Goal: Contribute content: Contribute content

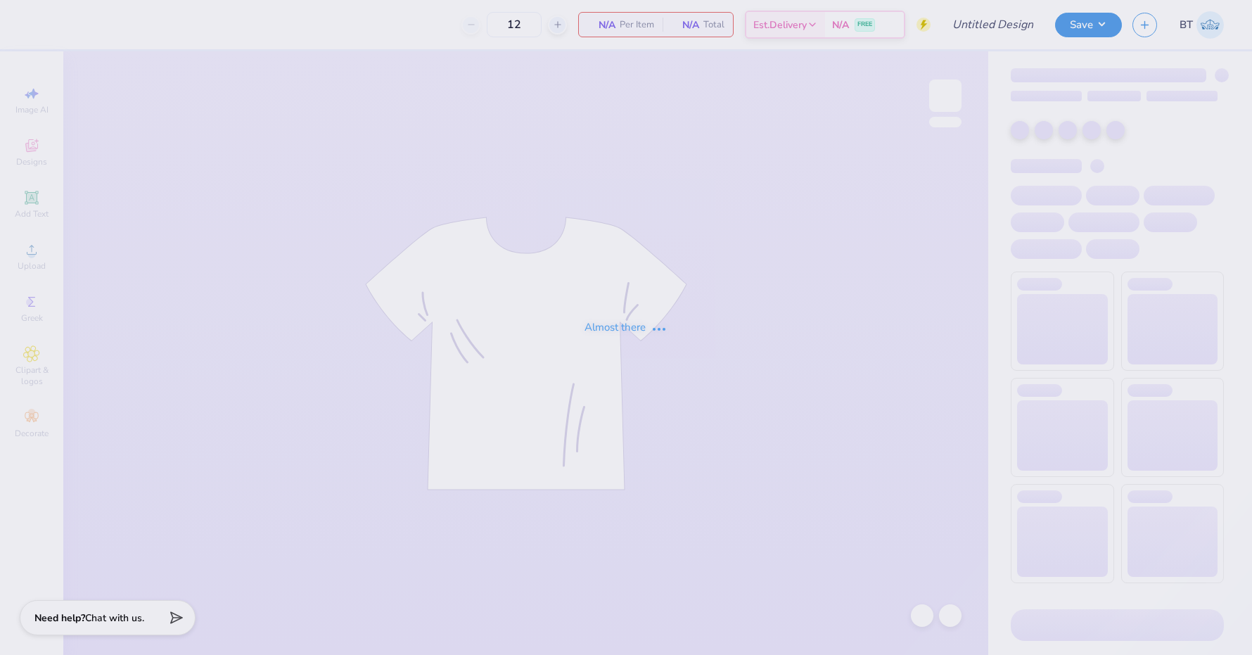
type input "DSIG Parent's Weekend"
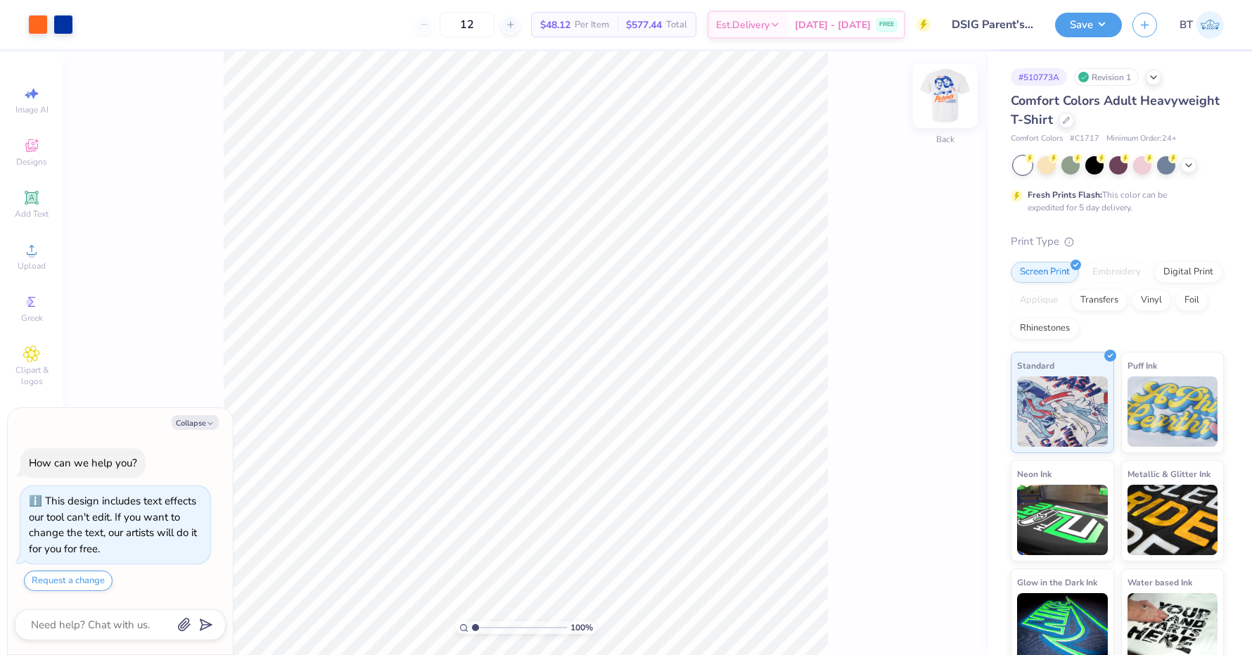
click at [935, 94] on img at bounding box center [945, 96] width 56 height 56
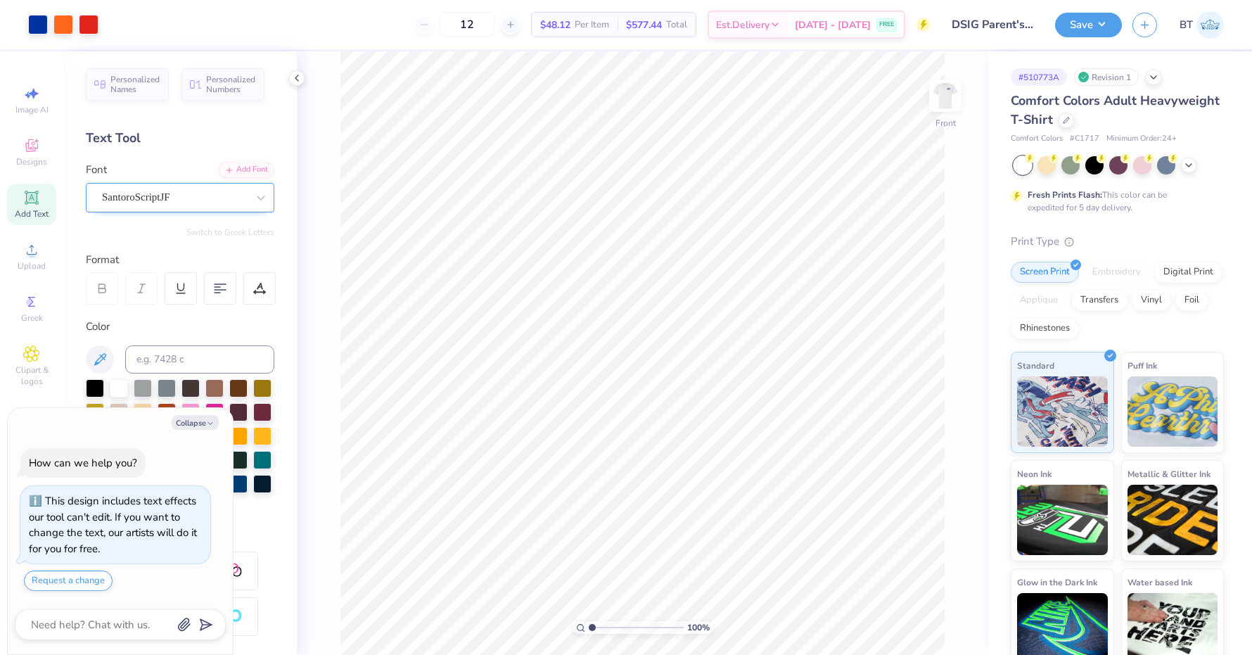
type textarea "x"
click at [214, 358] on input at bounding box center [199, 359] width 149 height 28
type input "485"
type textarea "x"
click at [60, 26] on div at bounding box center [63, 23] width 20 height 20
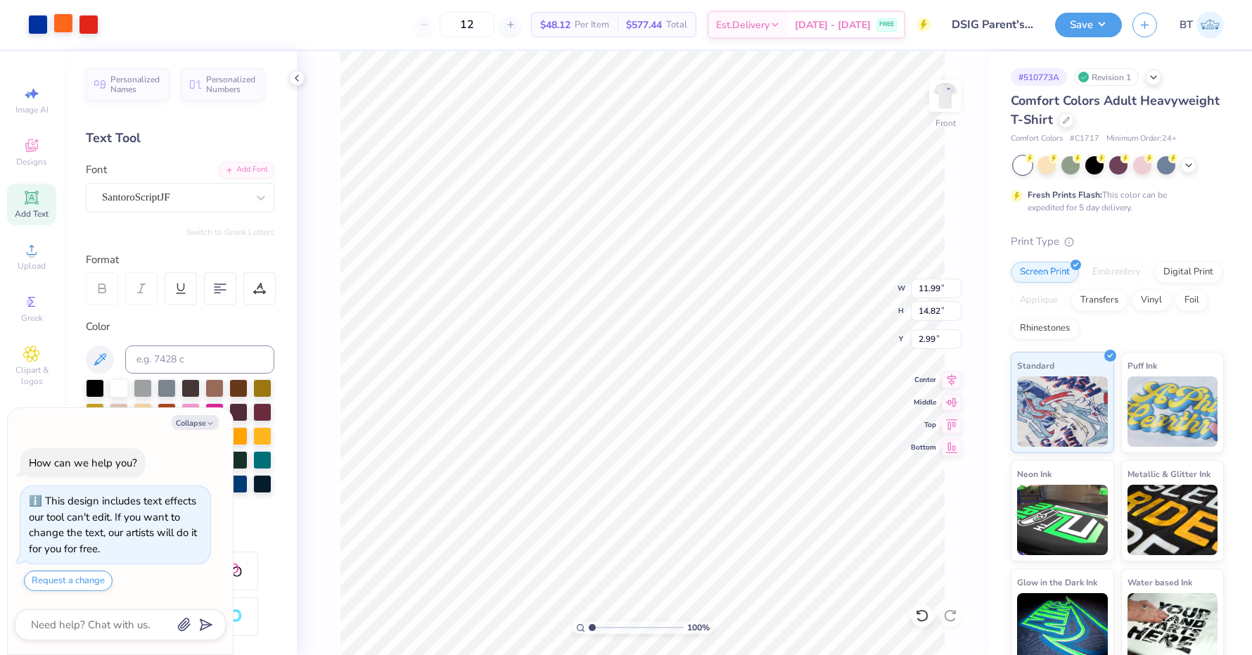
type textarea "x"
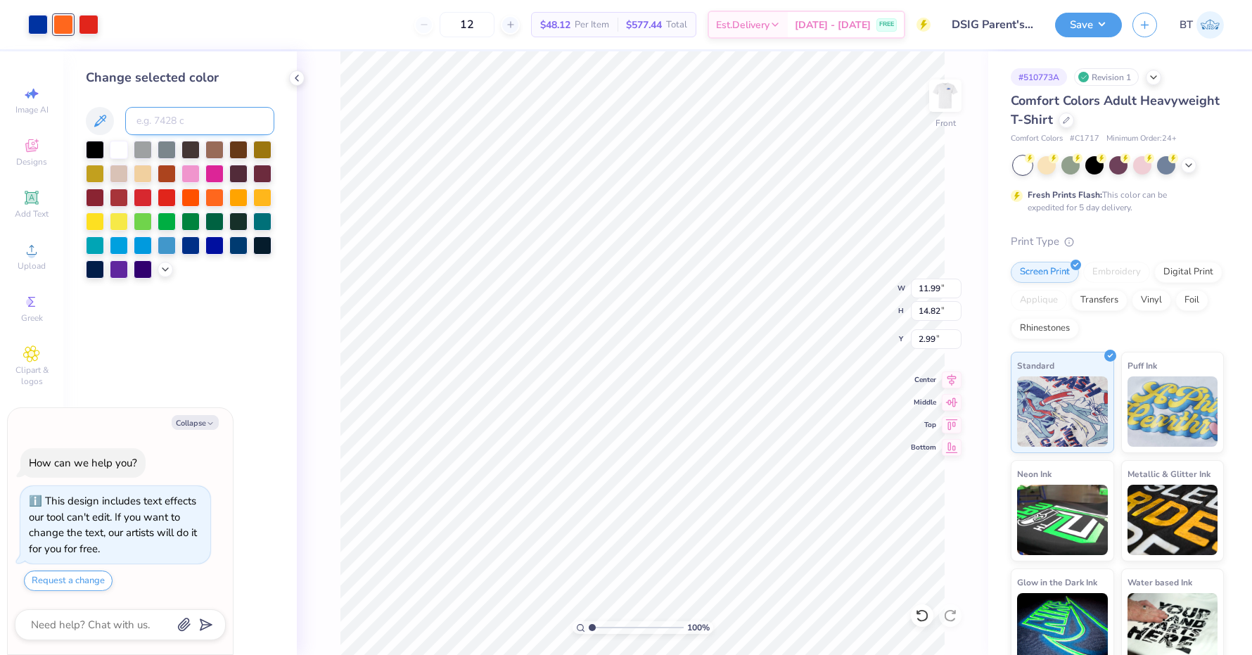
click at [167, 120] on input at bounding box center [199, 121] width 149 height 28
type input "485"
type textarea "x"
click at [948, 100] on img at bounding box center [945, 96] width 56 height 56
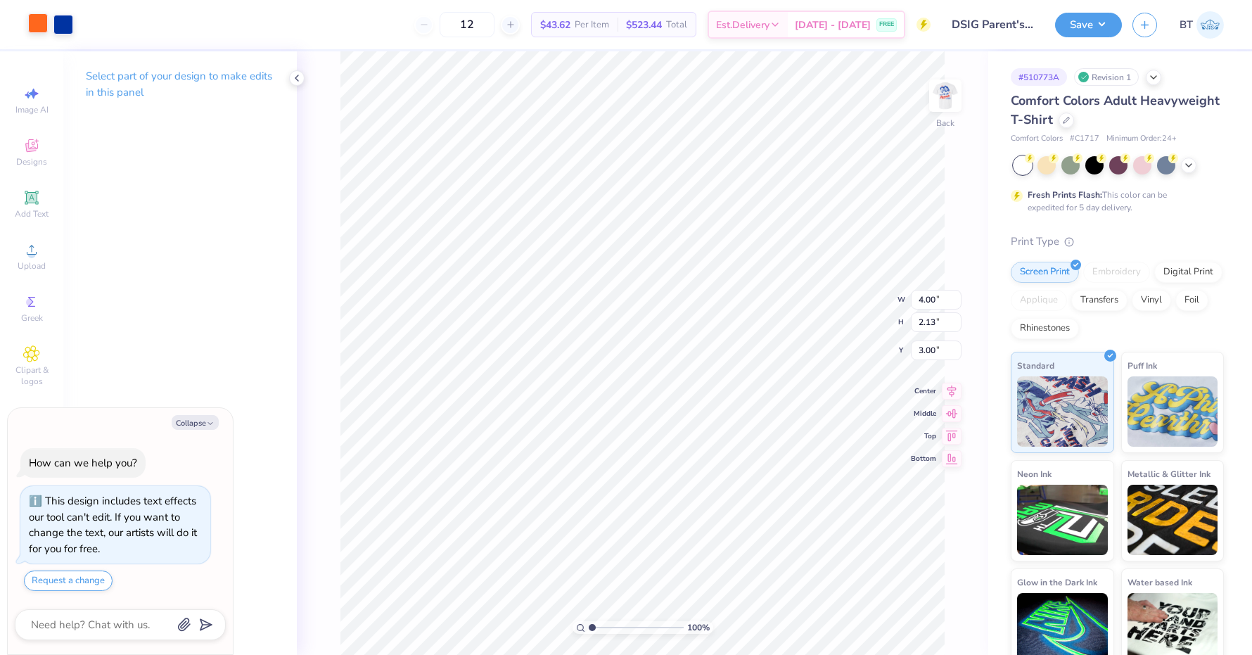
click at [41, 27] on div at bounding box center [38, 23] width 20 height 20
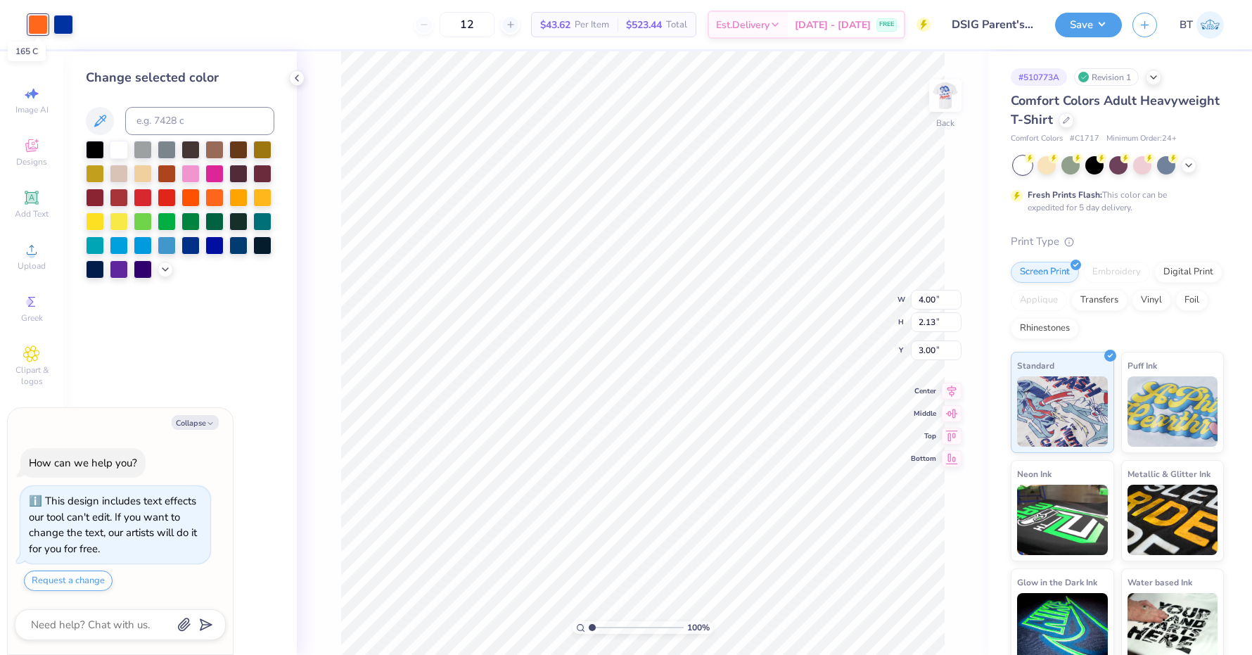
type textarea "x"
click at [179, 120] on input at bounding box center [199, 121] width 149 height 28
type input "485"
type textarea "x"
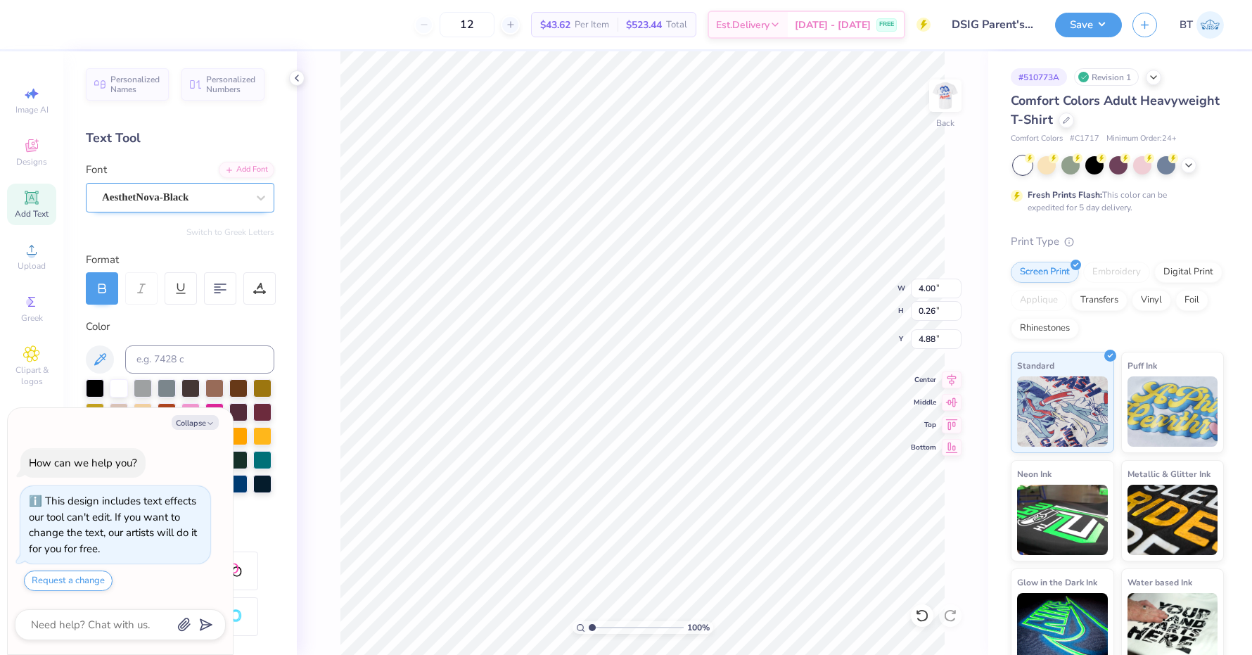
click at [217, 200] on div "AesthetNova-Black" at bounding box center [175, 197] width 148 height 22
type textarea "x"
type input "3.57"
type input "1.77"
type input "3.00"
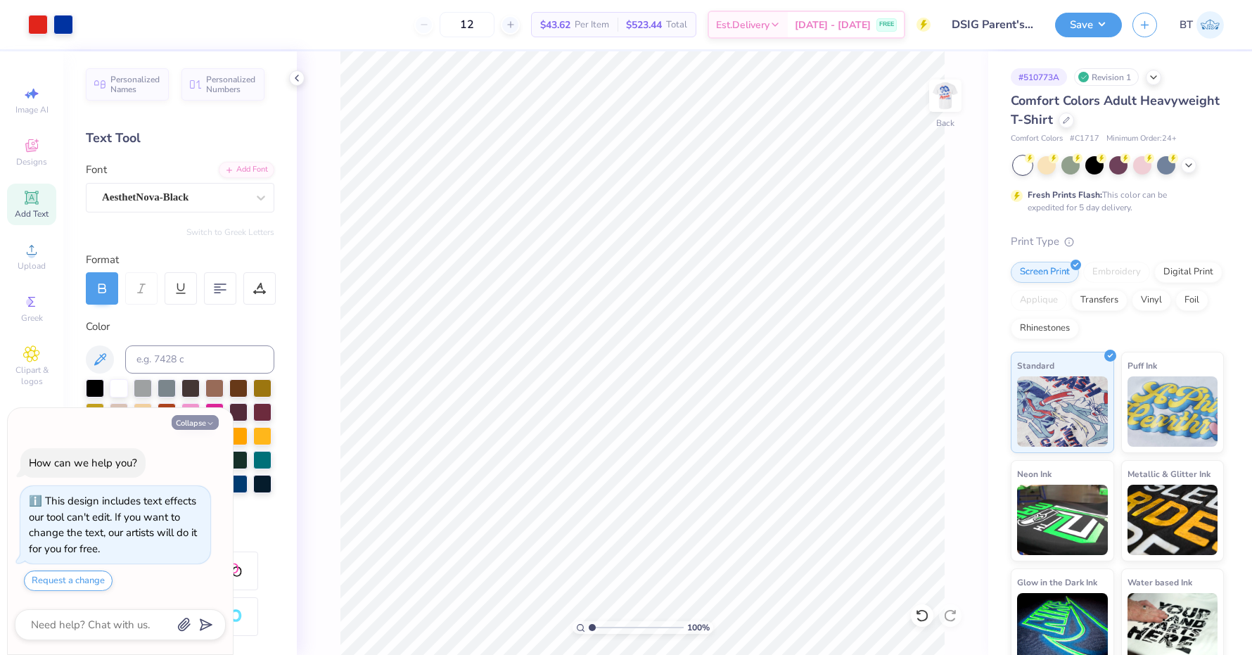
click at [200, 420] on button "Collapse" at bounding box center [195, 422] width 47 height 15
type textarea "x"
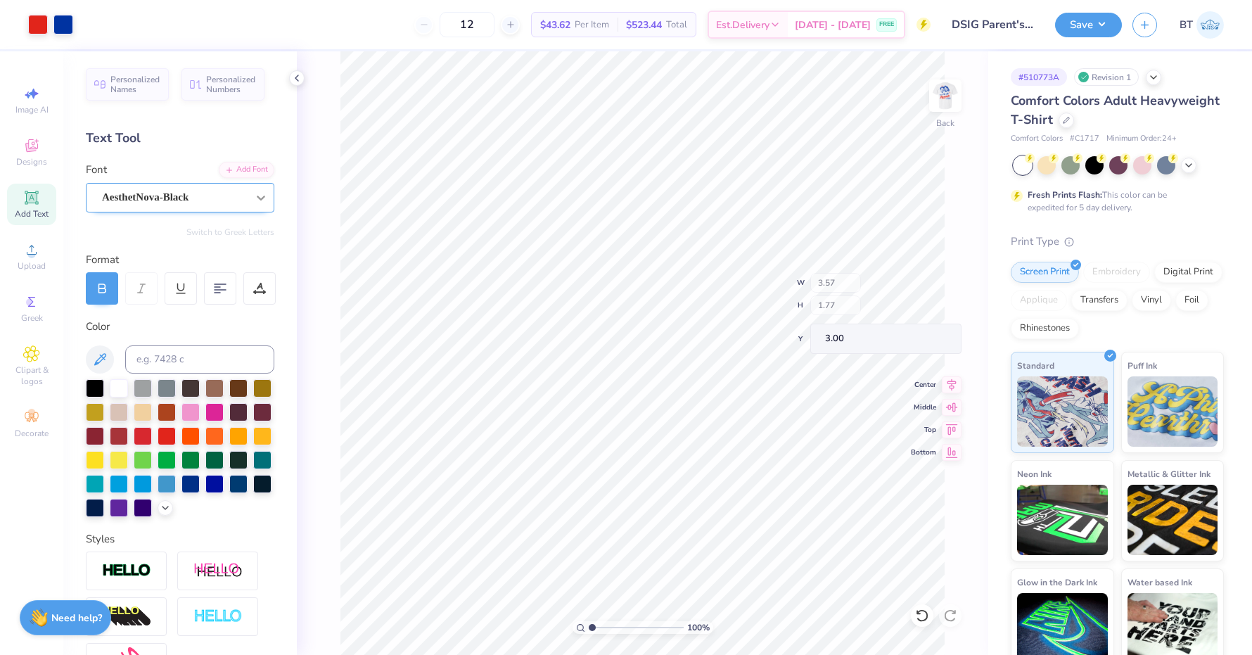
type input "1.20"
type input "1.67"
type input "3.09"
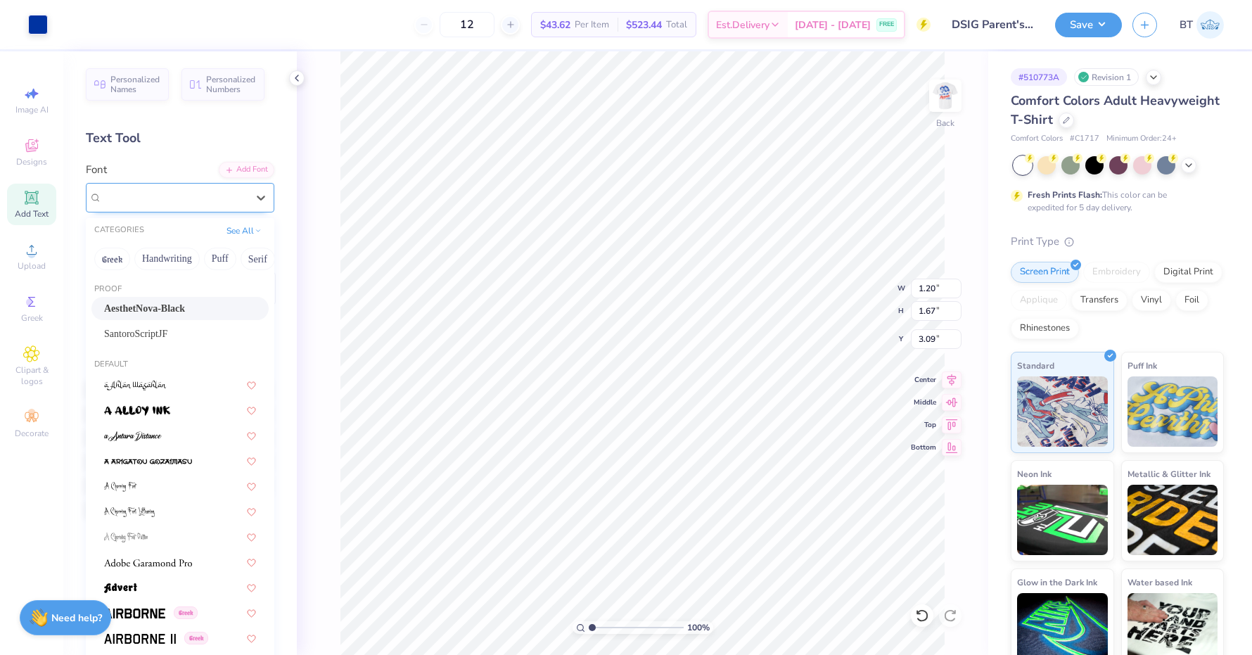
click at [217, 202] on div "AesthetNova-Black" at bounding box center [175, 197] width 148 height 22
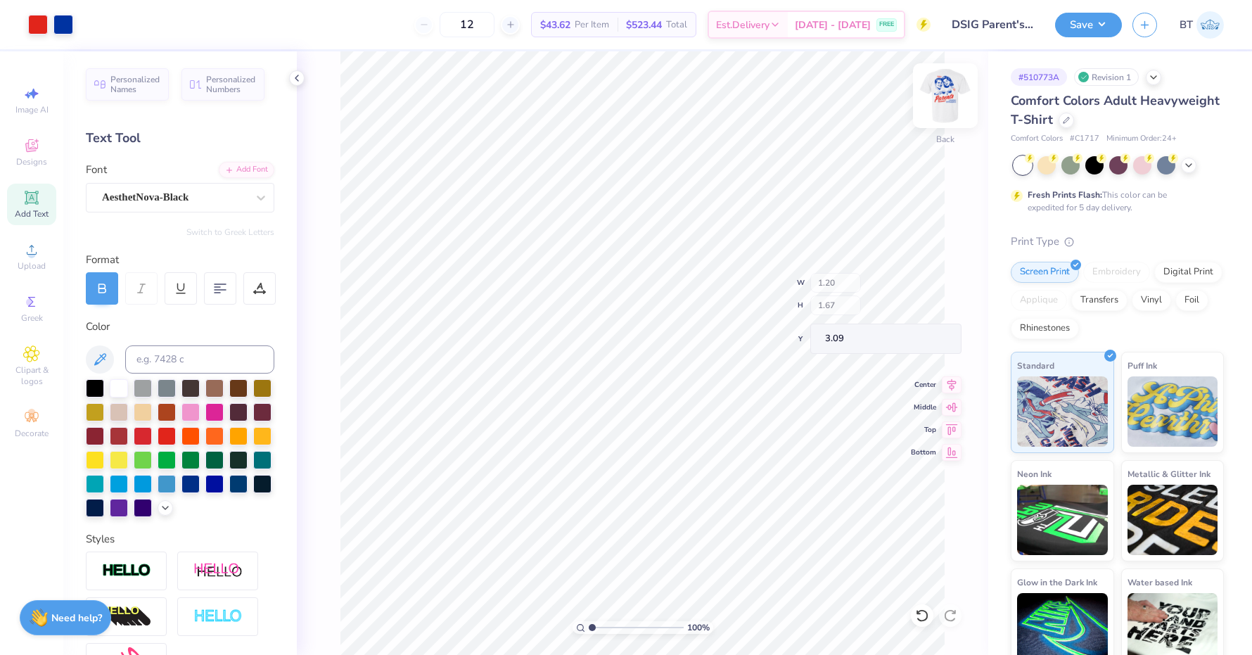
click at [931, 110] on img at bounding box center [945, 96] width 56 height 56
click at [941, 96] on img at bounding box center [945, 96] width 28 height 28
click at [949, 91] on img at bounding box center [945, 96] width 56 height 56
type input "3.00"
type input "6.33"
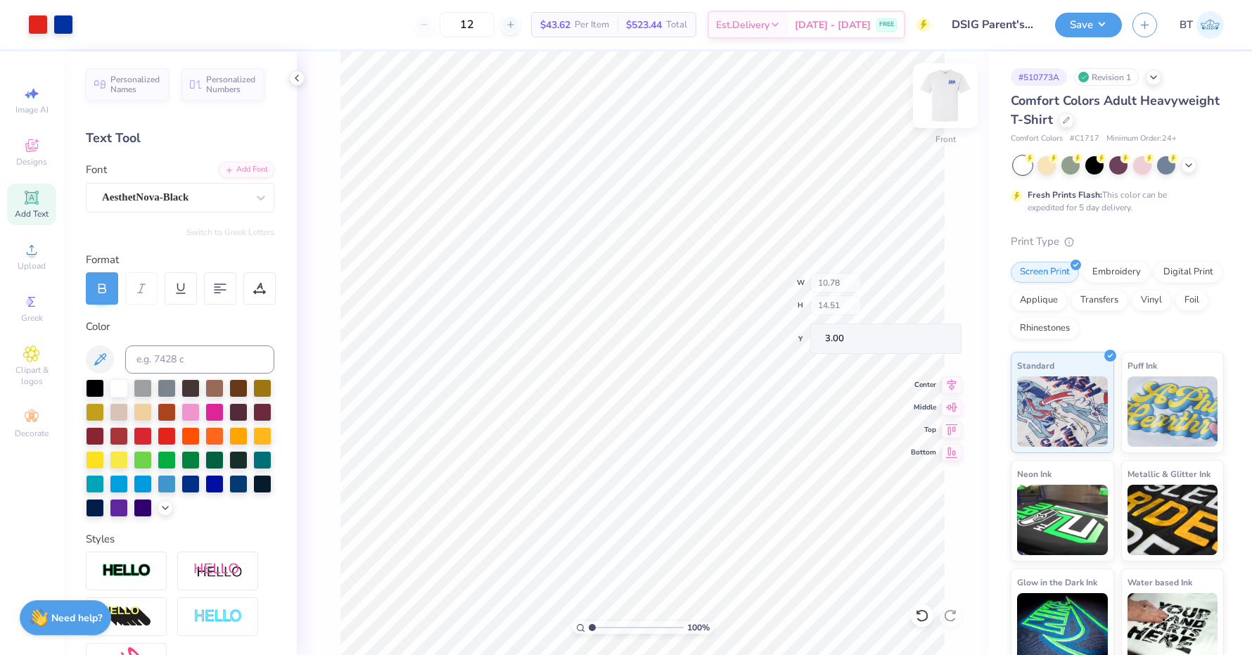
type input "2.81"
click at [921, 615] on icon at bounding box center [922, 615] width 14 height 14
type input "10.67"
click at [921, 615] on icon at bounding box center [922, 615] width 14 height 14
click at [921, 613] on icon at bounding box center [922, 615] width 14 height 14
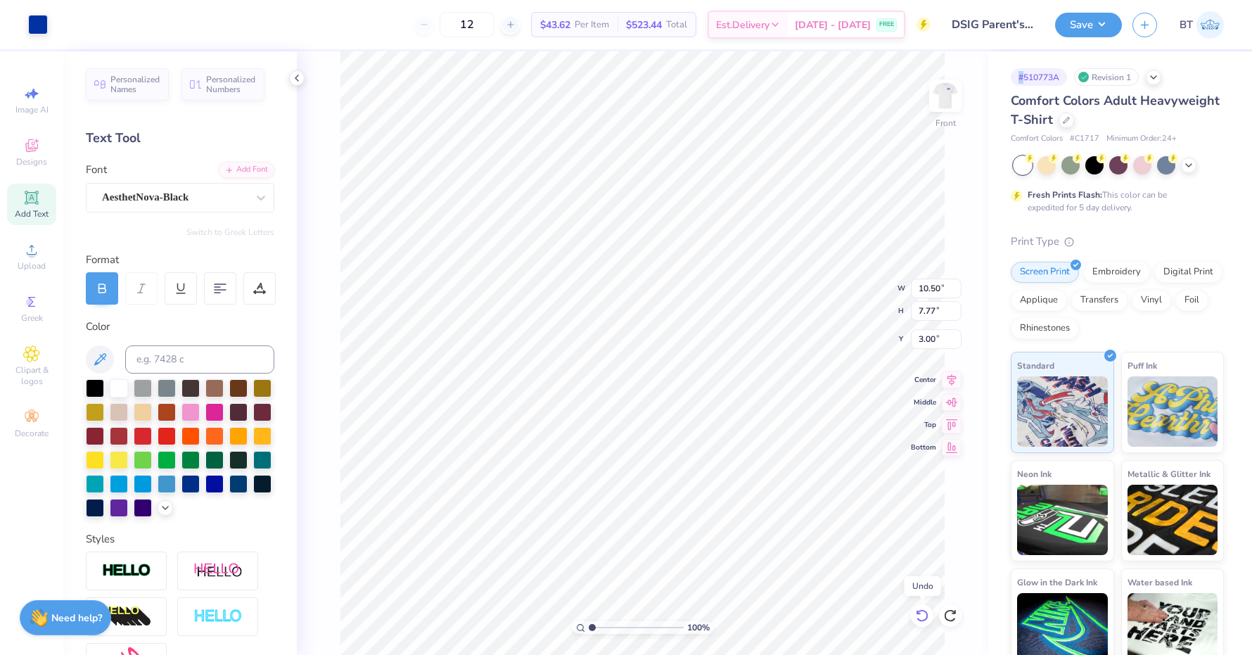
click at [921, 613] on icon at bounding box center [922, 615] width 14 height 14
click at [926, 616] on icon at bounding box center [922, 615] width 12 height 13
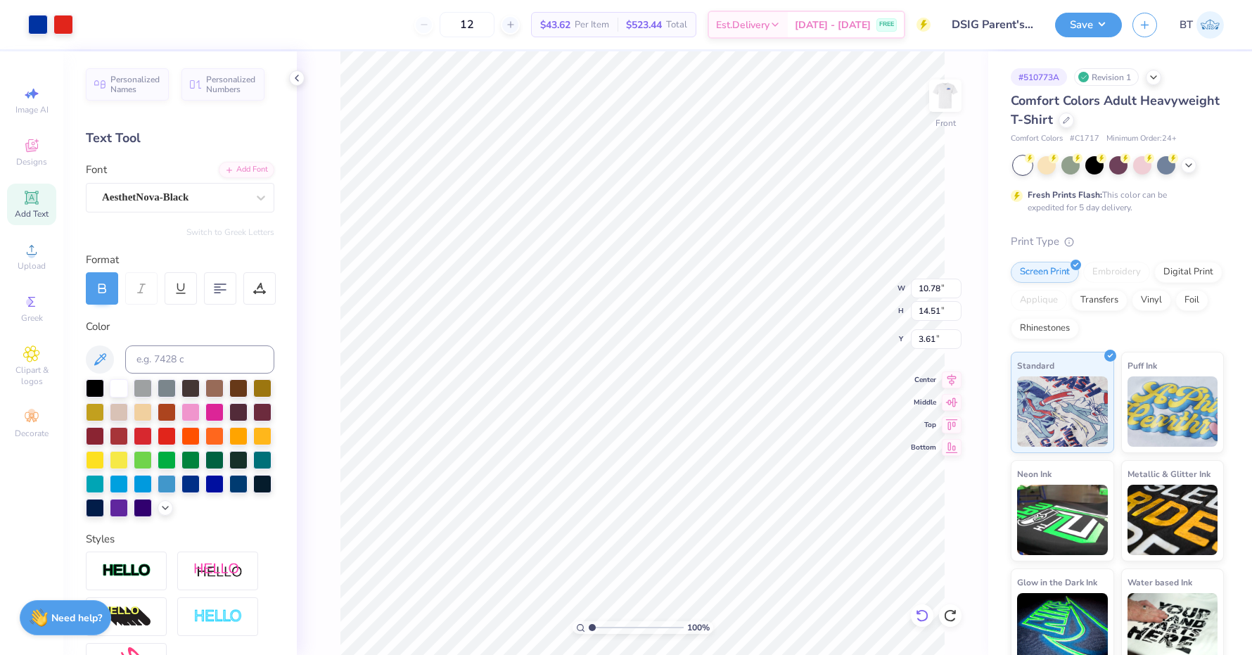
type input "2.99"
click at [946, 105] on img at bounding box center [945, 96] width 56 height 56
click at [950, 91] on img at bounding box center [945, 96] width 56 height 56
type textarea "k"
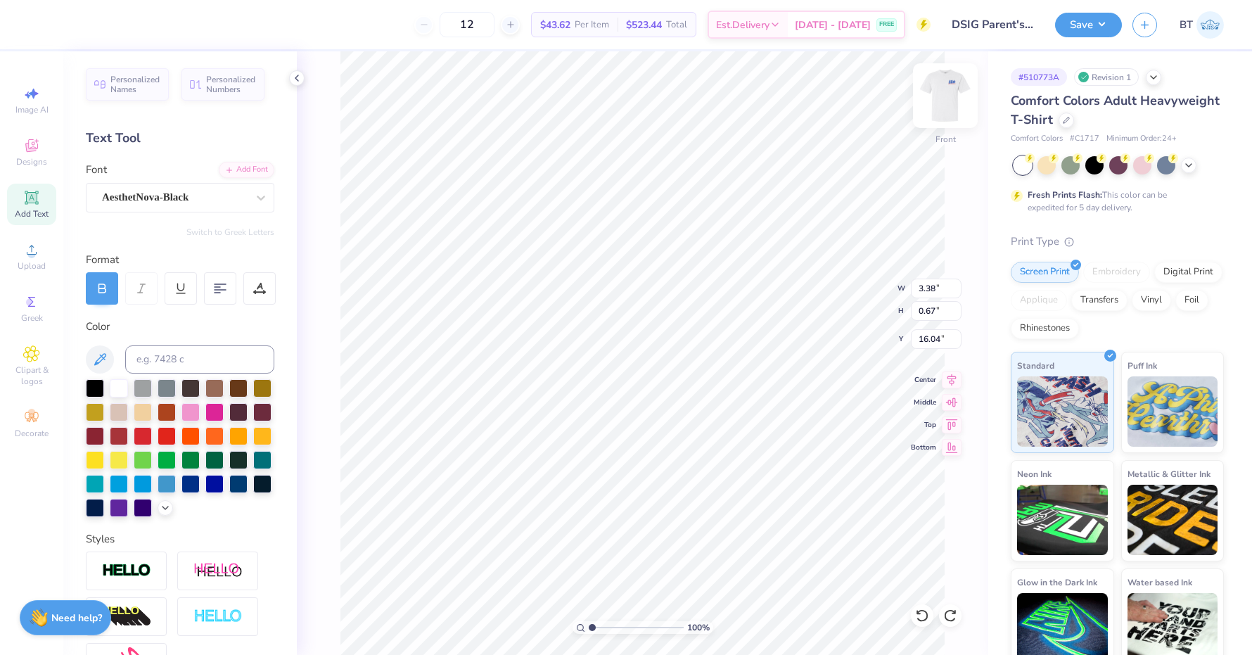
type textarea "Weekend"
type input "1.94"
type input "2.12"
type input "9.94"
click at [950, 83] on img at bounding box center [945, 96] width 56 height 56
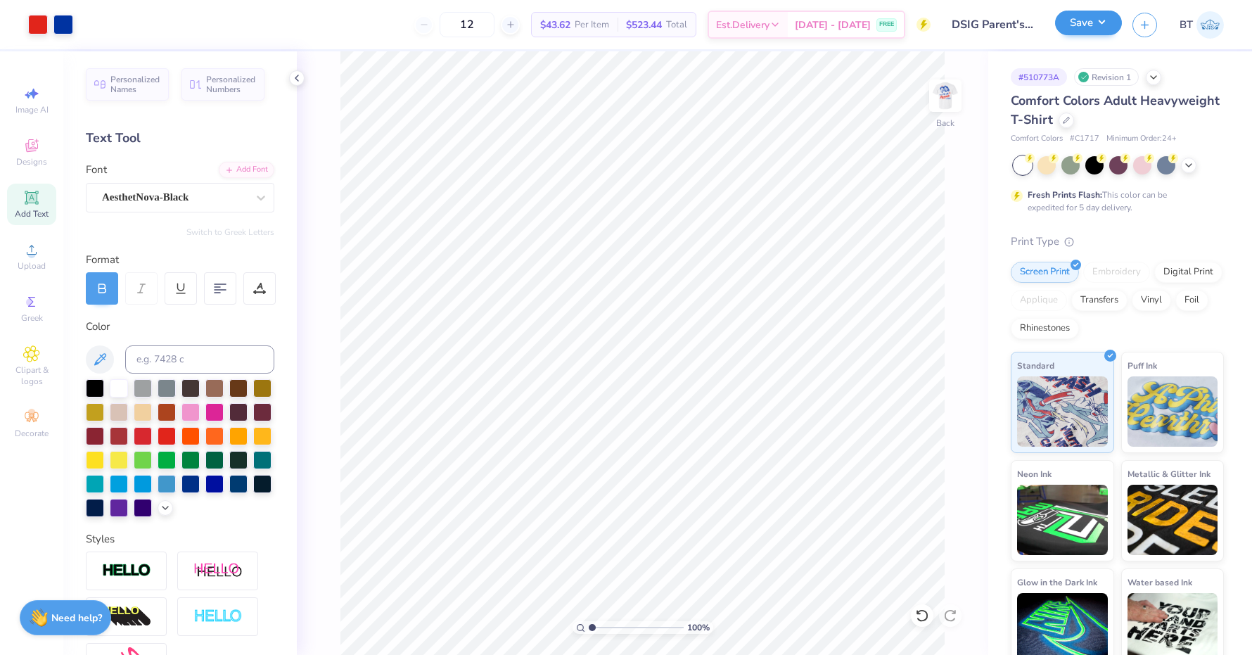
click at [1112, 27] on button "Save" at bounding box center [1088, 23] width 67 height 25
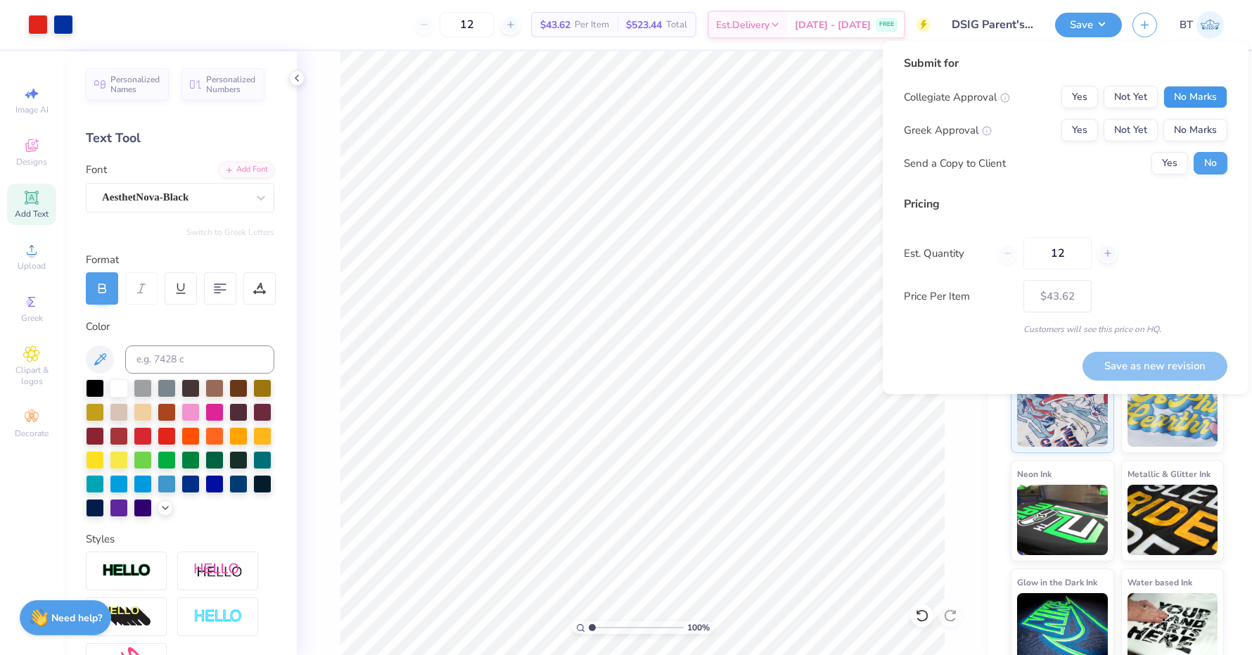
click at [1188, 99] on button "No Marks" at bounding box center [1195, 97] width 64 height 23
click at [1062, 146] on div "Collegiate Approval Yes Not Yet No Marks Greek Approval Yes Not Yet No Marks Se…" at bounding box center [1066, 130] width 324 height 89
click at [1073, 138] on button "Yes" at bounding box center [1079, 130] width 37 height 23
click at [1204, 357] on button "Save as new revision" at bounding box center [1155, 366] width 145 height 29
type input "$43.62"
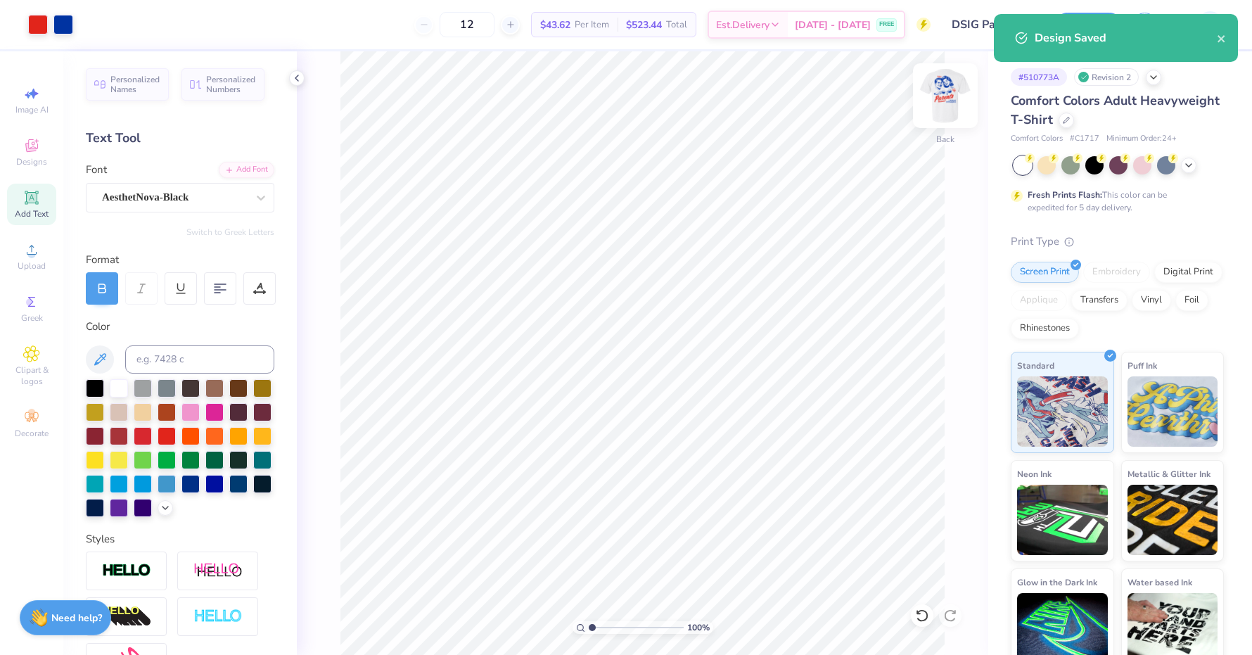
click at [934, 80] on img at bounding box center [945, 96] width 56 height 56
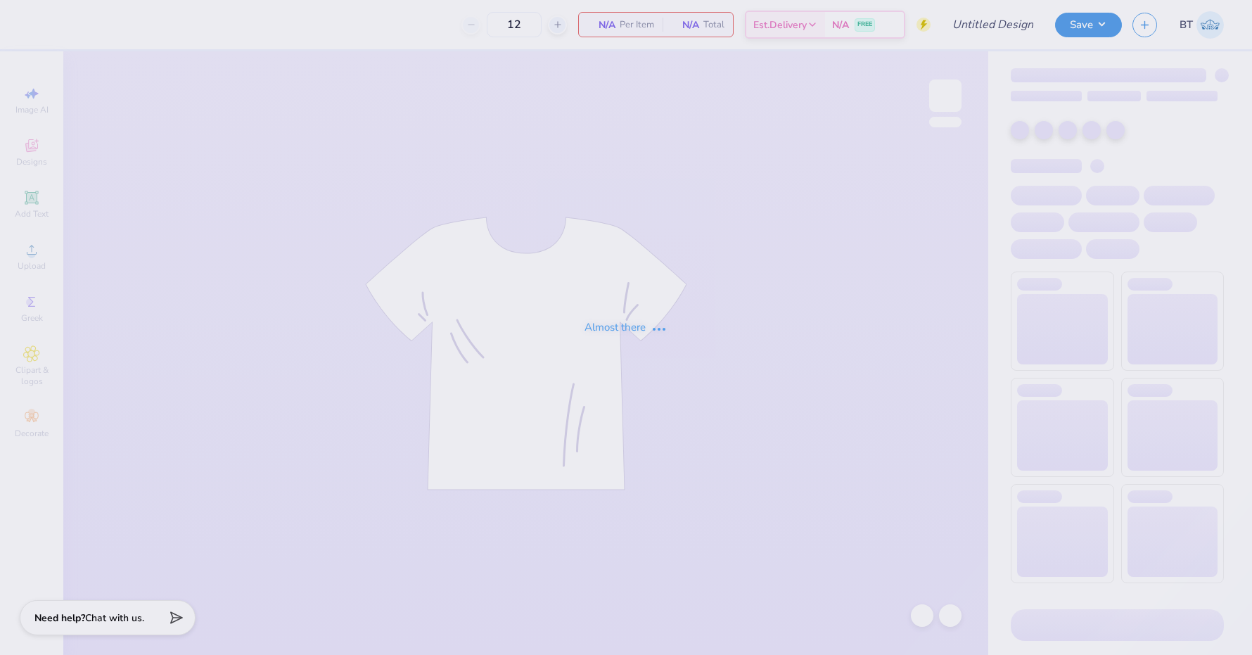
type input "DSIG Parent's Weekend"
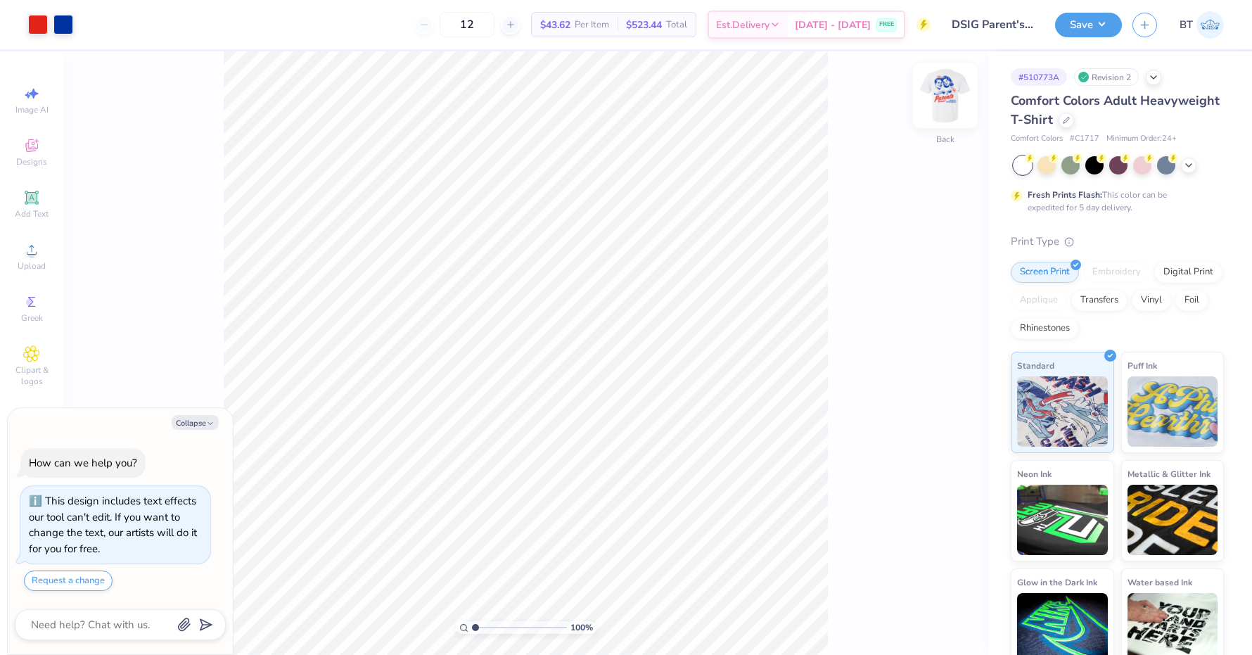
click at [940, 100] on img at bounding box center [945, 96] width 56 height 56
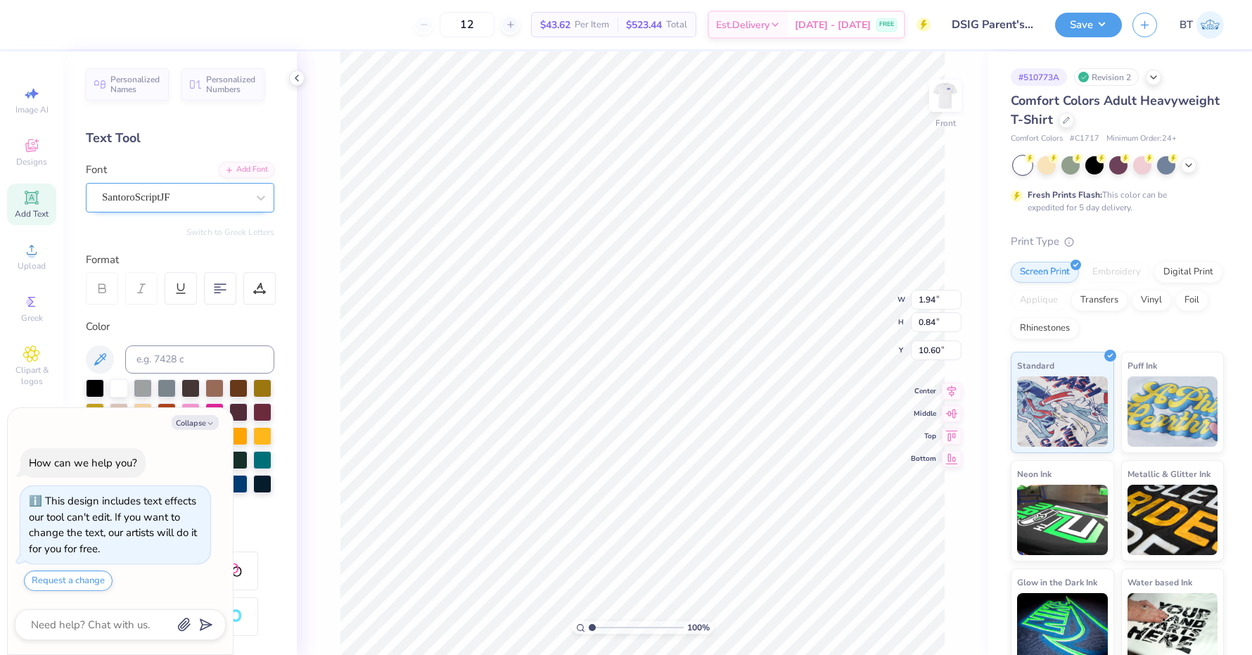
click at [146, 200] on span "SantoroScriptJF" at bounding box center [136, 197] width 68 height 16
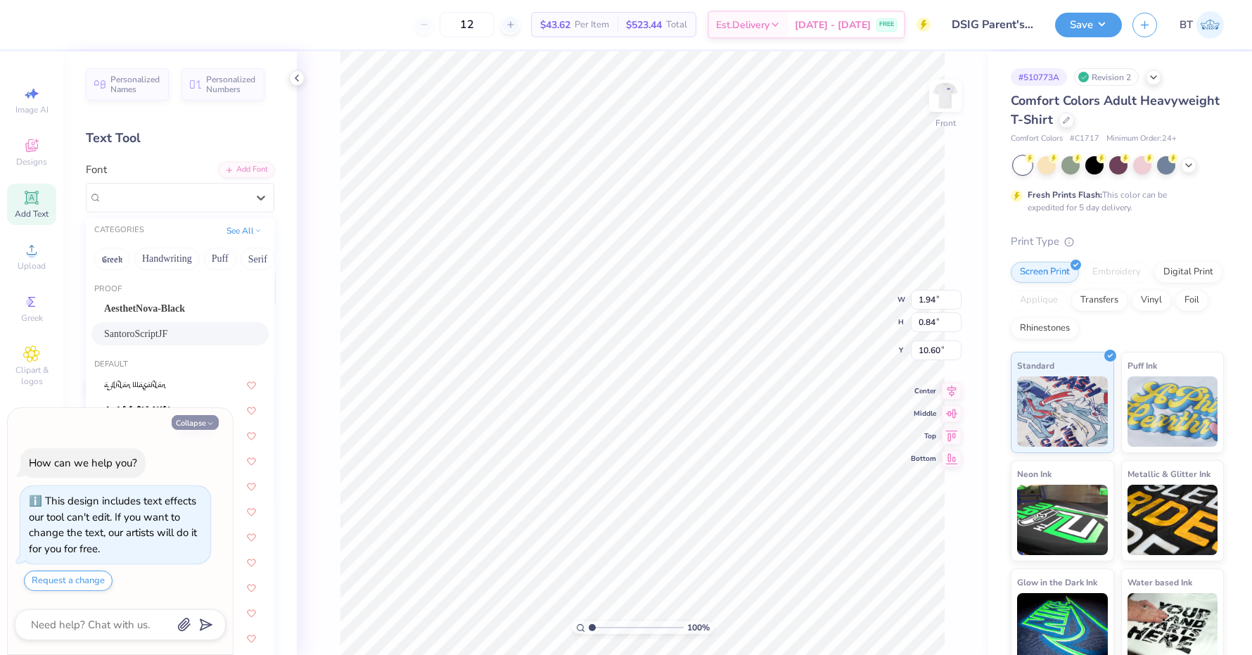
click at [202, 421] on button "Collapse" at bounding box center [195, 422] width 47 height 15
type textarea "x"
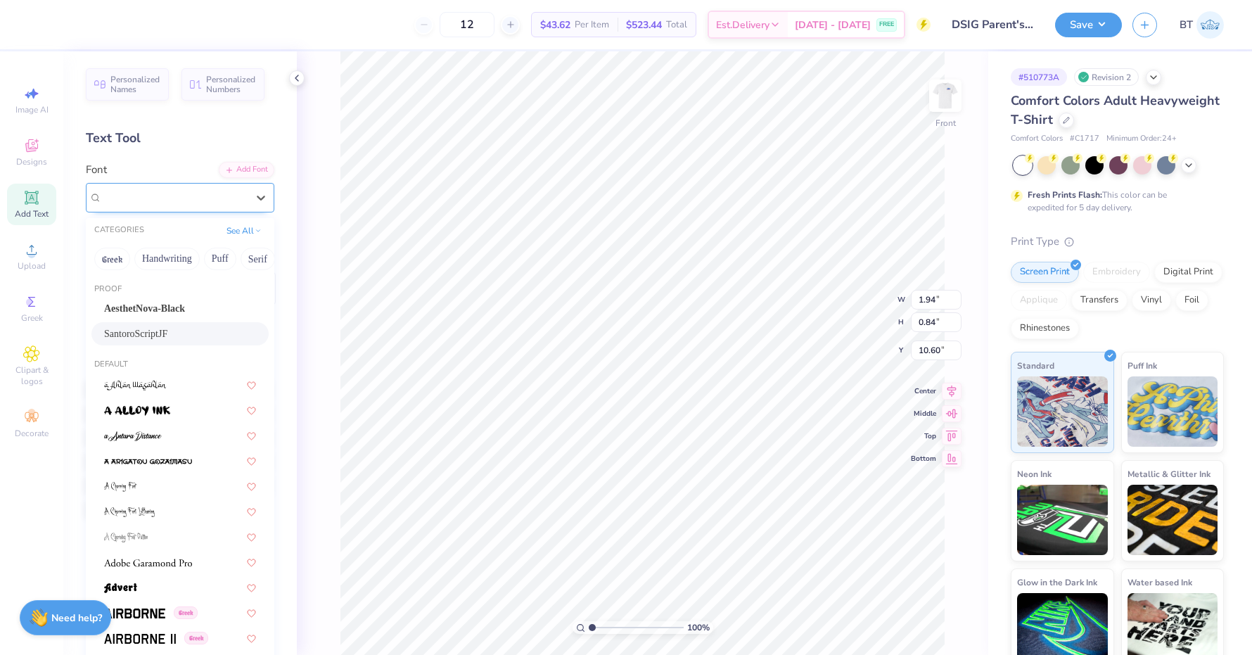
click at [212, 205] on div "SantoroScriptJF" at bounding box center [175, 197] width 148 height 22
drag, startPoint x: 245, startPoint y: 260, endPoint x: 142, endPoint y: 266, distance: 103.6
click at [142, 266] on div "Greek Handwriting Puff Serif Bold Calligraphy Retro Sans Serif Minimal Fantasy …" at bounding box center [180, 258] width 189 height 31
click at [108, 255] on button "Greek" at bounding box center [112, 259] width 36 height 23
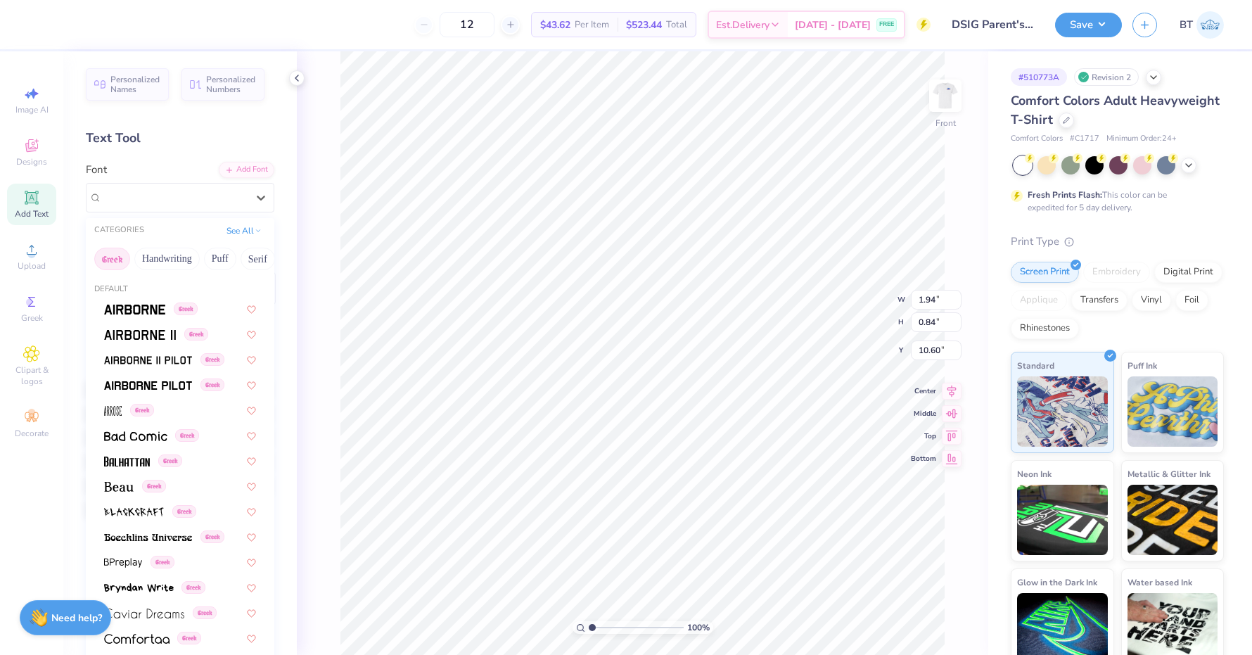
drag, startPoint x: 149, startPoint y: 255, endPoint x: 307, endPoint y: 259, distance: 157.6
click at [307, 259] on div "12 $43.62 Per Item $523.44 Total Est. Delivery Sep 6 - 9 FREE Design Title DSIG…" at bounding box center [626, 327] width 1252 height 655
drag, startPoint x: 228, startPoint y: 255, endPoint x: 92, endPoint y: 265, distance: 136.1
click at [92, 265] on div "Greek Handwriting Puff Serif Bold Calligraphy Retro Sans Serif Minimal Fantasy …" at bounding box center [180, 258] width 189 height 31
drag, startPoint x: 258, startPoint y: 257, endPoint x: 146, endPoint y: 257, distance: 112.5
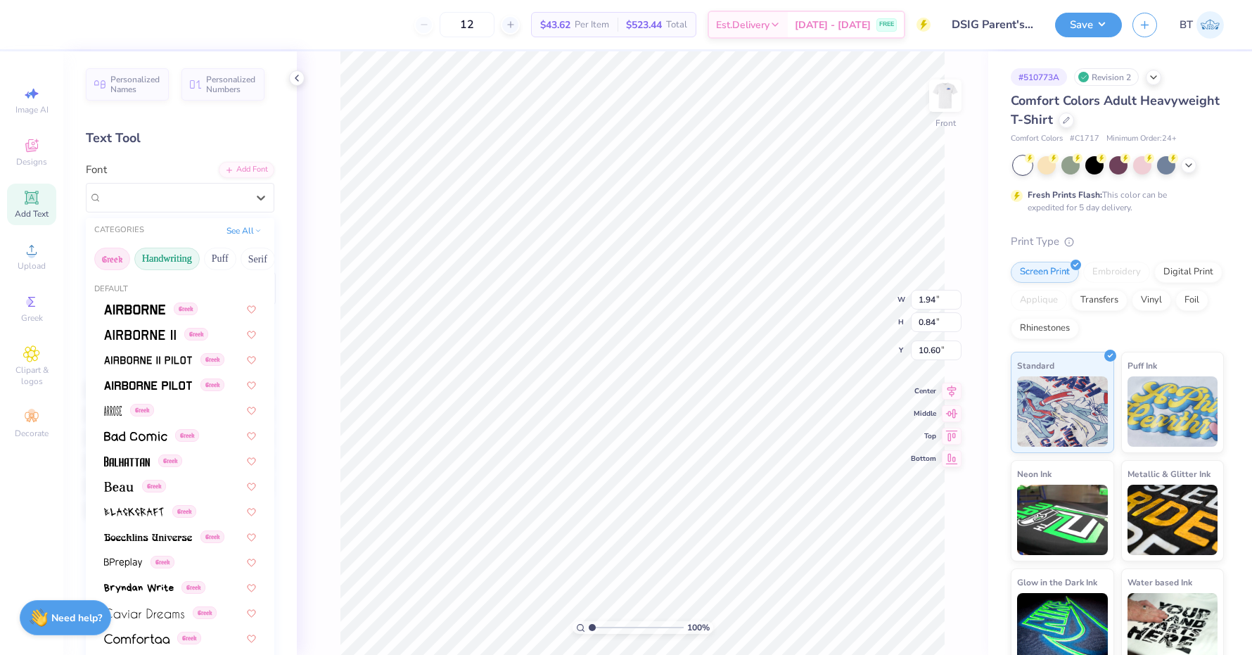
click at [146, 257] on div "Greek Handwriting Puff Serif Bold Calligraphy Retro Sans Serif Minimal Fantasy …" at bounding box center [180, 258] width 189 height 31
click at [182, 255] on button "Bold" at bounding box center [181, 259] width 34 height 23
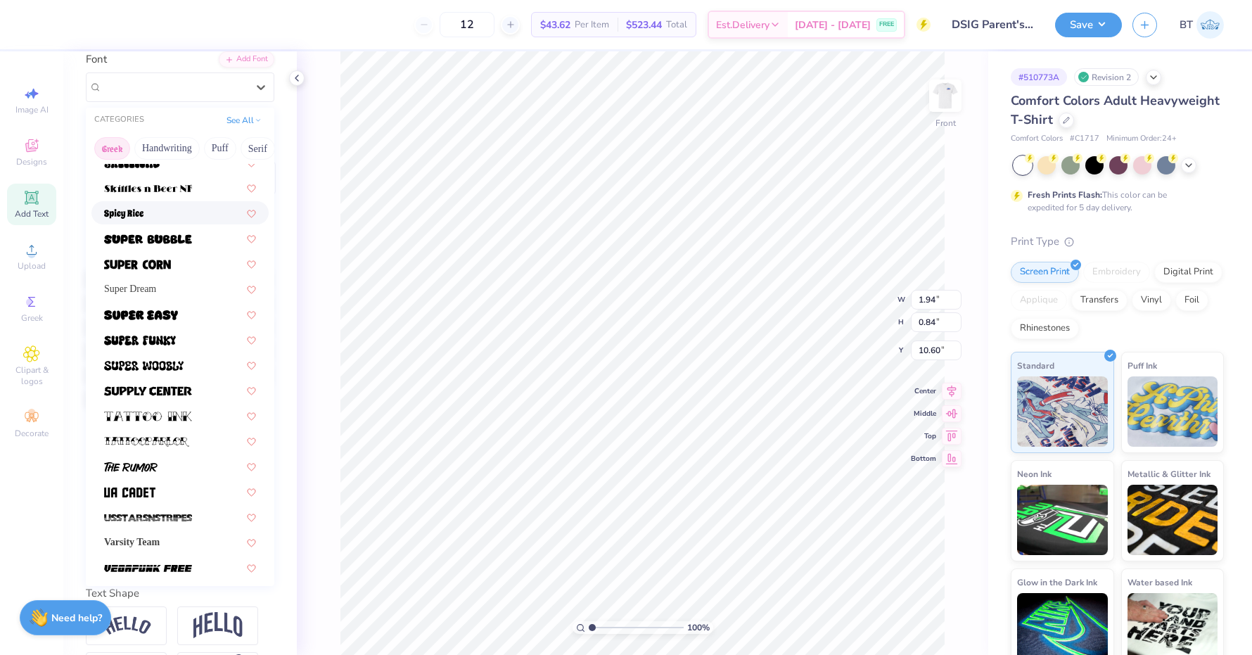
scroll to position [0, 0]
click at [113, 146] on button "Greek" at bounding box center [112, 148] width 36 height 23
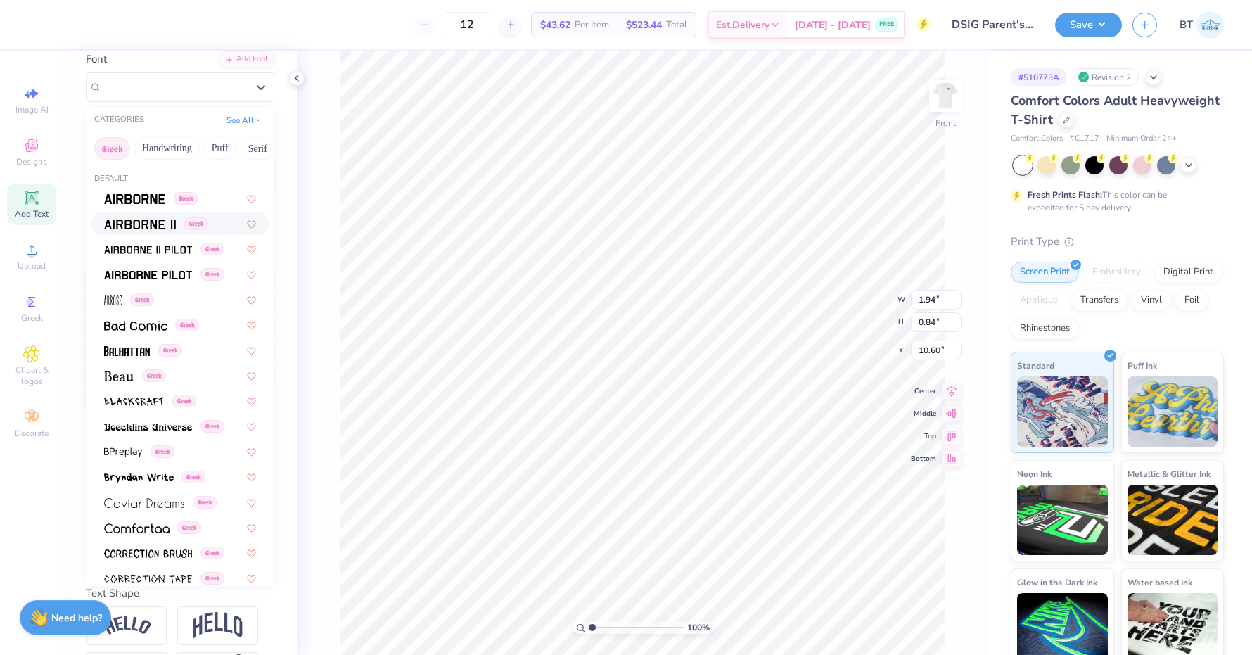
click at [142, 230] on div "Greek" at bounding box center [179, 223] width 177 height 23
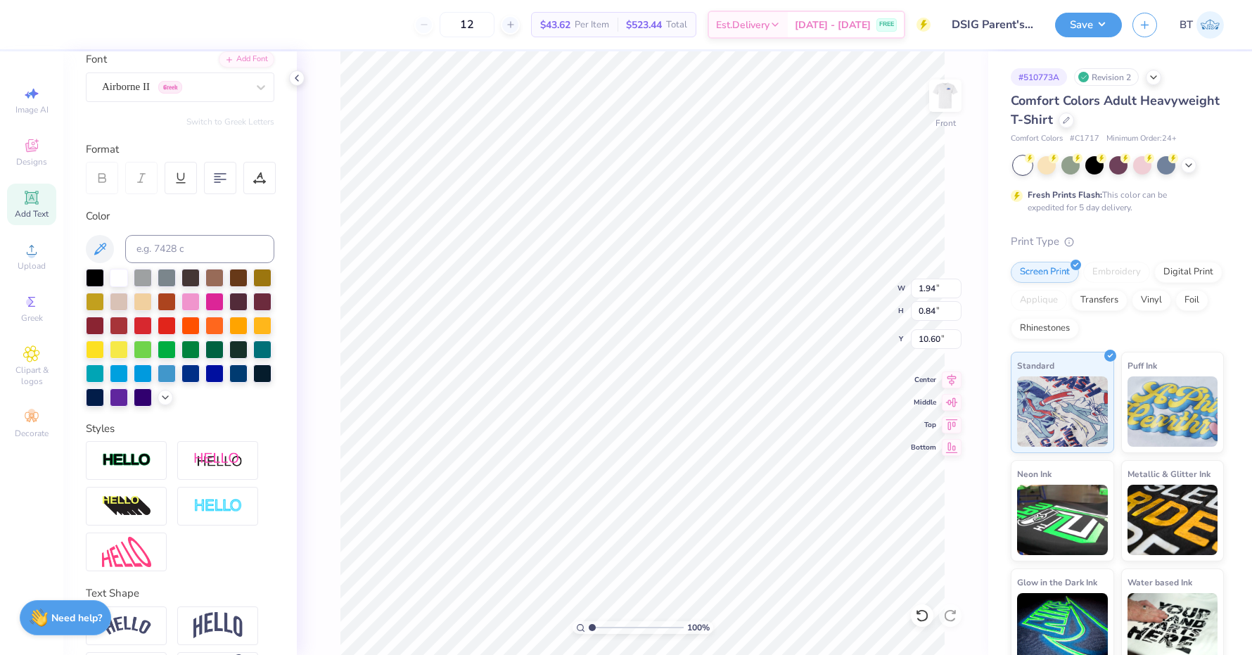
type input "2.32"
type input "0.79"
type input "10.55"
type input "1.67"
type input "0.75"
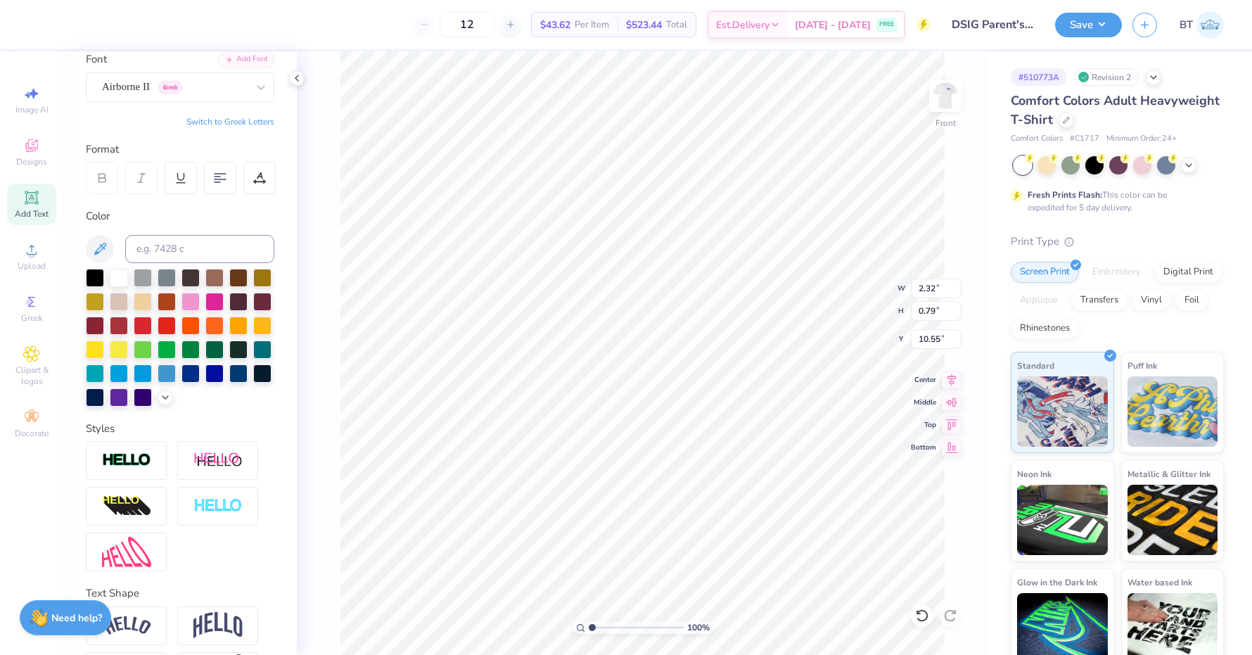
type input "9.94"
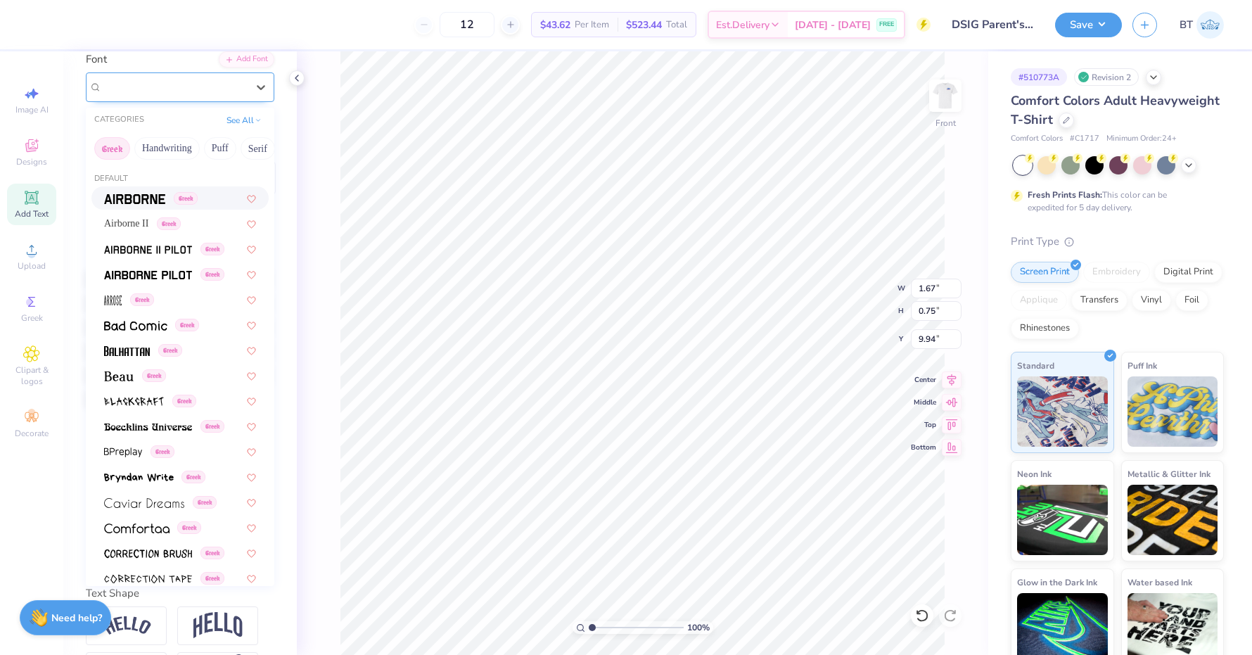
click at [199, 84] on div "SantoroScriptJF" at bounding box center [175, 87] width 148 height 22
click at [160, 198] on img at bounding box center [134, 199] width 61 height 10
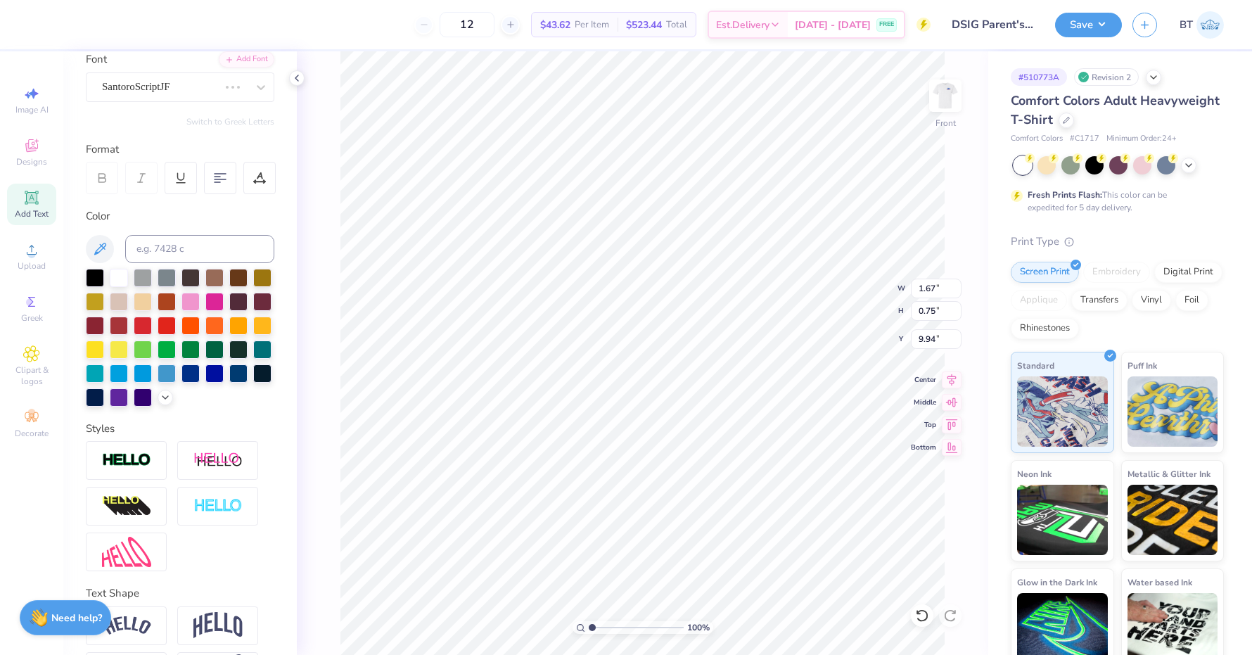
type input "2.21"
type input "0.79"
type input "9.90"
type input "1.00"
type input "0.71"
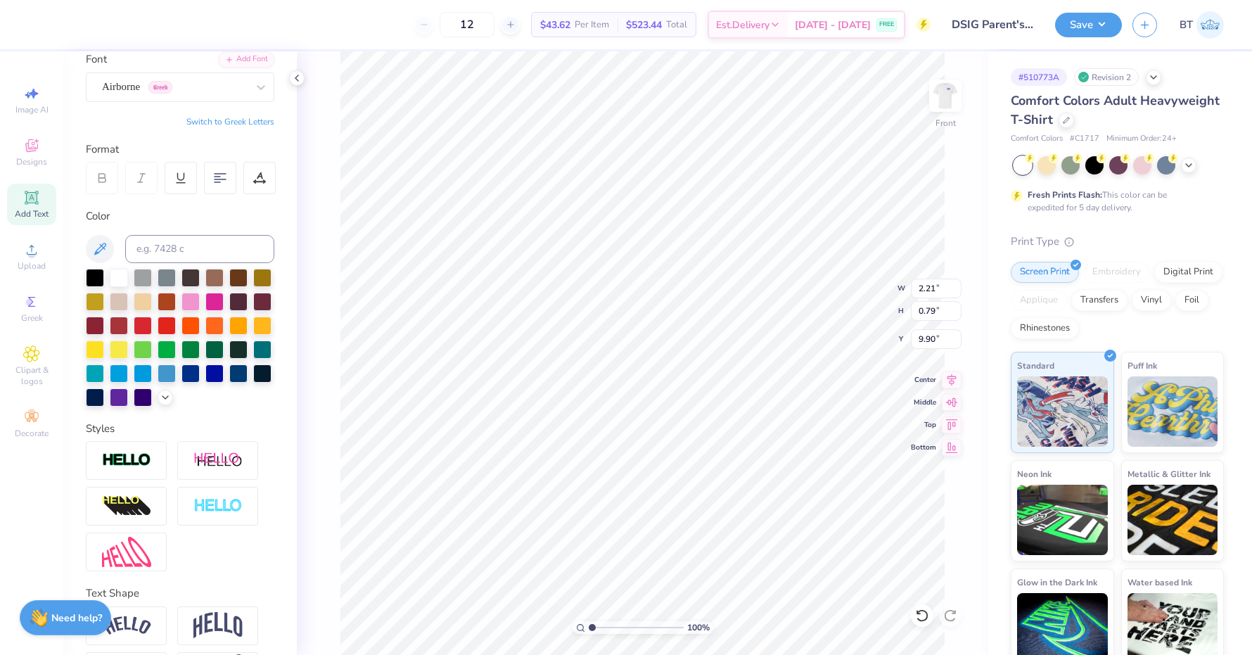
type input "11.34"
click at [176, 78] on div "SantoroScriptJF" at bounding box center [175, 87] width 148 height 22
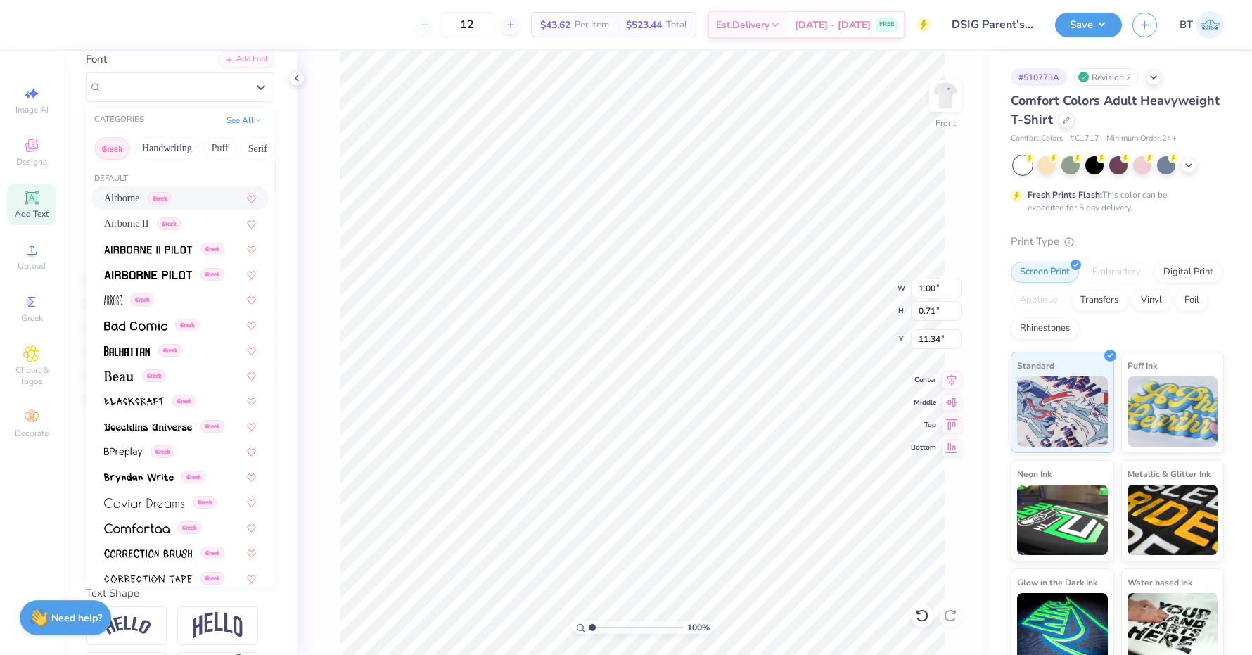
click at [134, 198] on span "Airborne" at bounding box center [122, 198] width 36 height 15
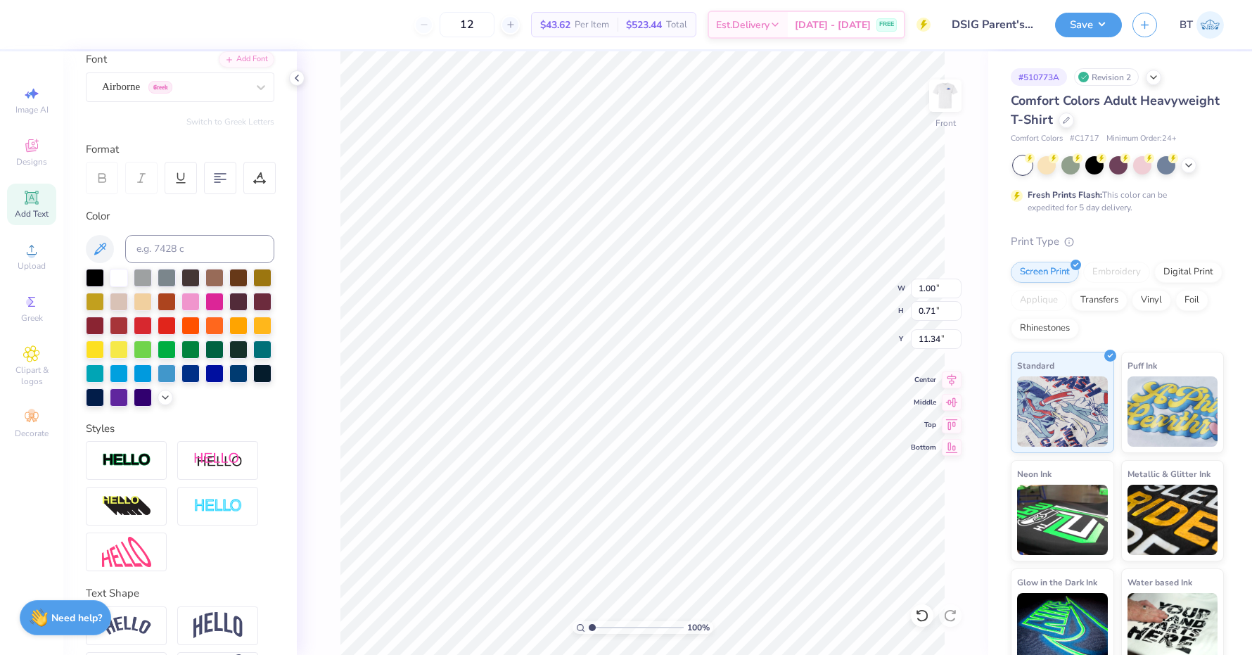
type input "1.17"
type input "0.70"
type input "11.42"
type input "10.78"
type input "14.51"
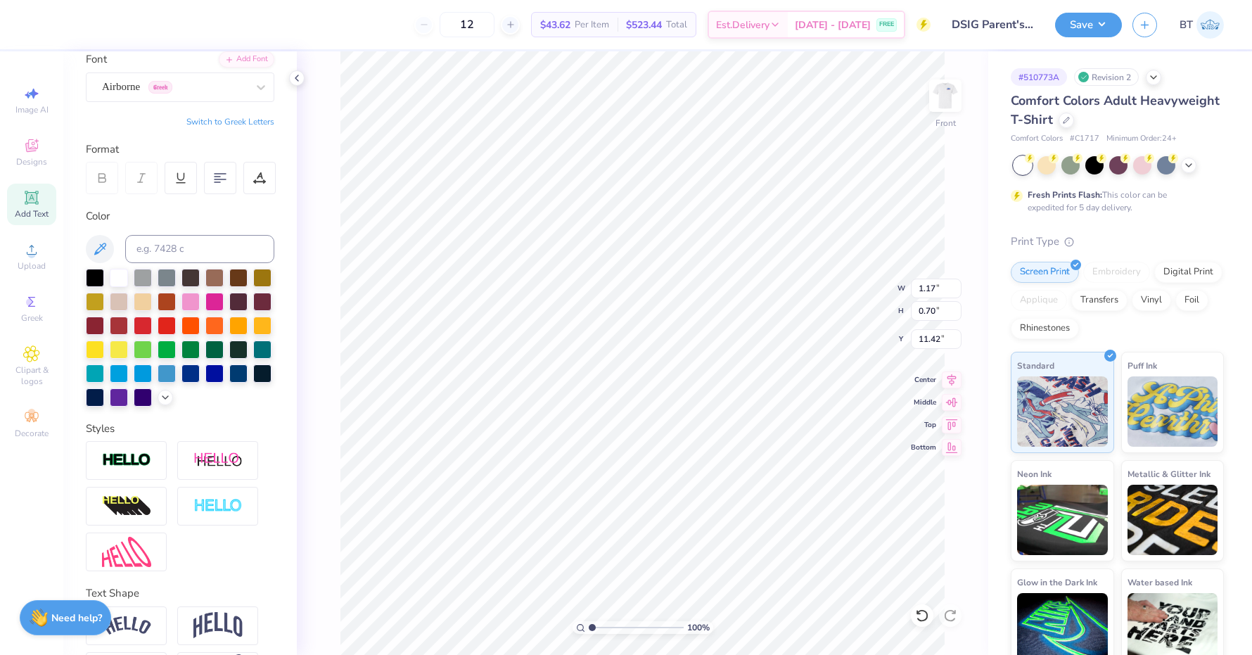
type input "3.00"
click at [196, 95] on div "Airborne Greek" at bounding box center [175, 87] width 148 height 22
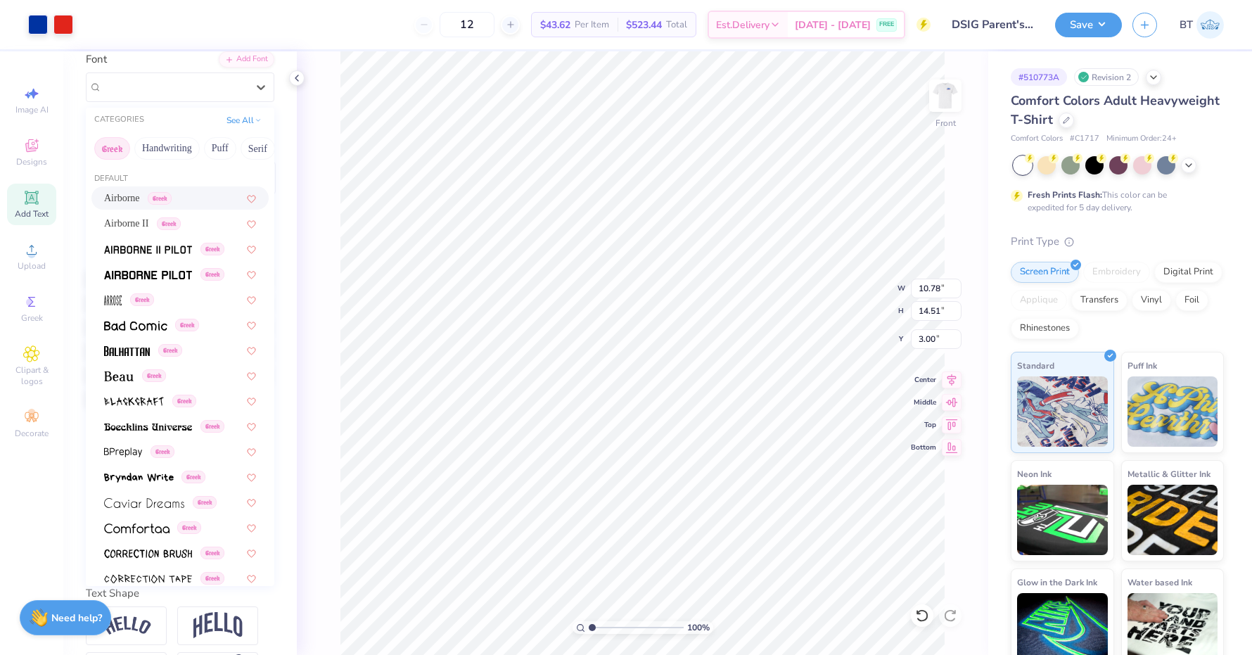
click at [140, 193] on span "Airborne" at bounding box center [122, 198] width 36 height 15
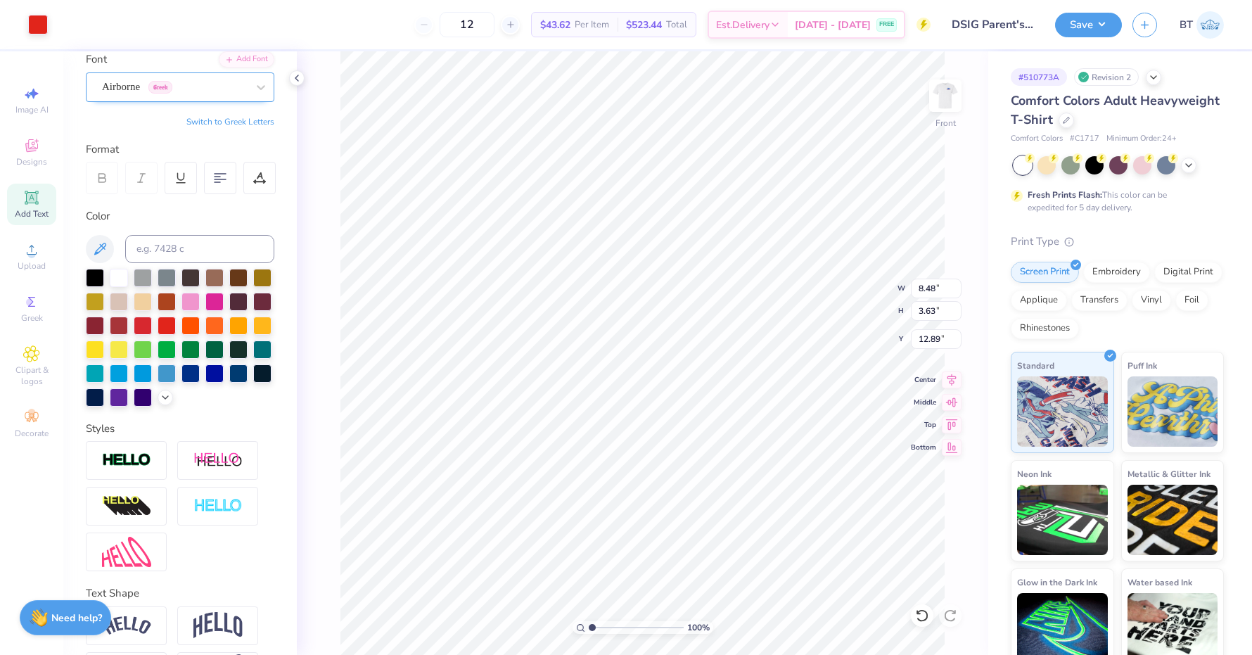
click at [168, 82] on span "Greek" at bounding box center [160, 87] width 24 height 13
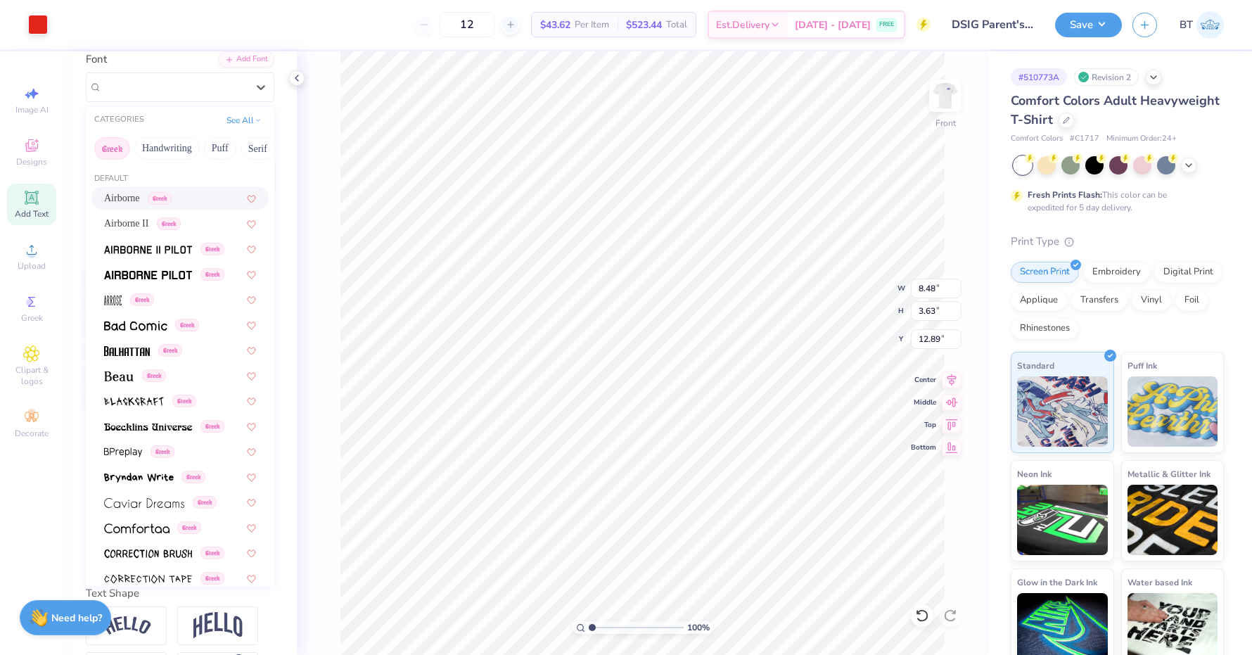
click at [140, 198] on span "Airborne" at bounding box center [122, 198] width 36 height 15
click at [154, 85] on div "Airborne Greek" at bounding box center [175, 87] width 148 height 22
click at [130, 196] on span "Airborne" at bounding box center [122, 198] width 36 height 15
click at [218, 82] on div "Airborne Greek" at bounding box center [175, 87] width 148 height 22
click at [212, 343] on div "Greek" at bounding box center [180, 350] width 152 height 15
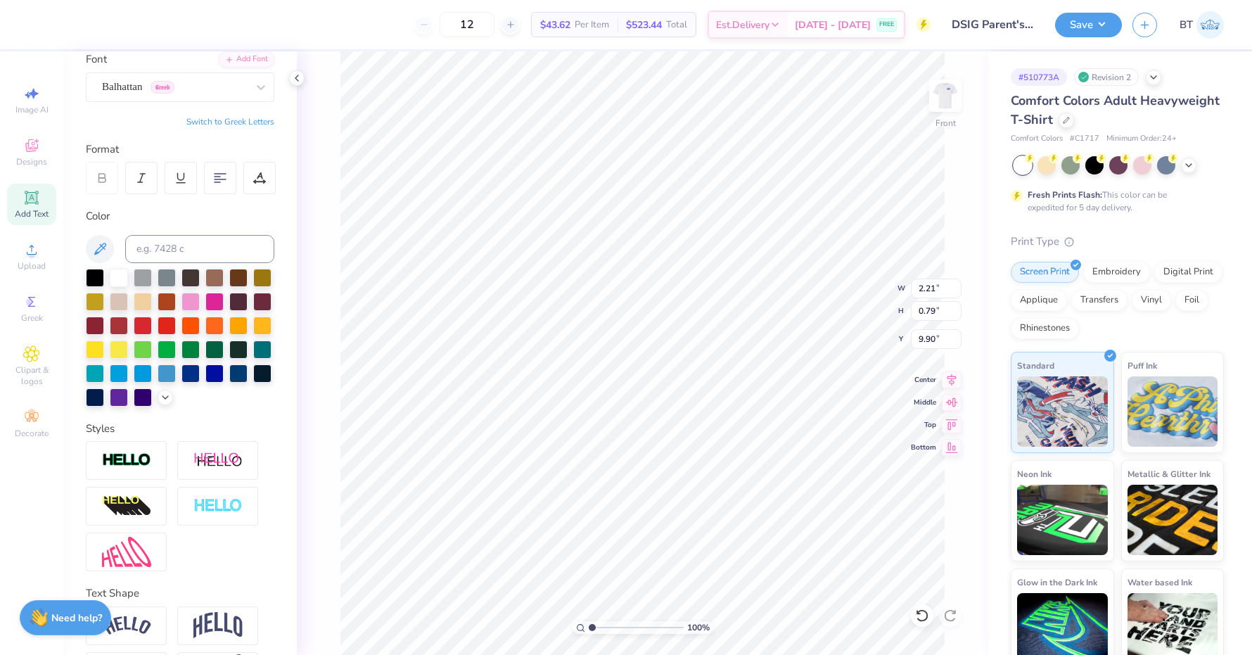
type input "1.66"
type input "0.71"
type input "9.98"
click at [203, 77] on div at bounding box center [174, 86] width 145 height 19
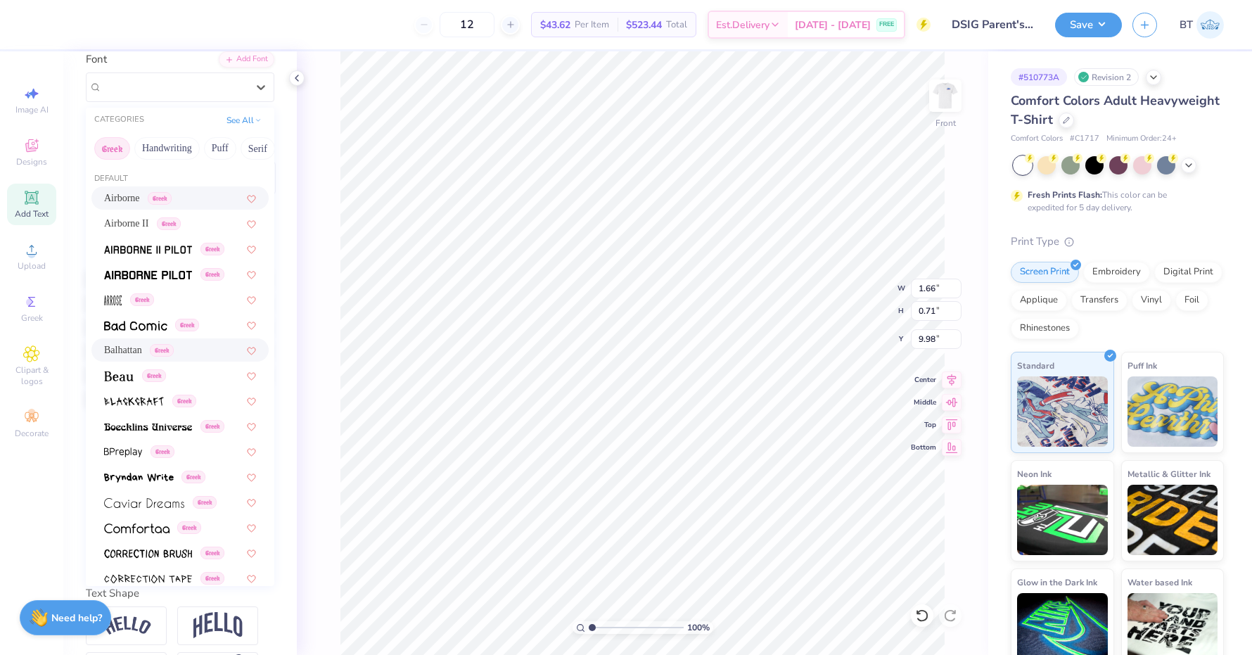
click at [316, 274] on div "100 % Front W 1.66 1.66 " H 0.71 0.71 " Y 9.98 9.98 " Center Middle Top Bottom" at bounding box center [642, 353] width 691 height 604
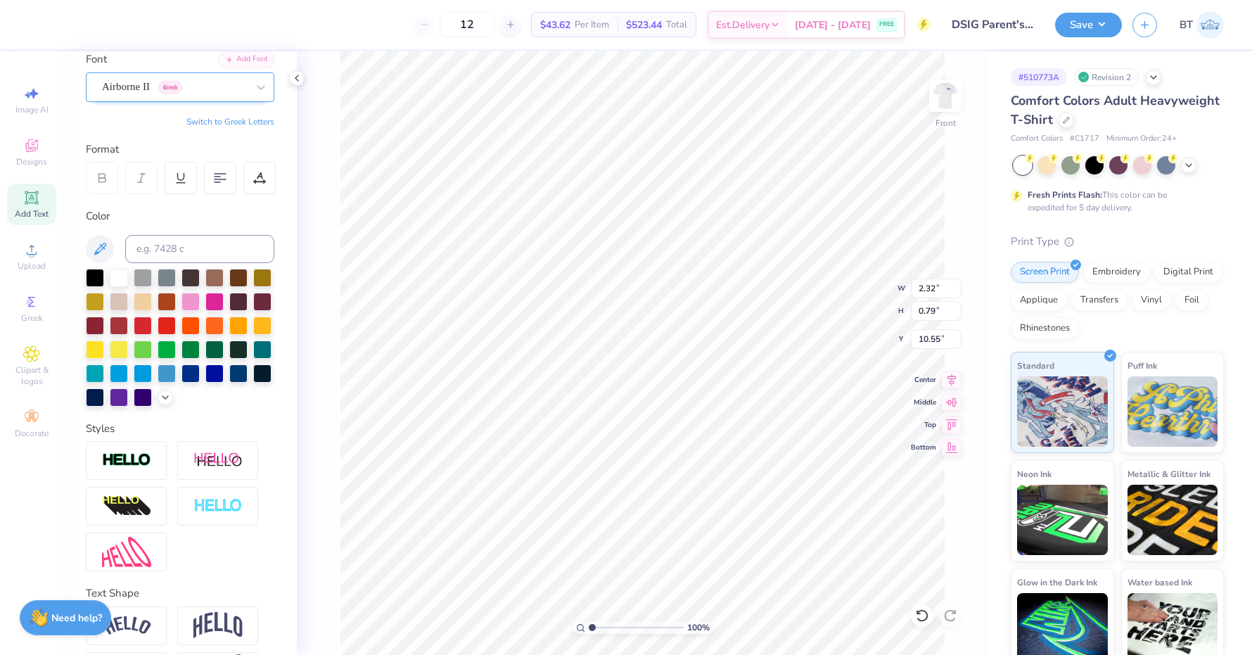
click at [215, 87] on div "Airborne II Greek" at bounding box center [175, 87] width 148 height 22
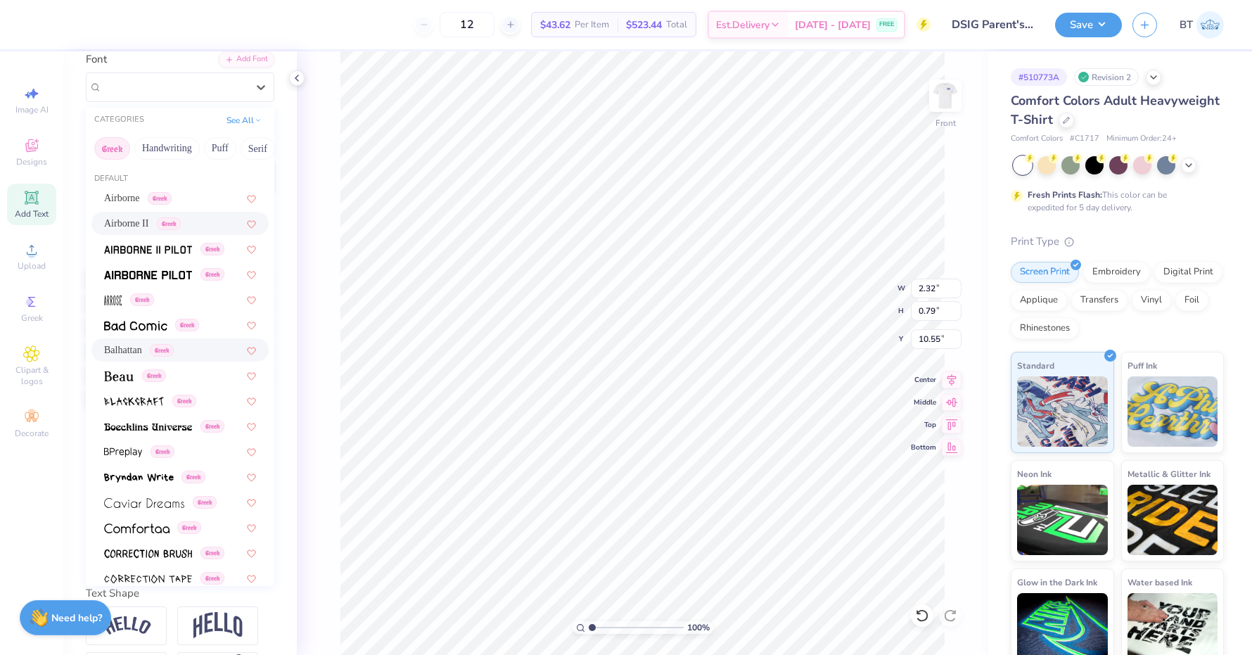
click at [138, 343] on span "Balhattan" at bounding box center [123, 350] width 38 height 15
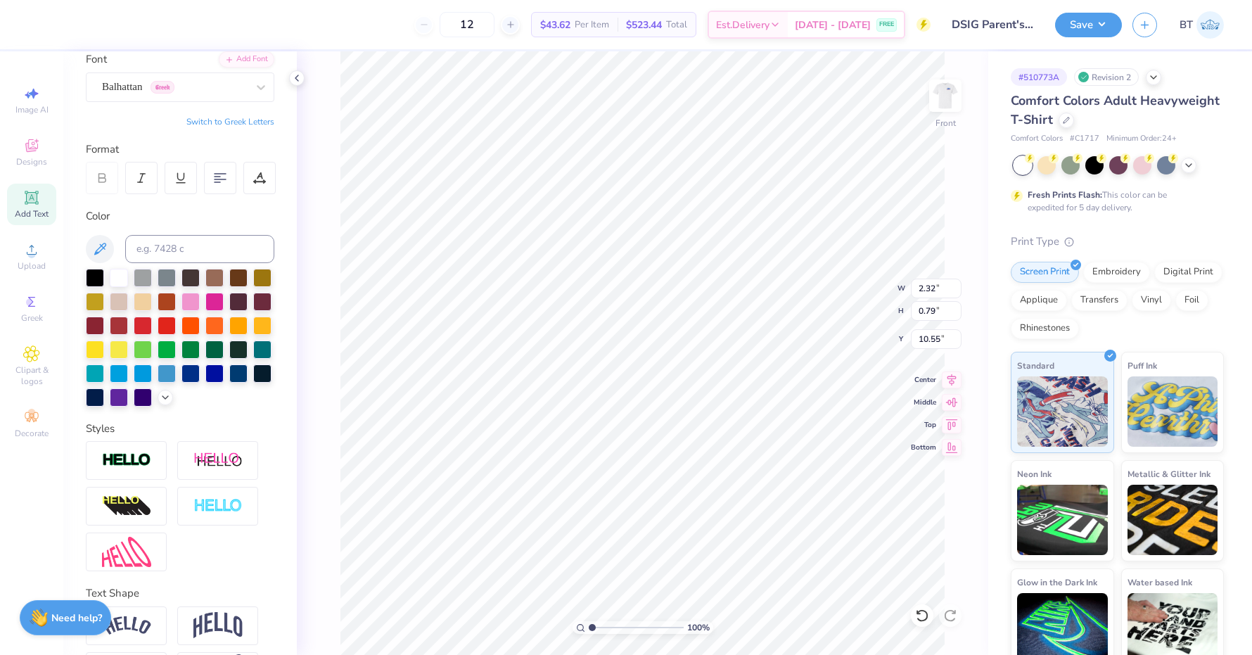
type input "1.65"
type input "0.70"
type input "10.64"
type input "1.17"
type input "11.42"
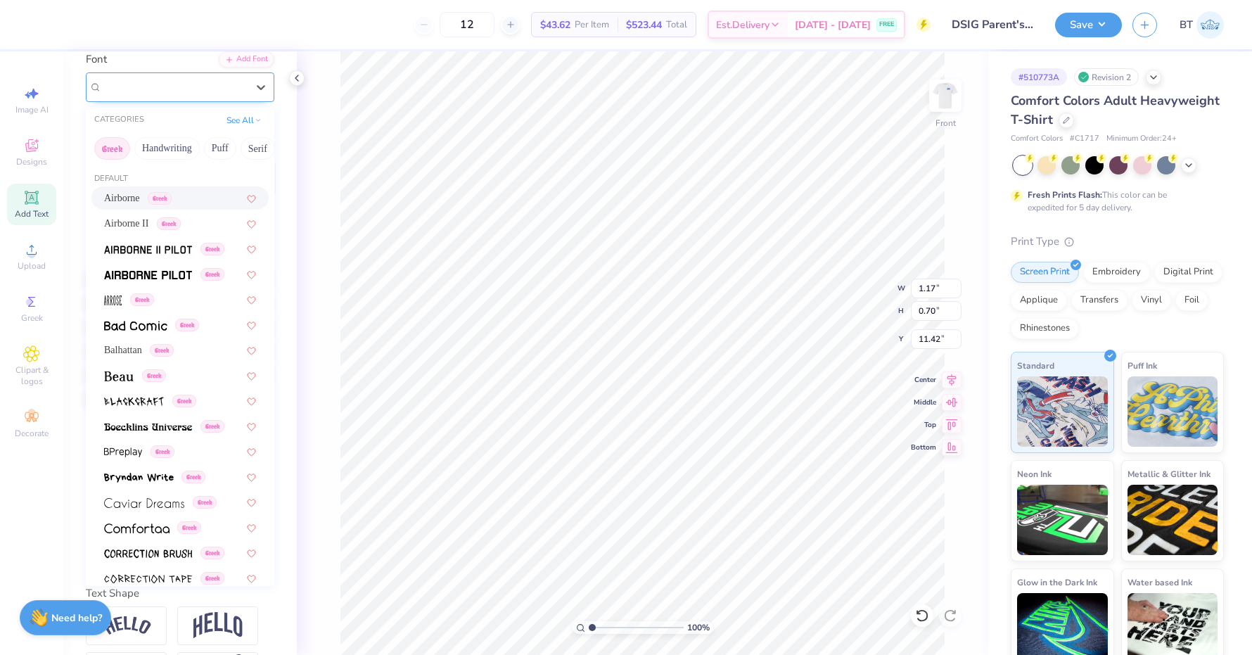
click at [165, 89] on span "Greek" at bounding box center [160, 87] width 24 height 13
click at [129, 350] on span "Balhattan" at bounding box center [123, 350] width 38 height 15
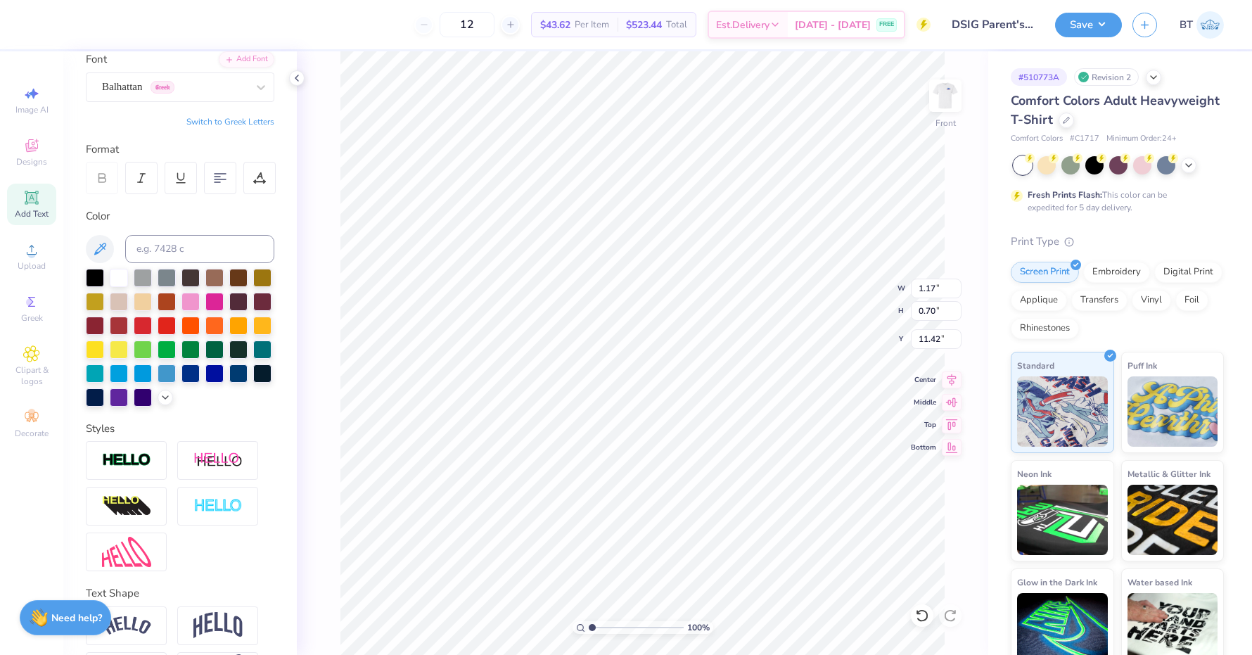
type input "0.87"
type input "0.67"
type input "11.46"
type input "1.65"
type input "0.70"
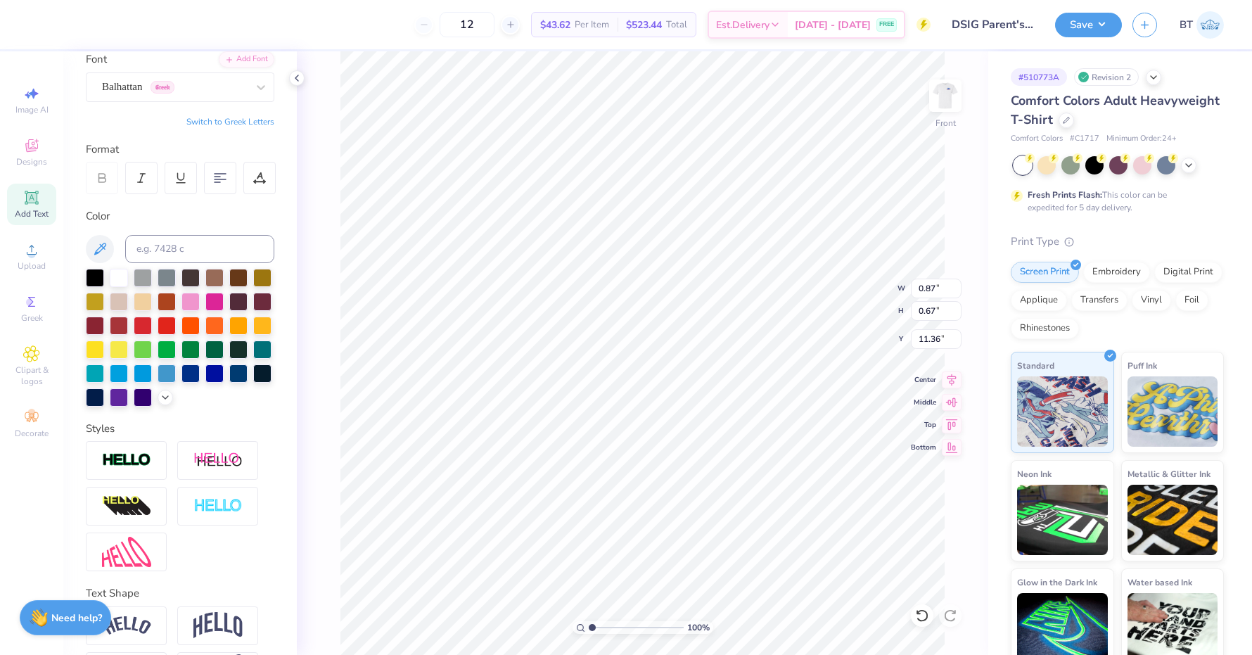
type input "10.64"
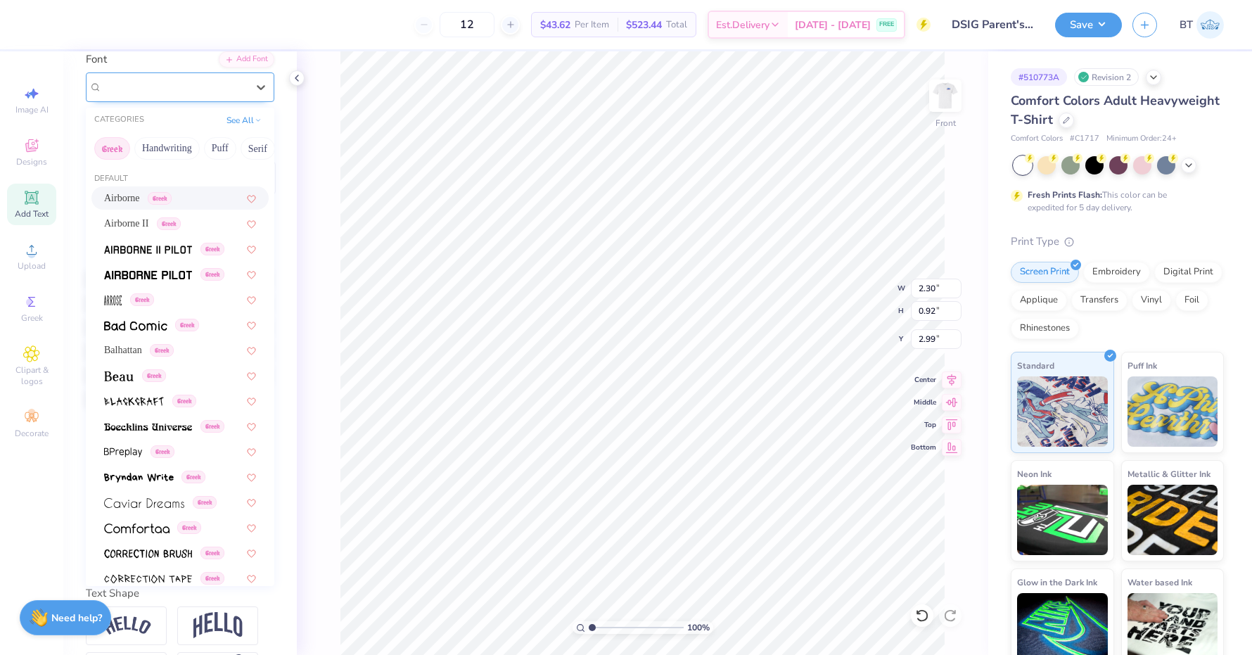
click at [208, 88] on div "AesthetNova-Black" at bounding box center [175, 87] width 148 height 22
click at [122, 350] on span "Balhattan" at bounding box center [123, 350] width 38 height 15
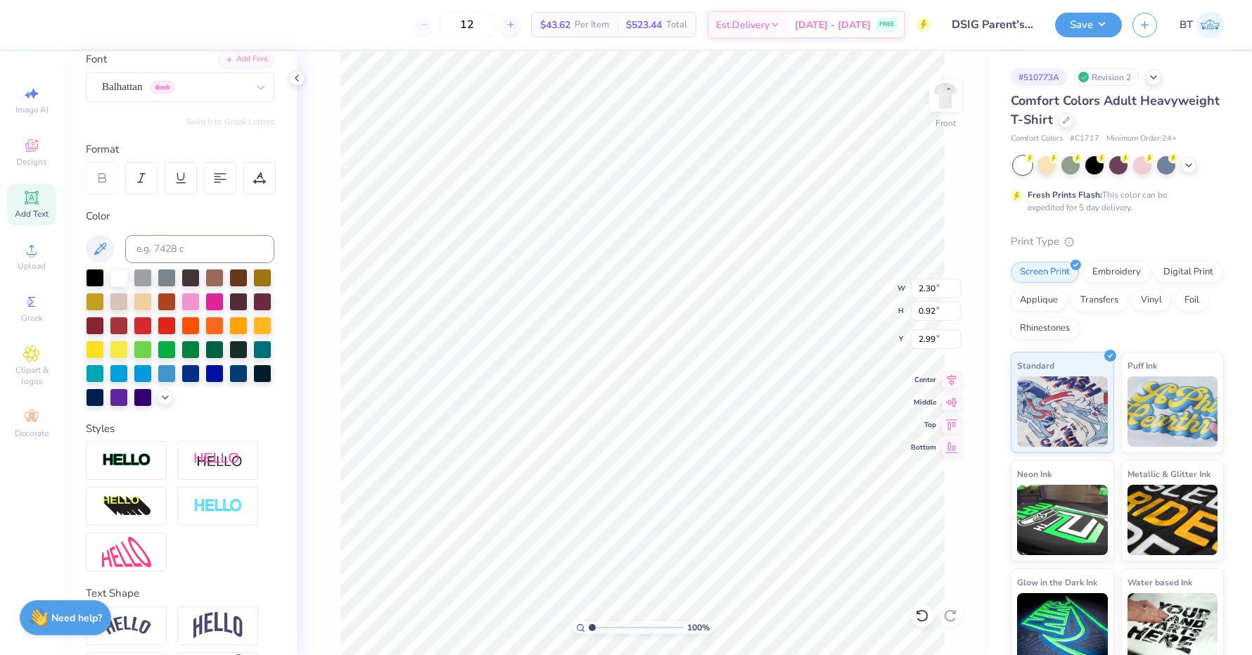
type input "2.02"
type input "0.77"
type input "3.05"
click at [948, 101] on img at bounding box center [945, 96] width 56 height 56
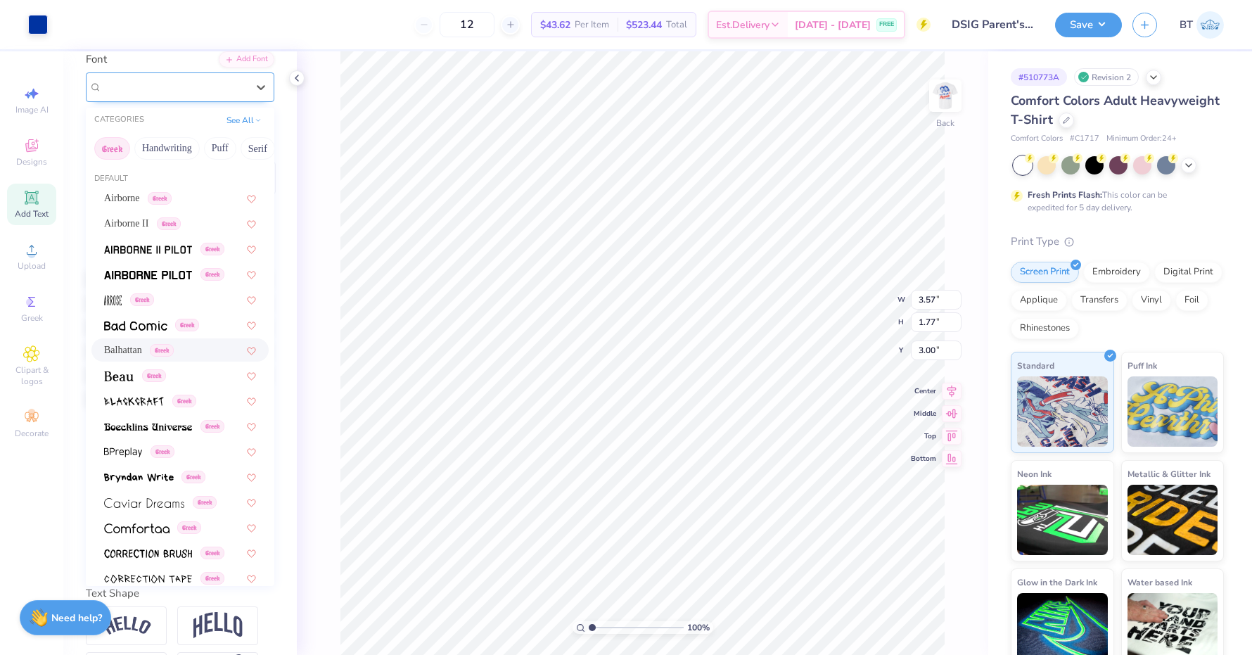
click at [174, 84] on span "Greek" at bounding box center [163, 87] width 24 height 13
click at [139, 338] on div "Balhattan Greek" at bounding box center [179, 349] width 177 height 23
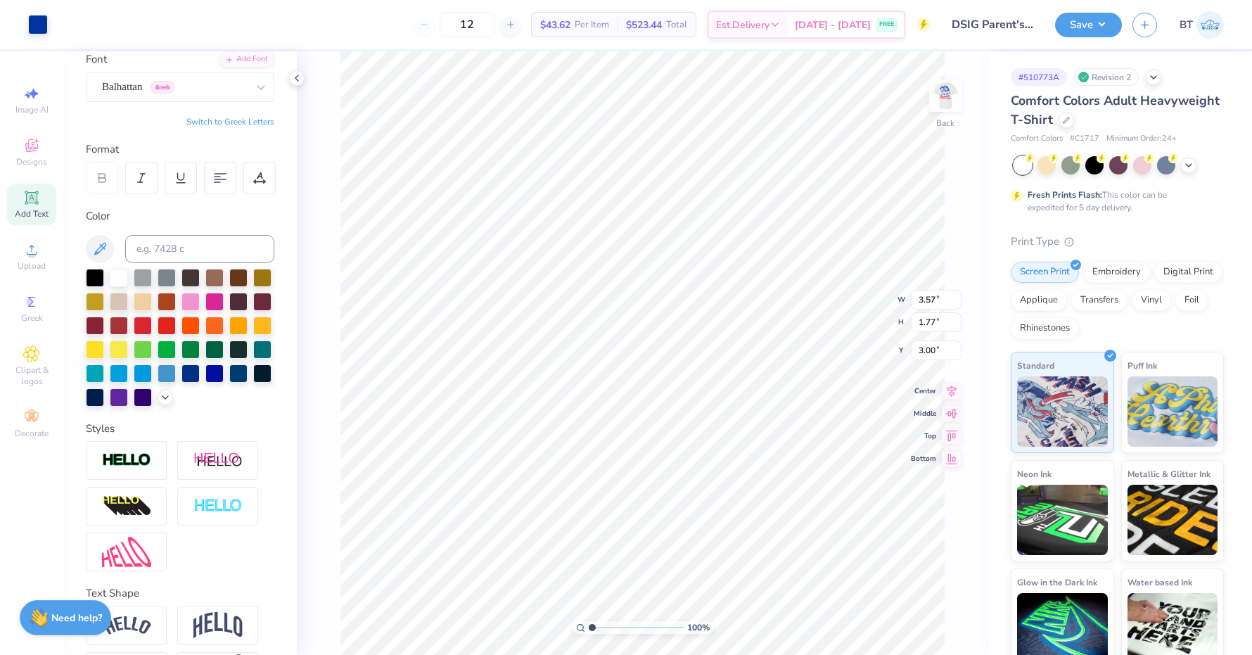
click at [39, 191] on icon at bounding box center [31, 197] width 17 height 17
type input "5.59"
type input "1.62"
type input "11.69"
click at [177, 81] on div "Super Dream" at bounding box center [175, 87] width 148 height 22
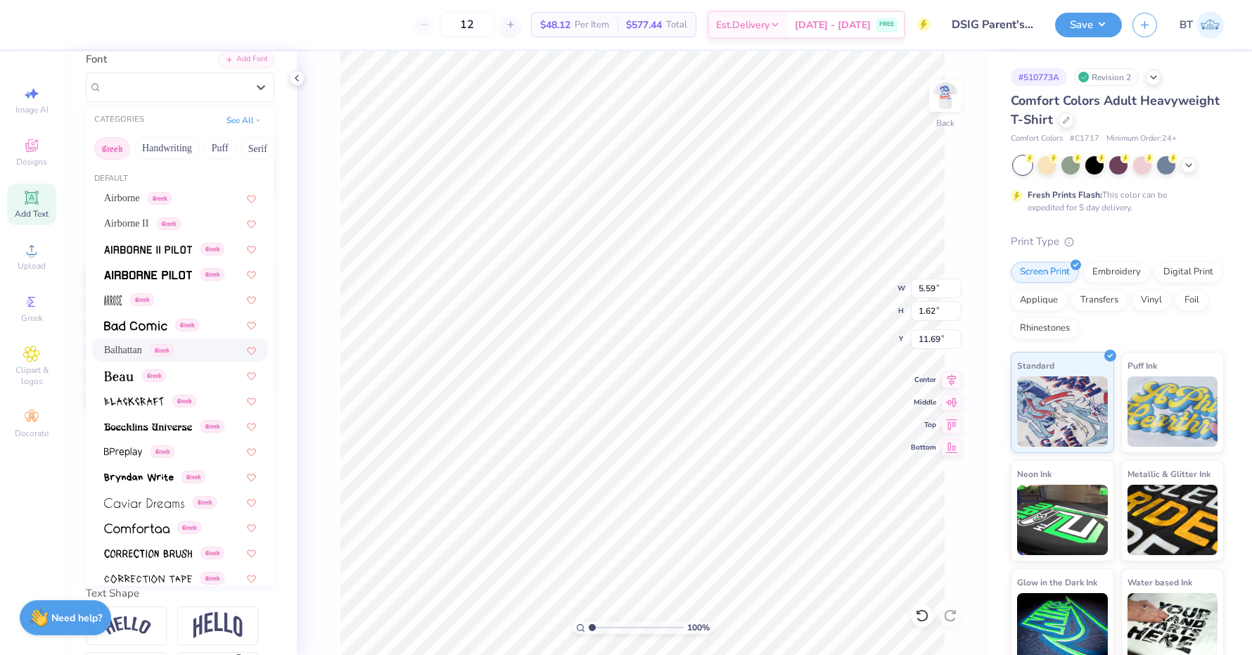
click at [118, 350] on span "Balhattan" at bounding box center [123, 350] width 38 height 15
type input "3.90"
type input "1.88"
type input "11.56"
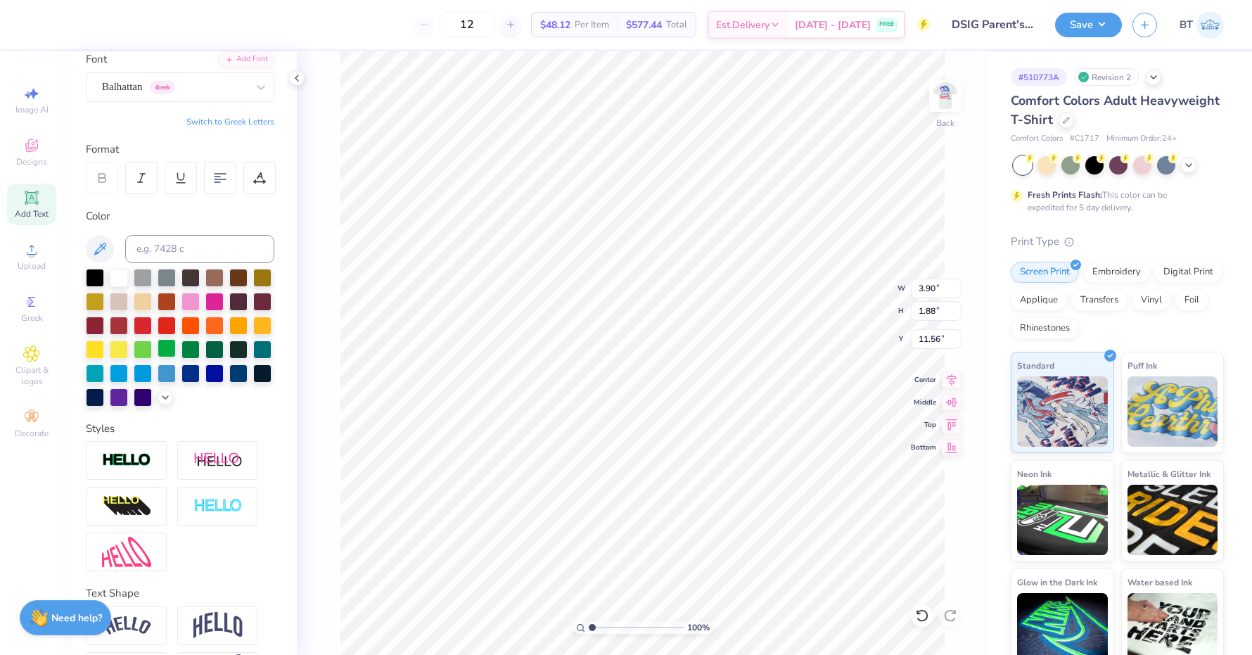
scroll to position [0, 1]
type textarea "Delta"
type textarea "å"
type textarea "ß"
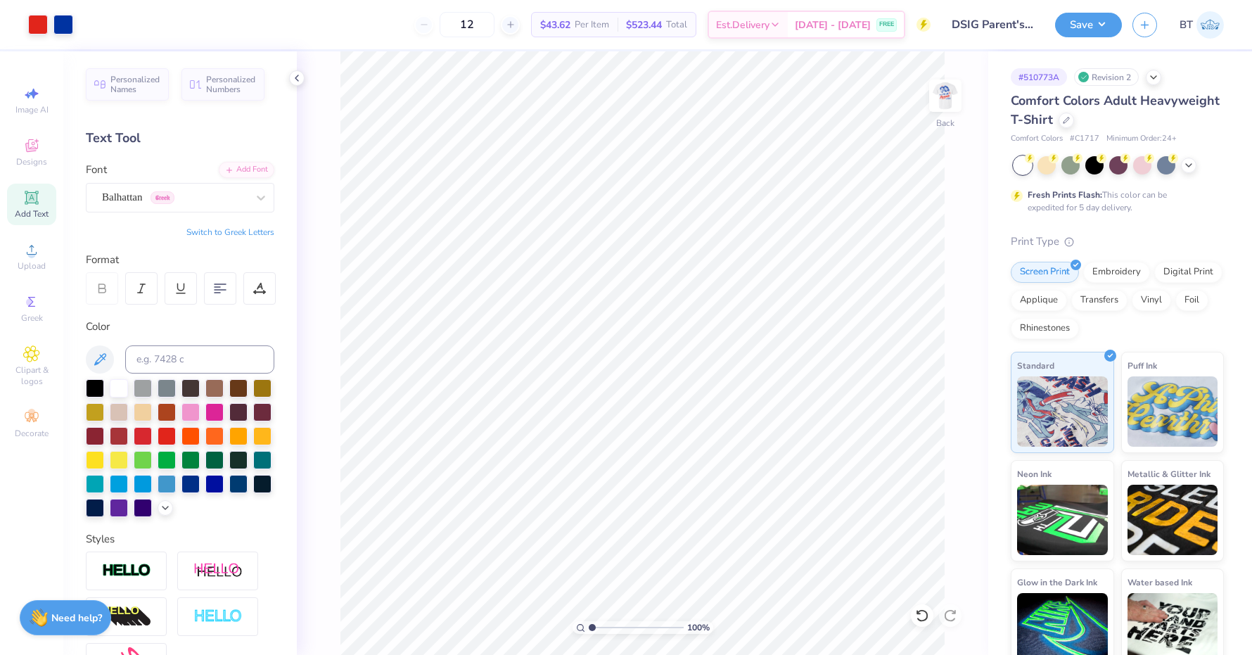
click at [217, 227] on button "Switch to Greek Letters" at bounding box center [230, 232] width 88 height 11
click at [27, 202] on icon at bounding box center [31, 197] width 11 height 11
type textarea "d"
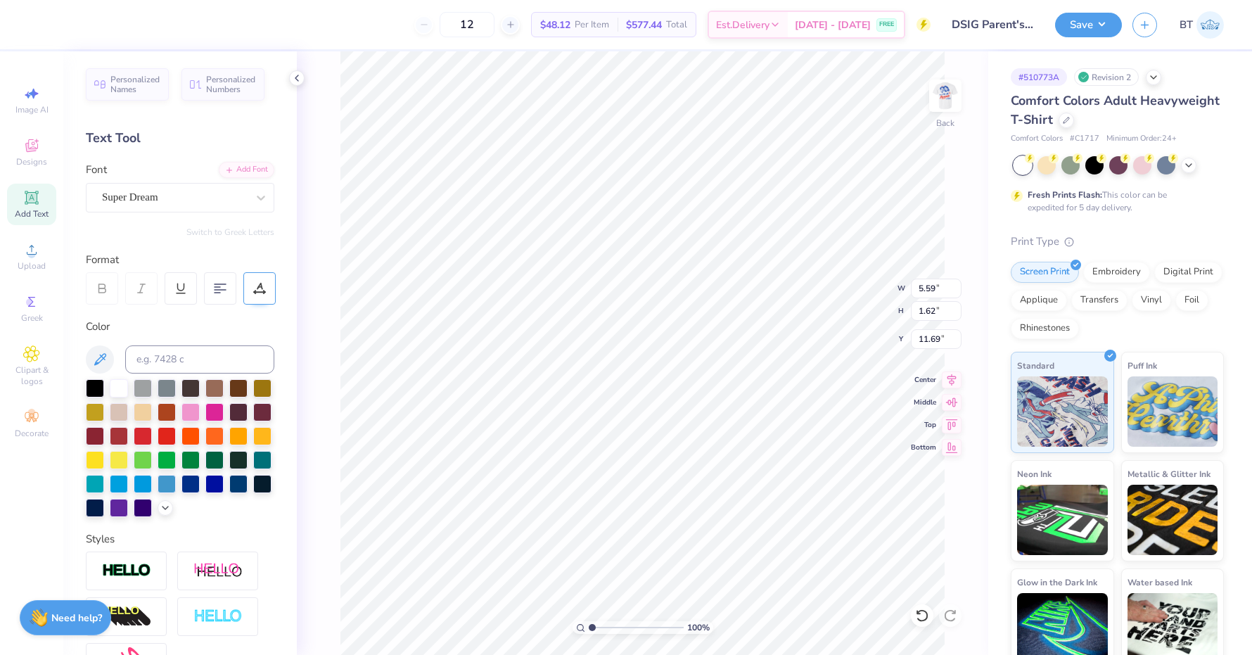
scroll to position [0, 0]
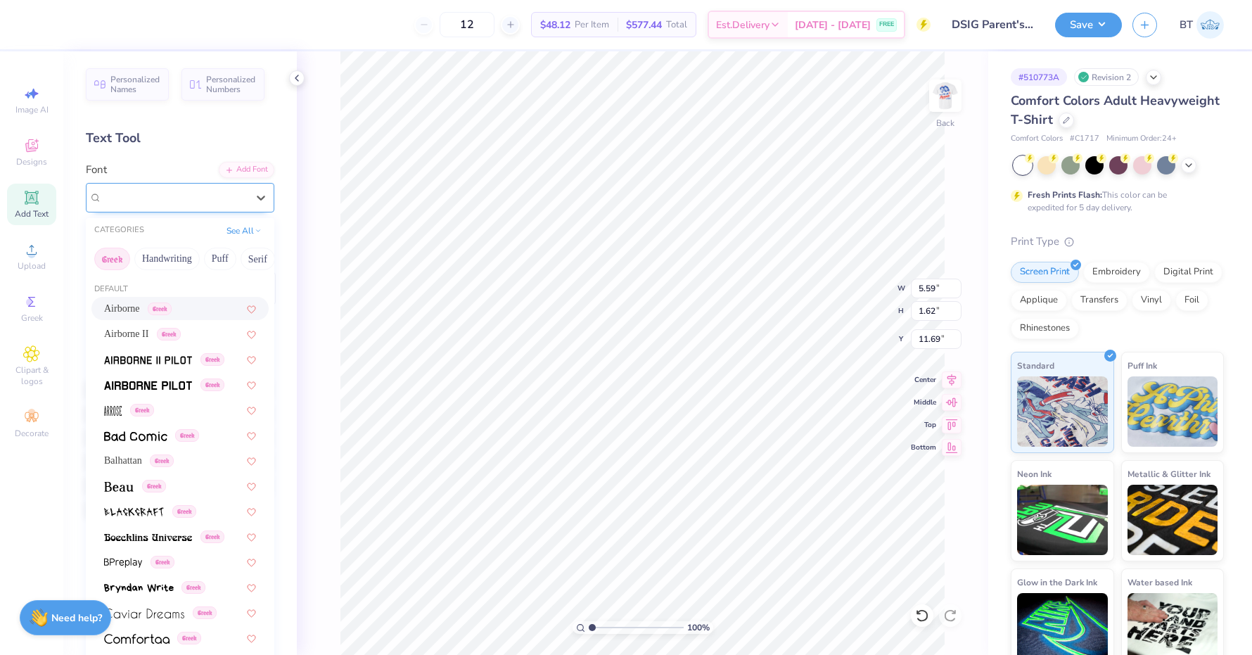
click at [198, 188] on div "Super Dream" at bounding box center [175, 197] width 148 height 22
click at [129, 459] on span "Balhattan" at bounding box center [123, 460] width 38 height 15
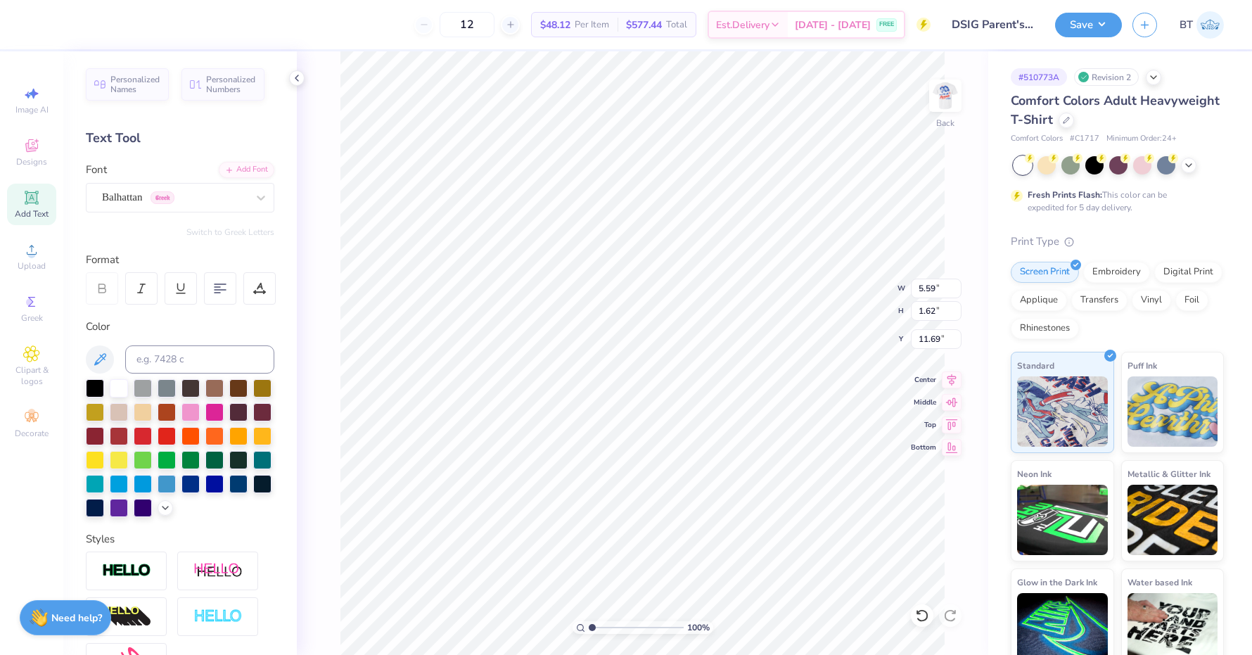
scroll to position [0, 1]
type textarea "delta"
click at [269, 228] on button "Switch to Greek Letters" at bounding box center [230, 232] width 88 height 11
type input "4.91"
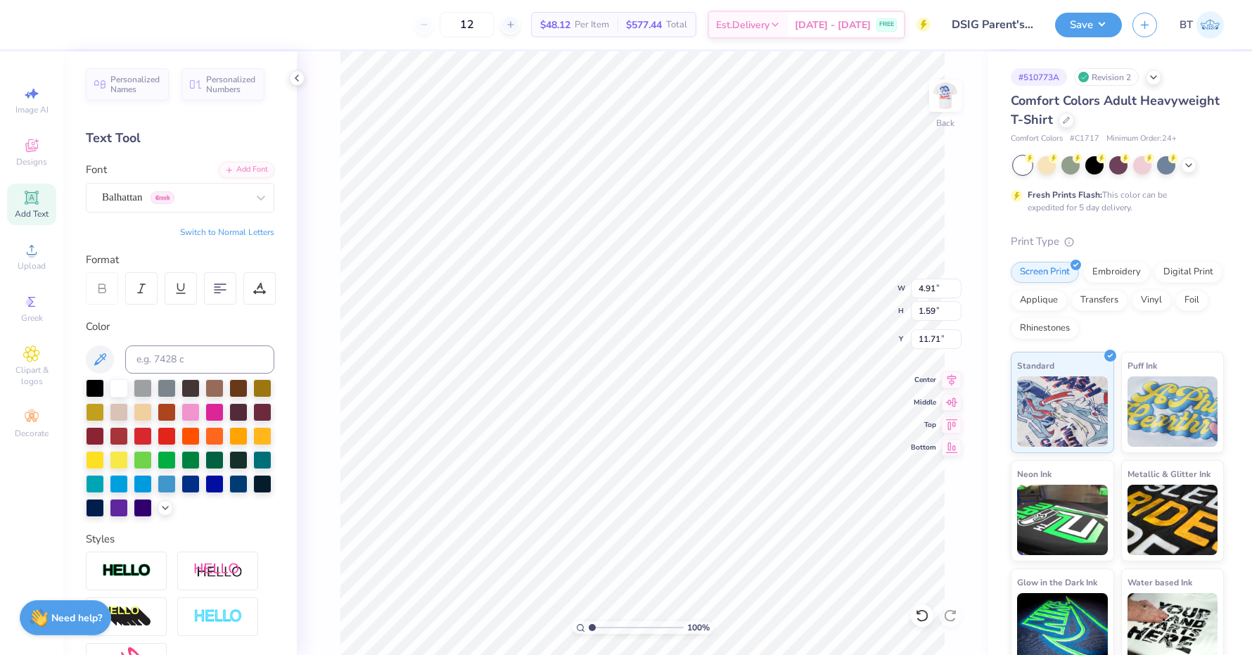
type textarea "δσφ"
click at [208, 483] on div at bounding box center [214, 482] width 18 height 18
click at [184, 359] on input at bounding box center [199, 359] width 149 height 28
type input "286"
type input "3.18"
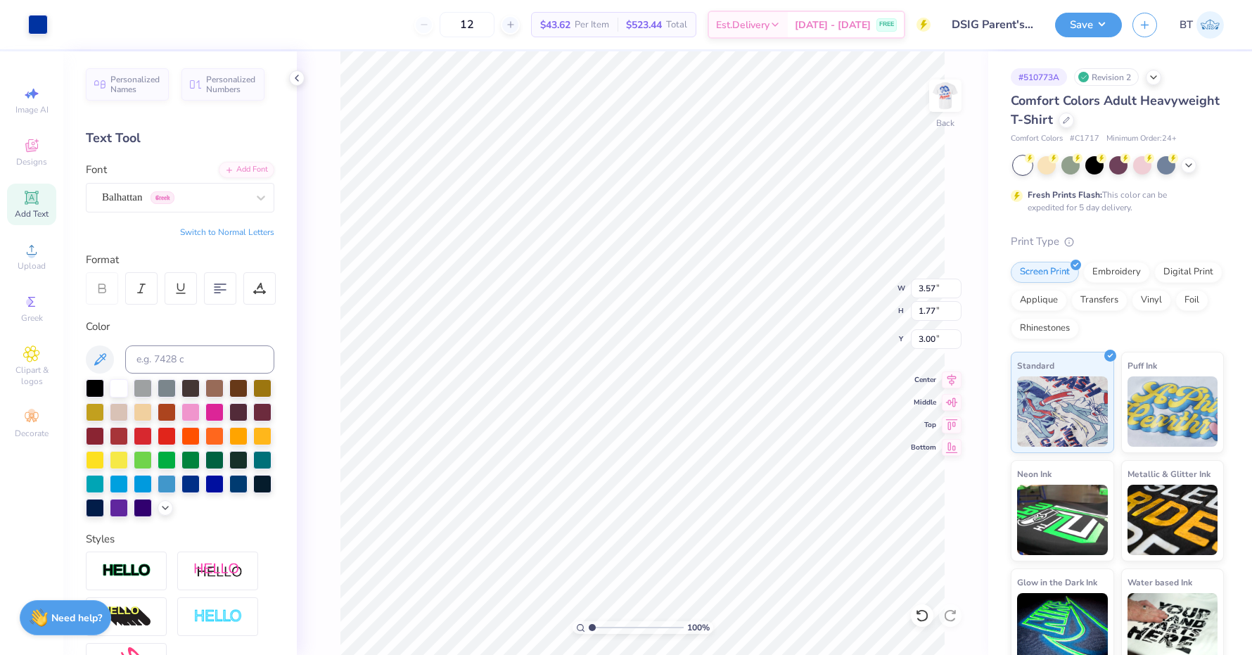
type input "1.59"
type input "11.71"
click at [177, 353] on input at bounding box center [199, 359] width 149 height 28
type input "286"
type input "3.00"
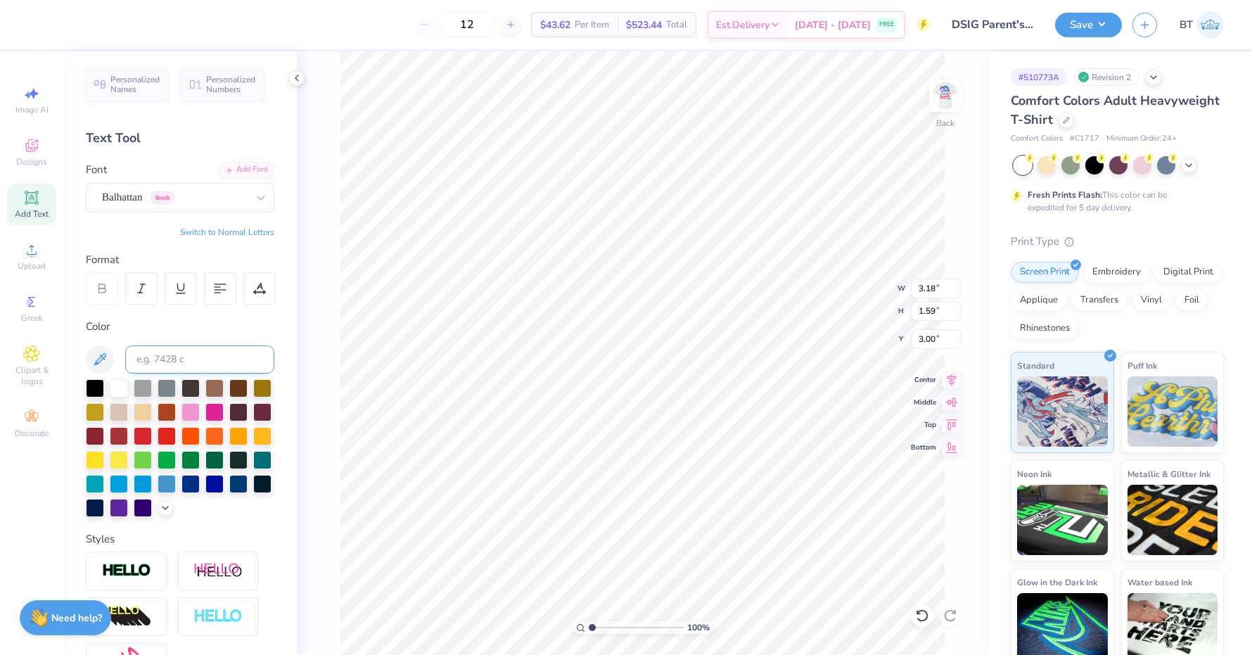
type input "3.54"
type input "1.77"
type input "3.00"
type input "3.23"
type input "1.72"
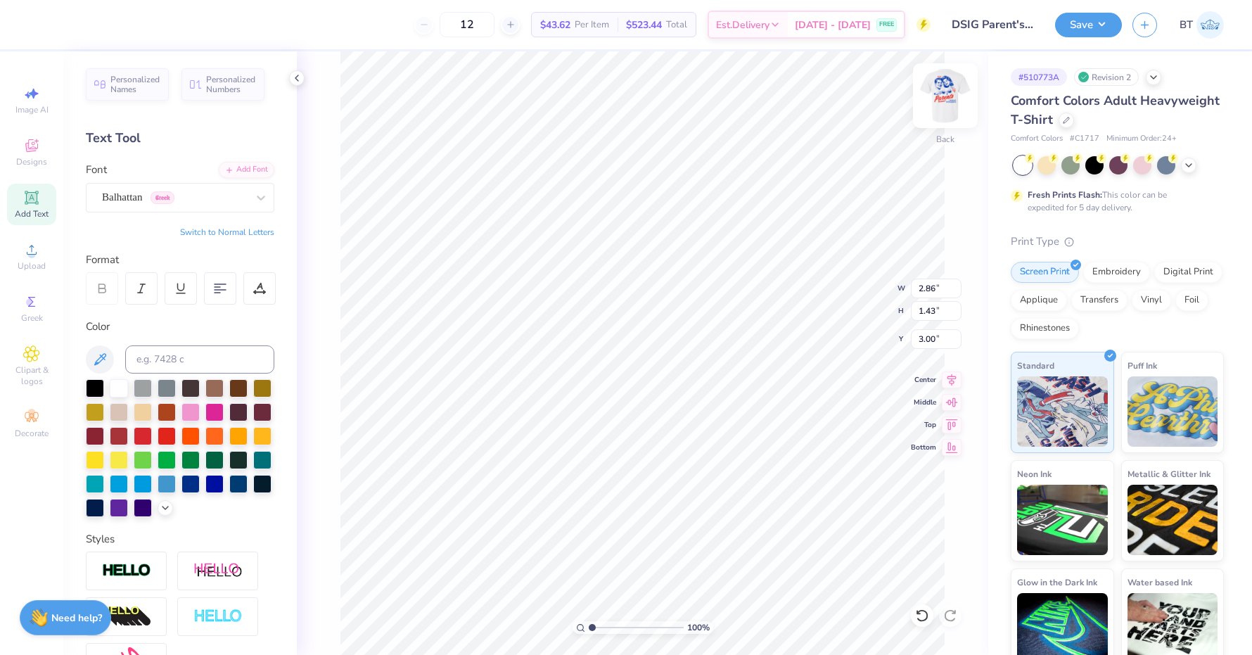
click at [945, 100] on img at bounding box center [945, 96] width 56 height 56
click at [938, 88] on img at bounding box center [945, 96] width 56 height 56
click at [119, 200] on span "Balhattan" at bounding box center [122, 197] width 40 height 16
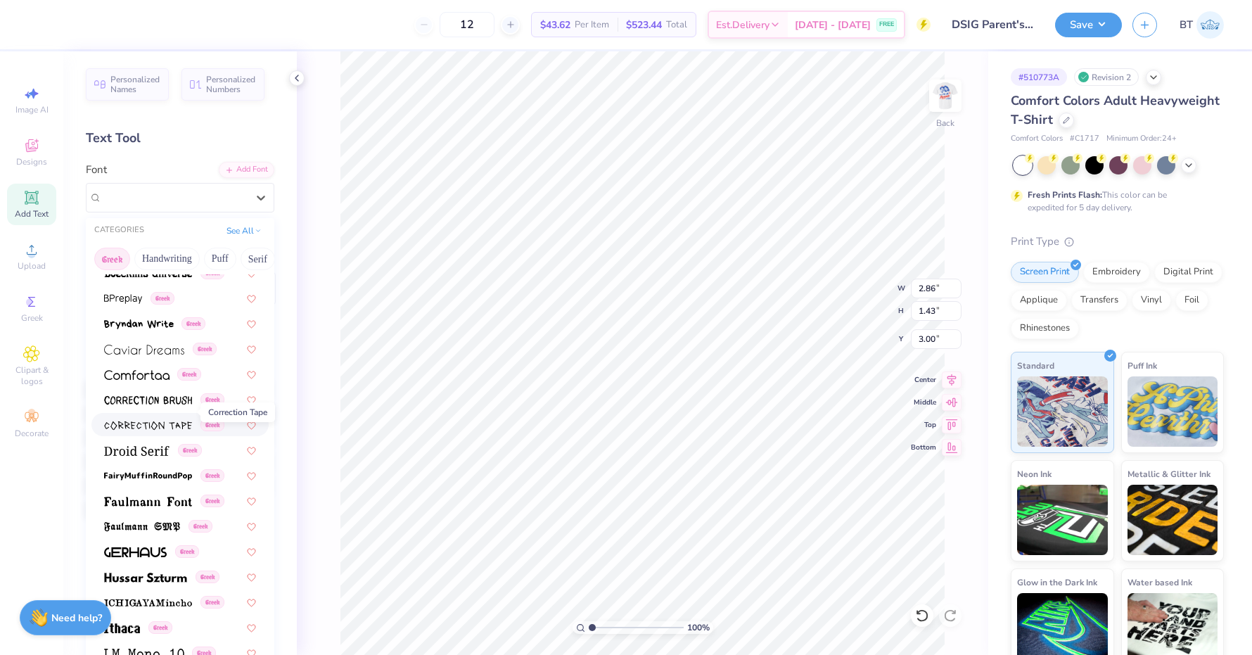
scroll to position [264, 0]
click at [157, 496] on img at bounding box center [148, 501] width 88 height 10
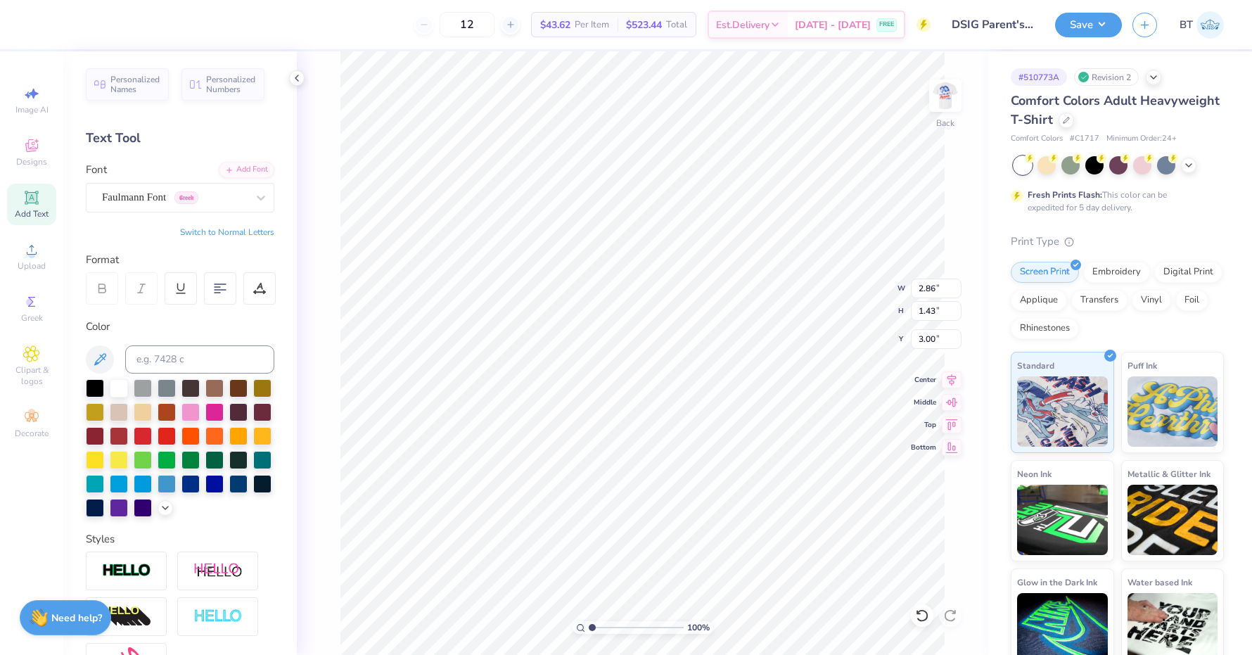
type input "2.74"
type input "2.10"
type input "2.66"
click at [165, 194] on span "Faulmann Font" at bounding box center [134, 197] width 64 height 16
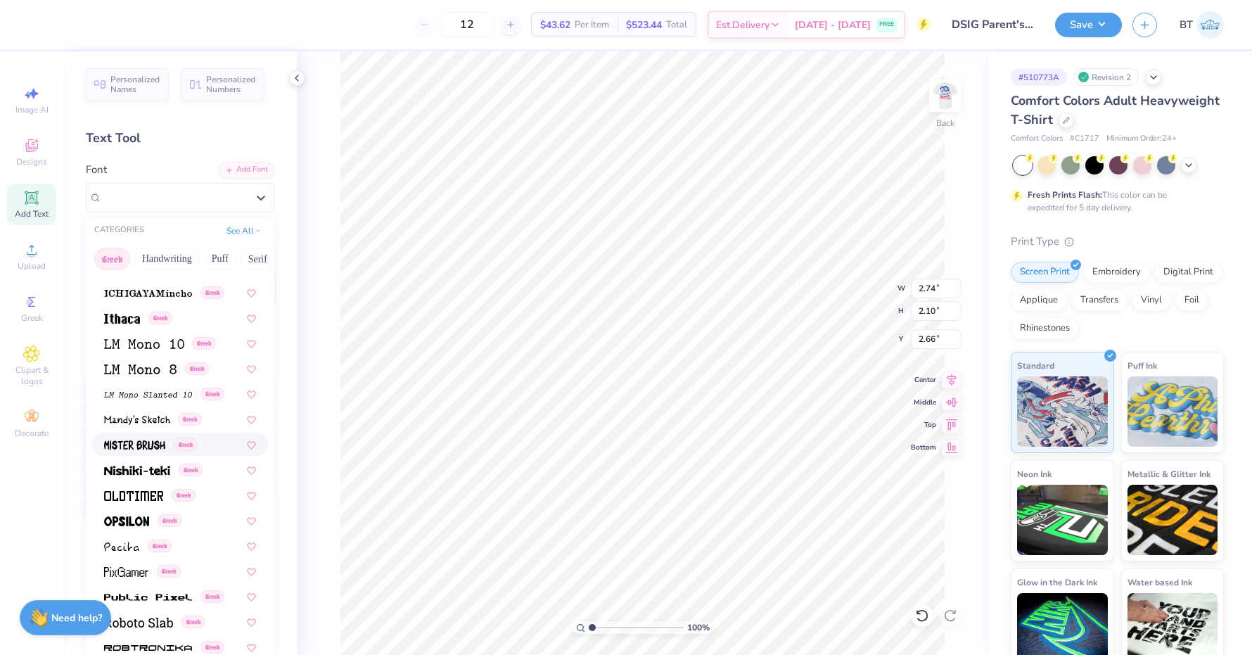
scroll to position [588, 0]
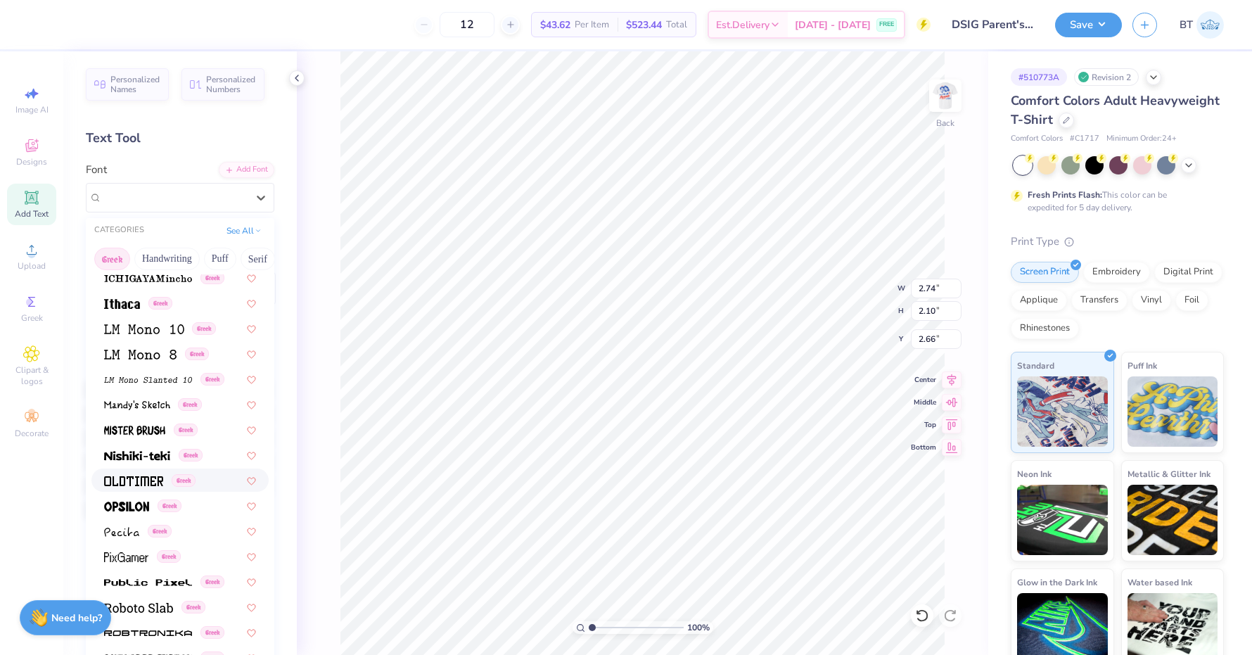
click at [143, 476] on img at bounding box center [133, 481] width 59 height 10
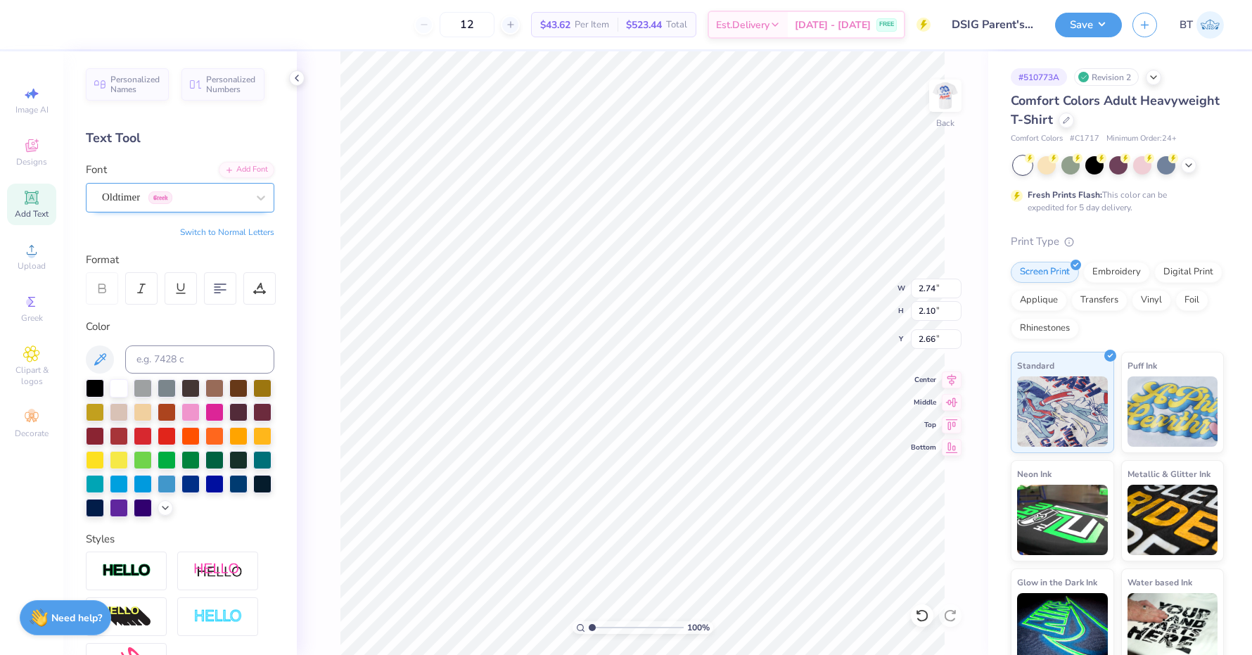
type input "3.90"
type input "1.82"
type input "2.81"
click at [172, 198] on span "Greek" at bounding box center [160, 197] width 24 height 13
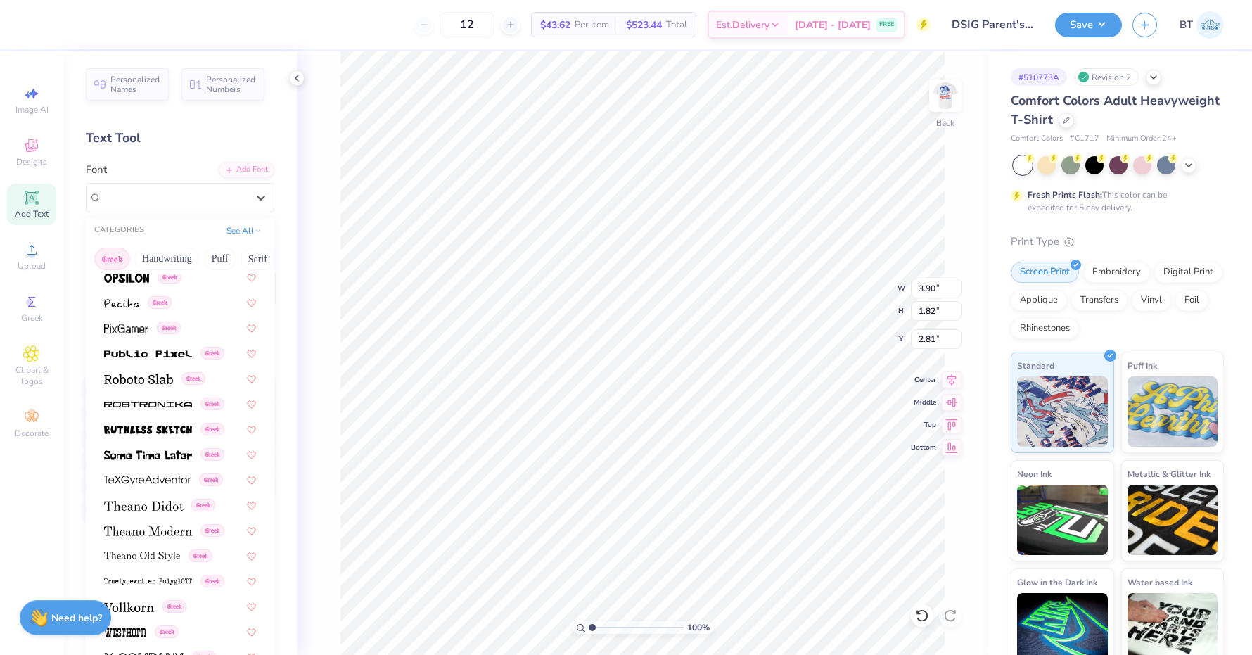
scroll to position [816, 0]
click at [120, 628] on img at bounding box center [125, 633] width 42 height 10
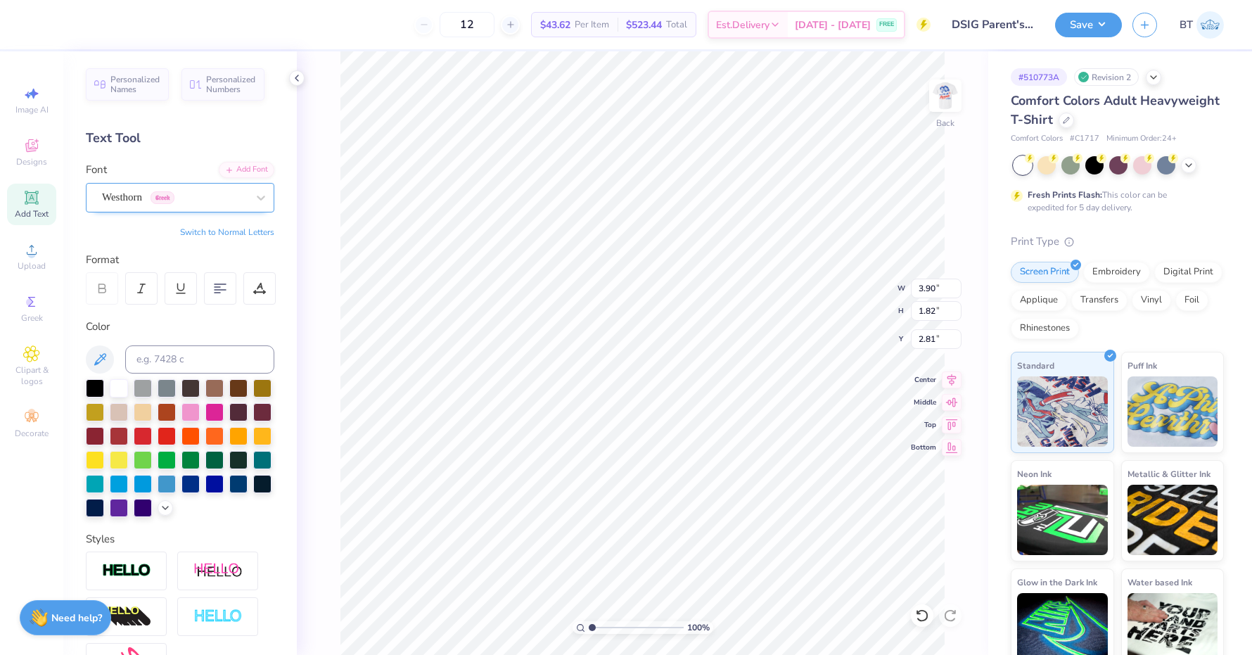
type input "2.73"
type input "1.70"
type input "2.86"
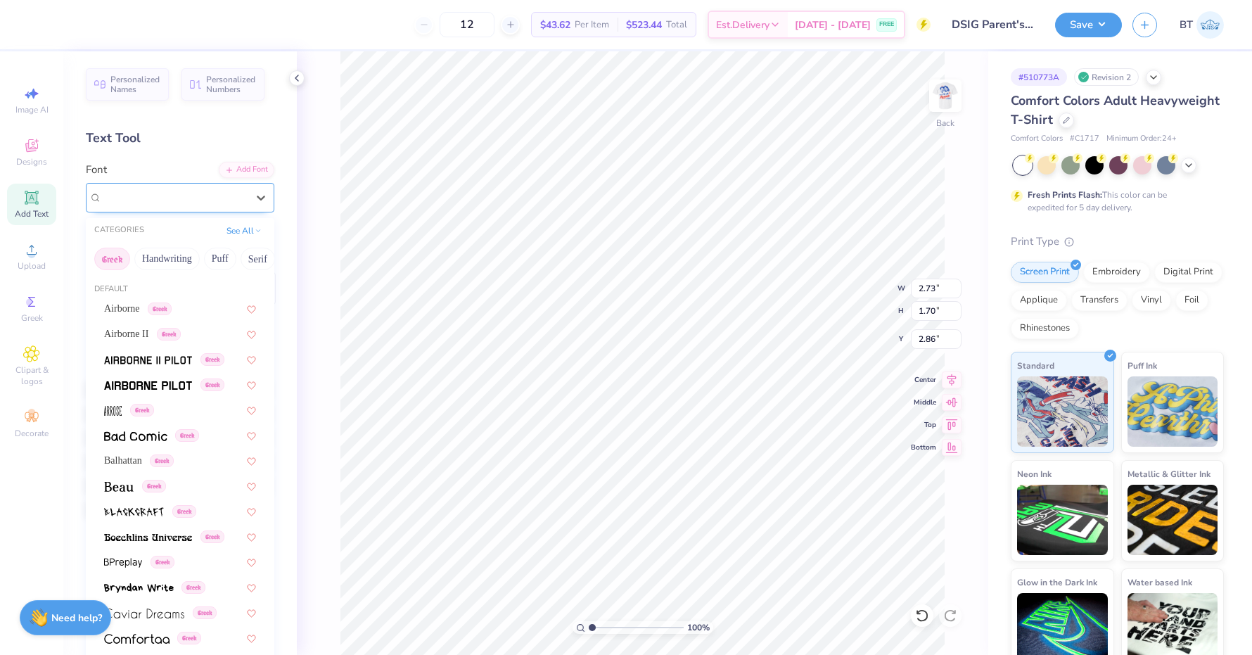
click at [210, 193] on div "Westhorn Greek" at bounding box center [175, 197] width 148 height 22
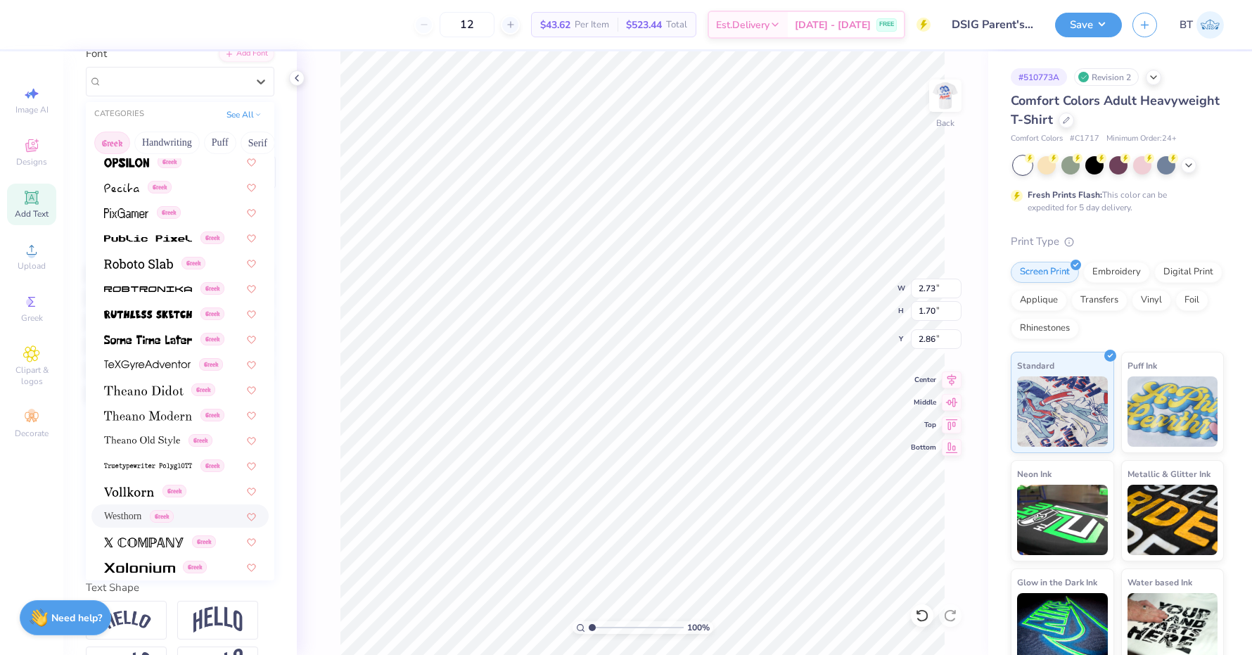
scroll to position [117, 0]
click at [139, 561] on img at bounding box center [139, 566] width 71 height 10
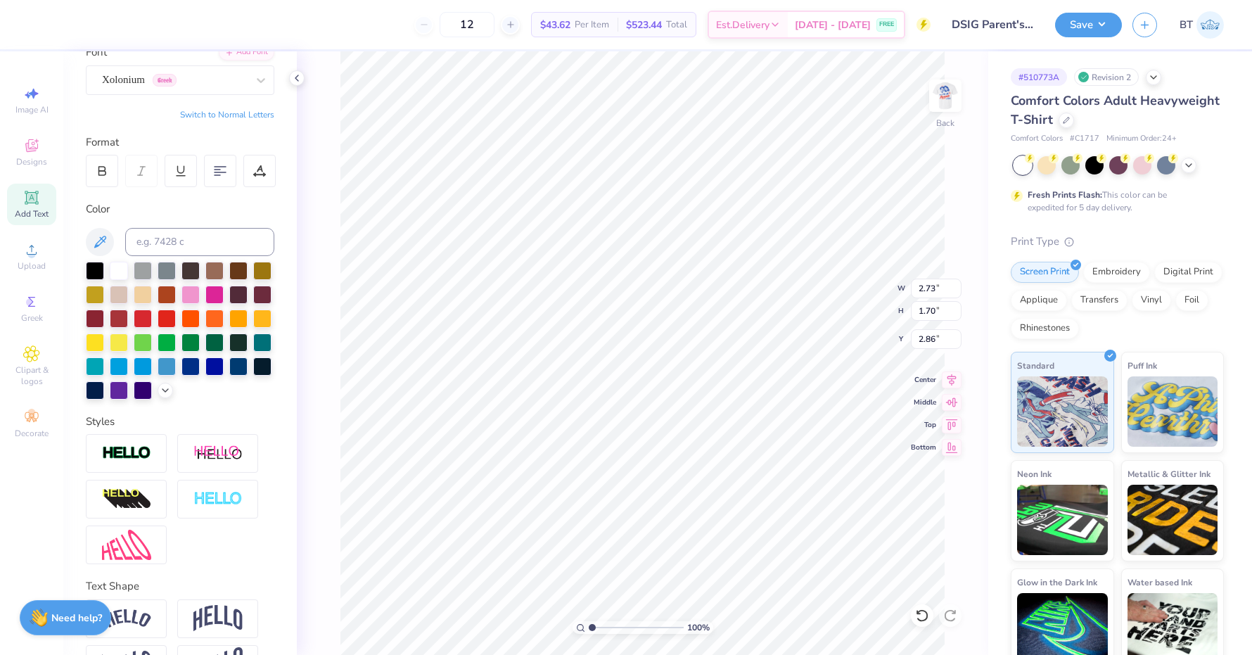
type input "4.47"
type input "1.81"
type input "2.81"
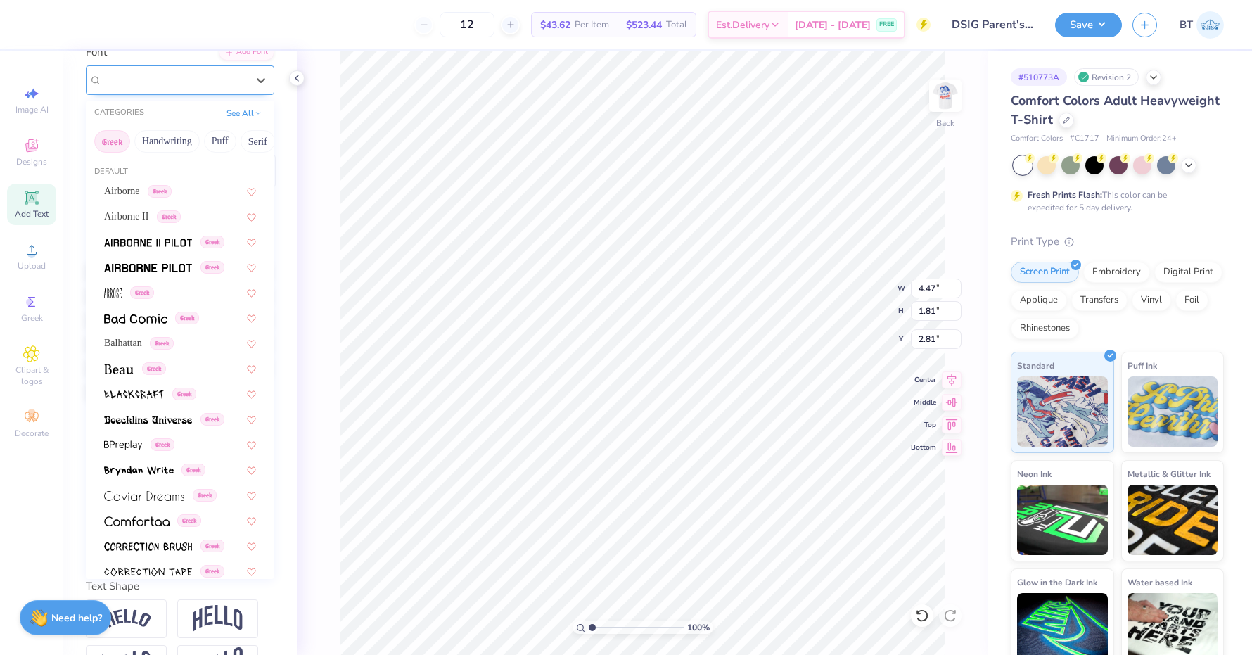
click at [200, 73] on div "Xolonium Greek" at bounding box center [175, 80] width 148 height 22
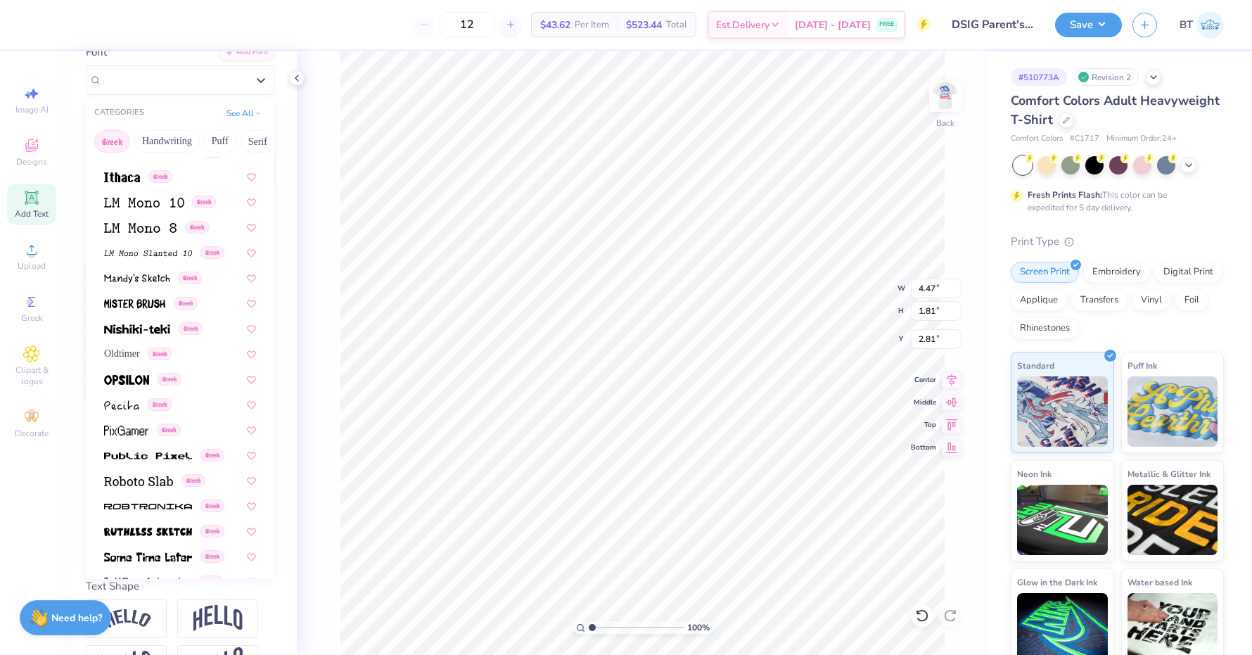
scroll to position [597, 0]
click at [134, 502] on img at bounding box center [148, 507] width 88 height 10
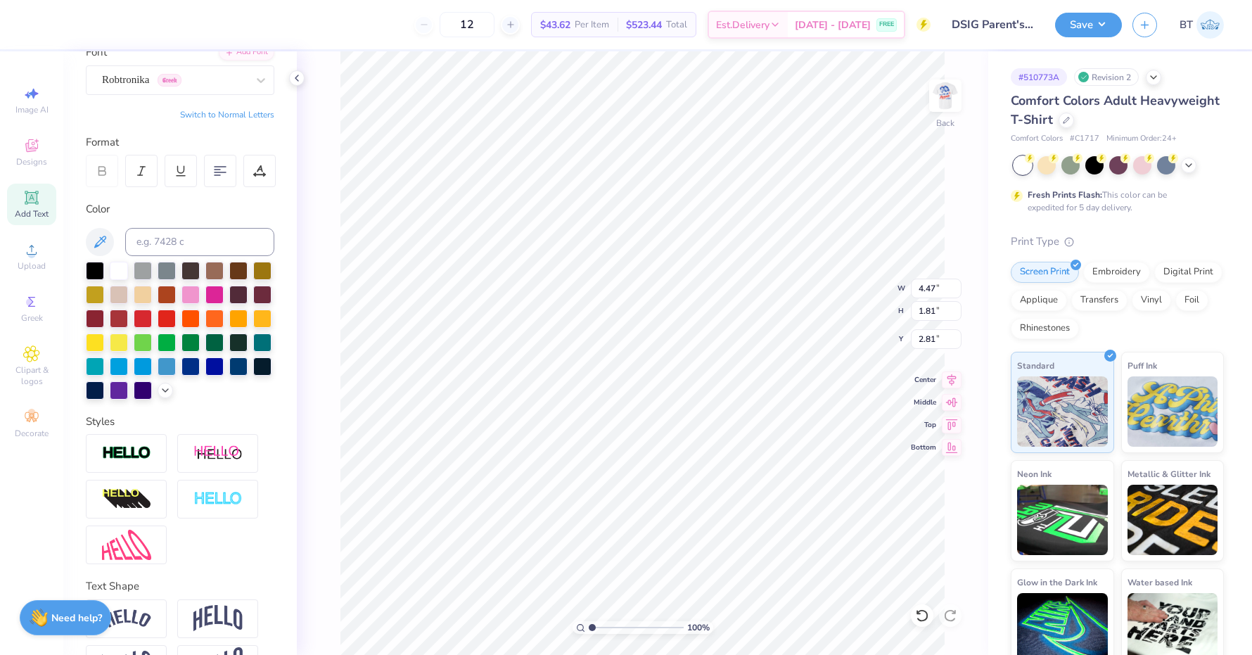
type input "6.77"
type input "2.06"
type input "2.68"
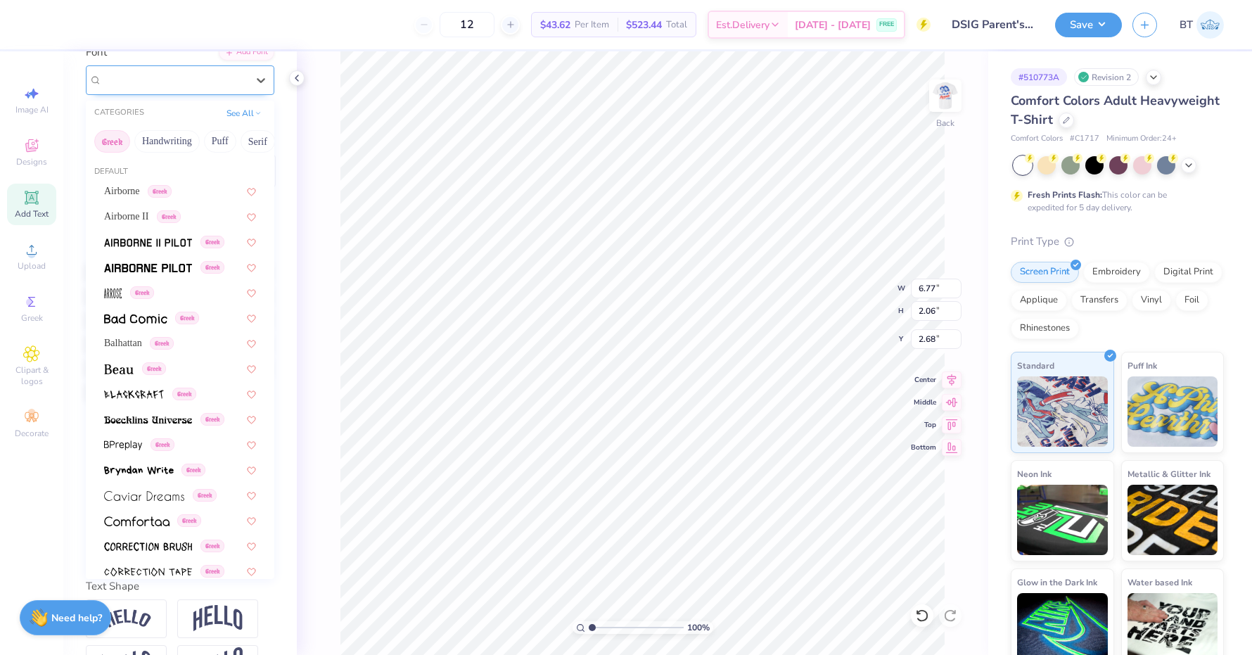
click at [212, 80] on div "Robtronika Greek" at bounding box center [175, 80] width 148 height 22
click at [172, 260] on span at bounding box center [148, 267] width 88 height 15
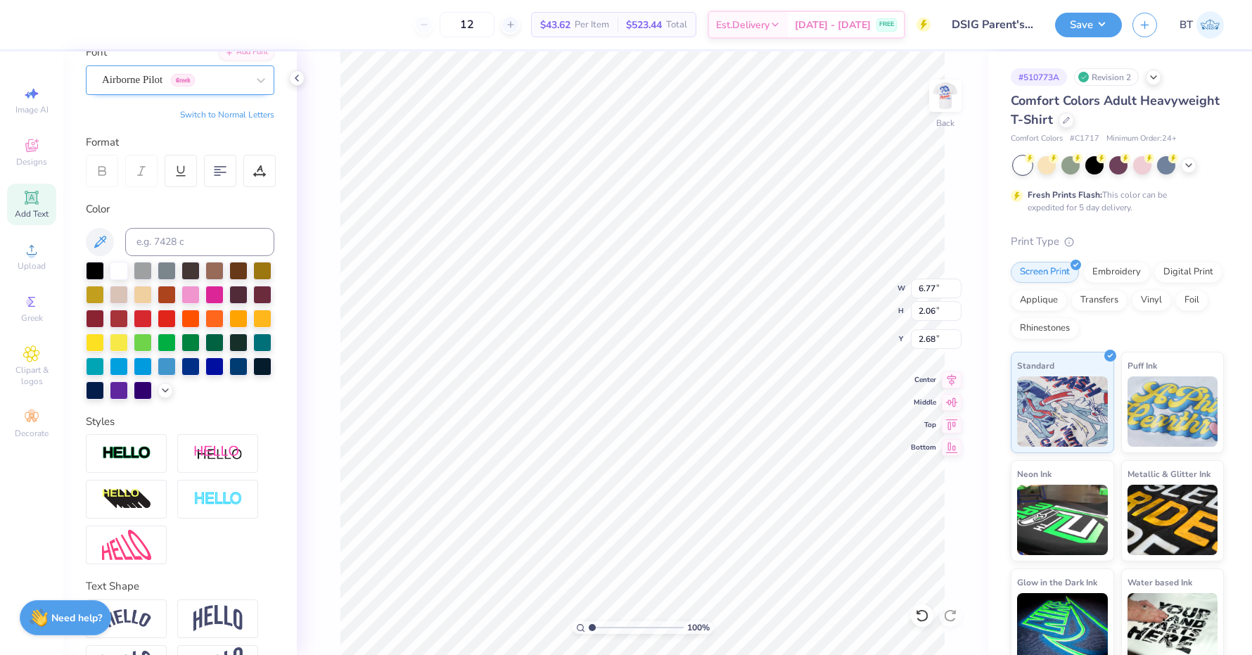
type input "3.83"
type input "1.52"
type input "2.95"
click at [949, 102] on img at bounding box center [945, 96] width 56 height 56
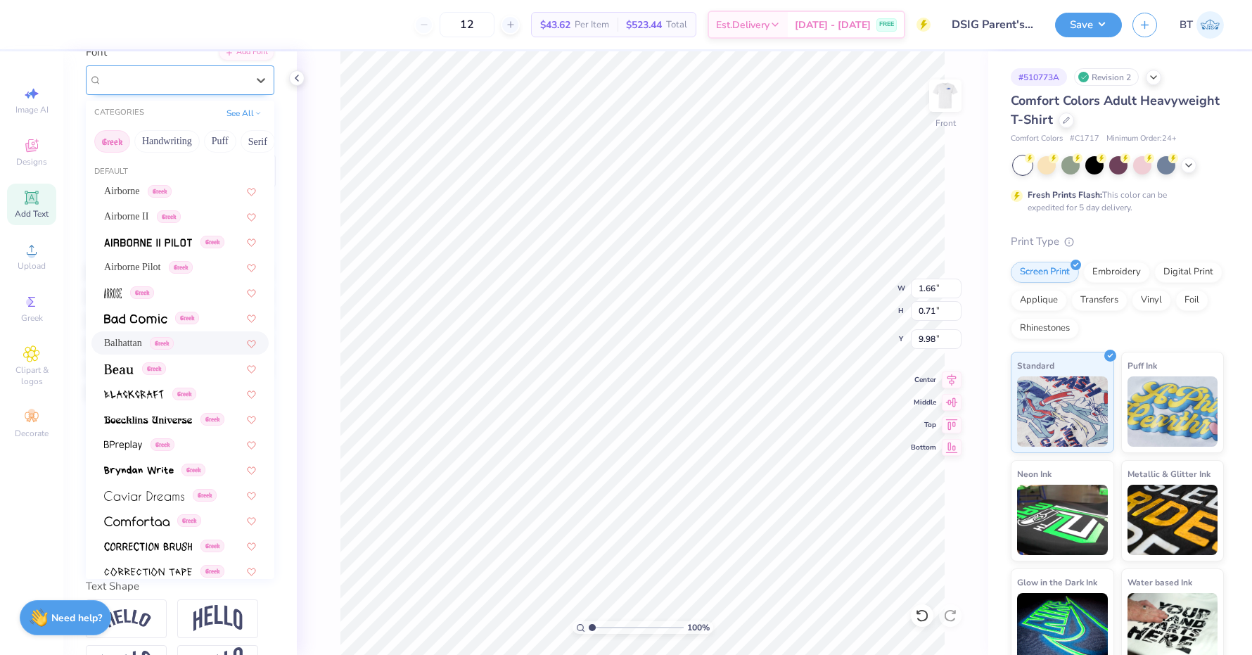
click at [196, 72] on div "Balhattan Greek" at bounding box center [175, 80] width 148 height 22
click at [161, 260] on span "Airborne Pilot" at bounding box center [132, 267] width 57 height 15
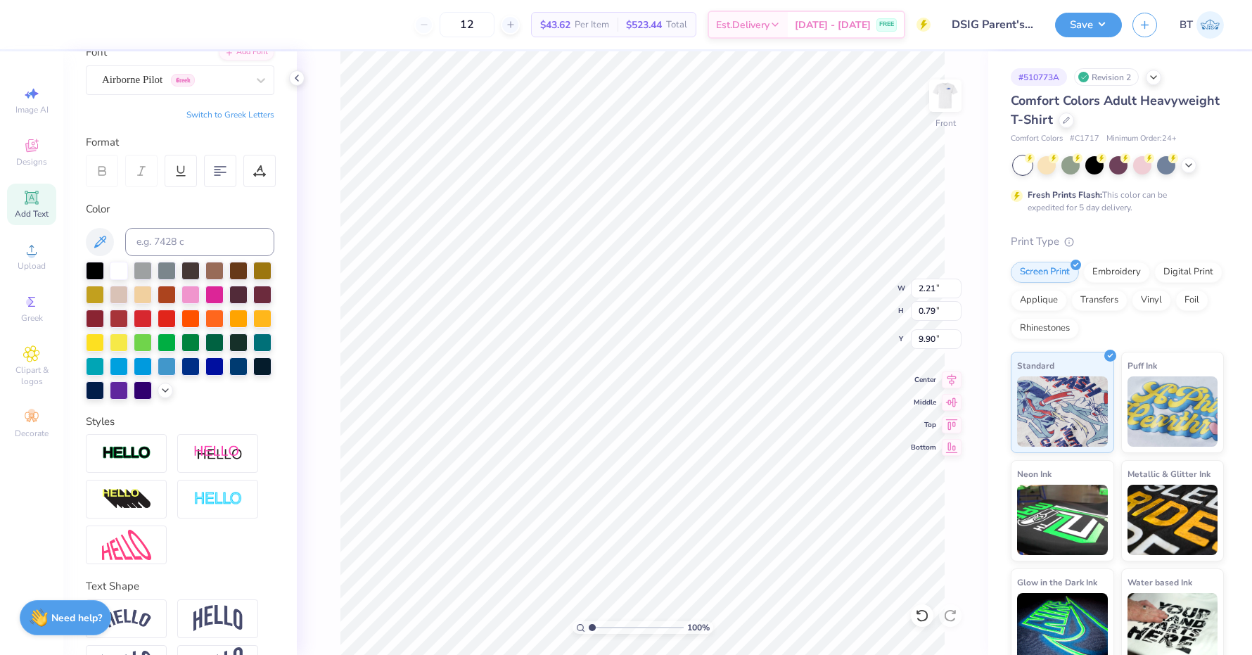
type input "2.21"
type input "0.79"
type input "9.90"
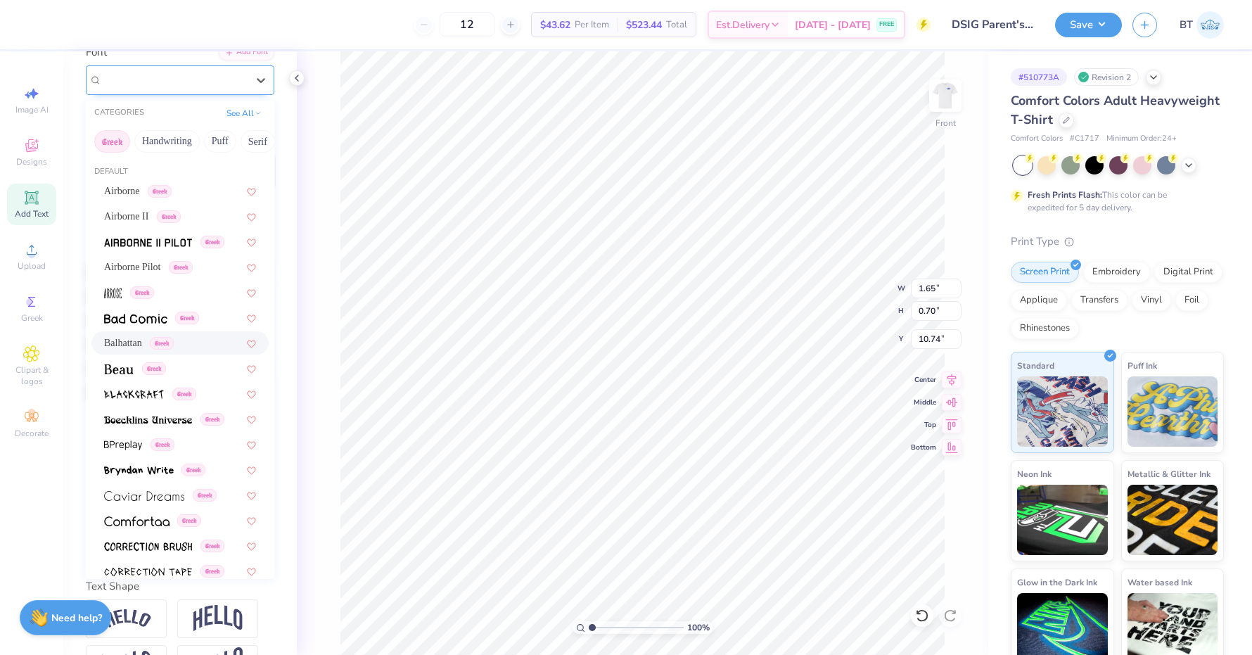
click at [226, 77] on div "Balhattan Greek" at bounding box center [175, 80] width 148 height 22
click at [161, 261] on span "Airborne Pilot" at bounding box center [132, 267] width 57 height 15
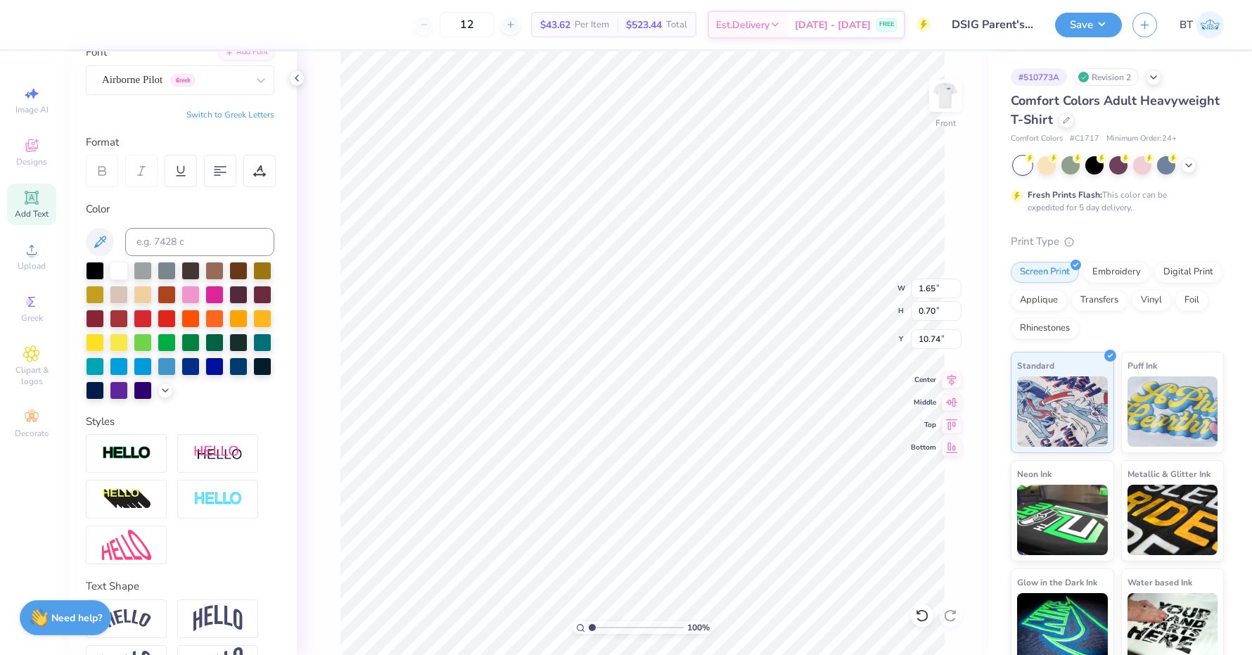
type input "2.35"
type input "0.80"
type input "10.65"
type input "0.87"
type input "0.67"
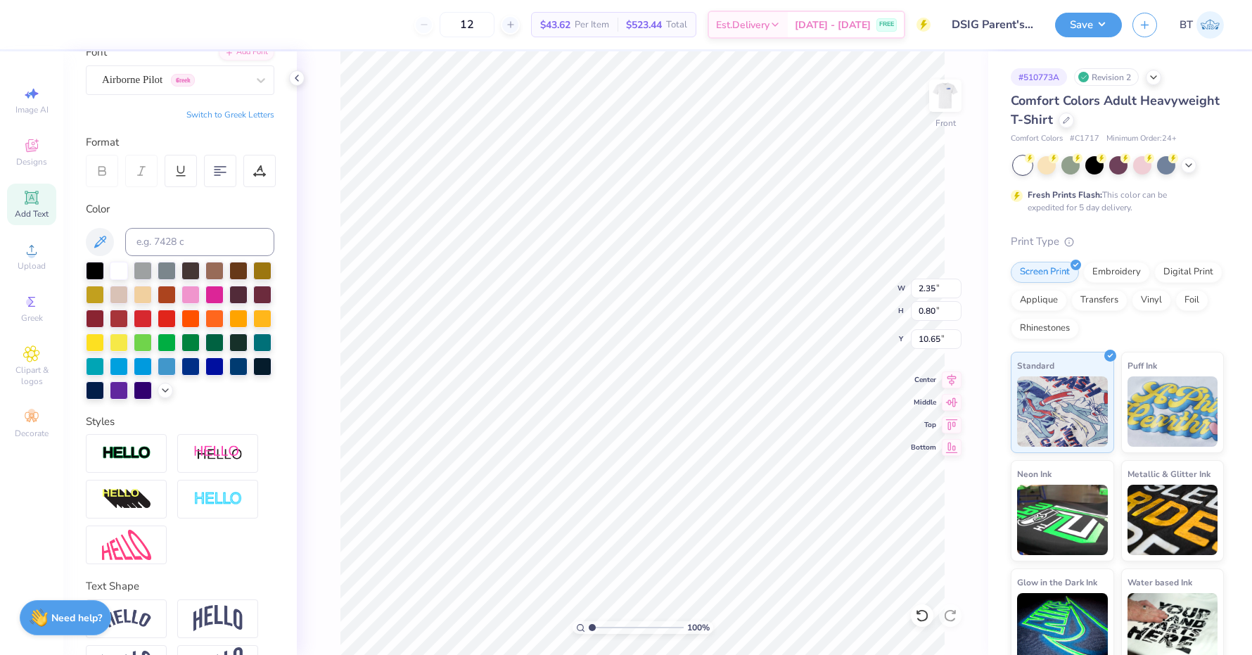
type input "11.46"
click at [257, 82] on icon at bounding box center [261, 80] width 14 height 14
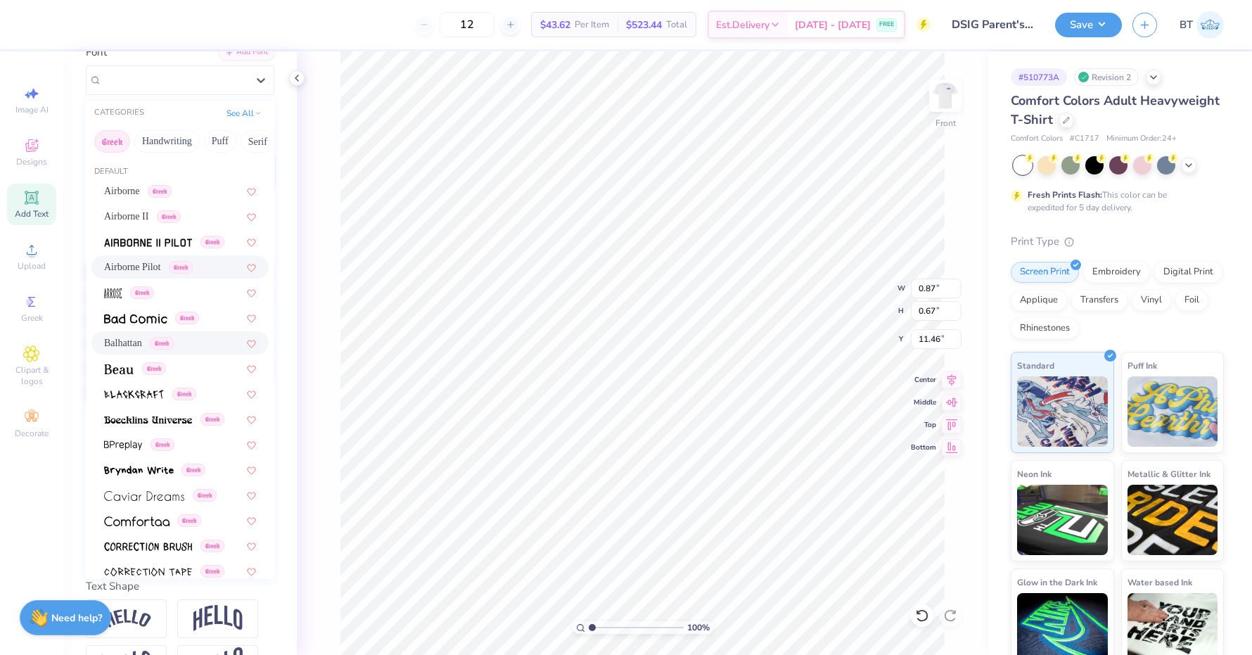
click at [182, 260] on div "Airborne Pilot Greek" at bounding box center [148, 267] width 89 height 15
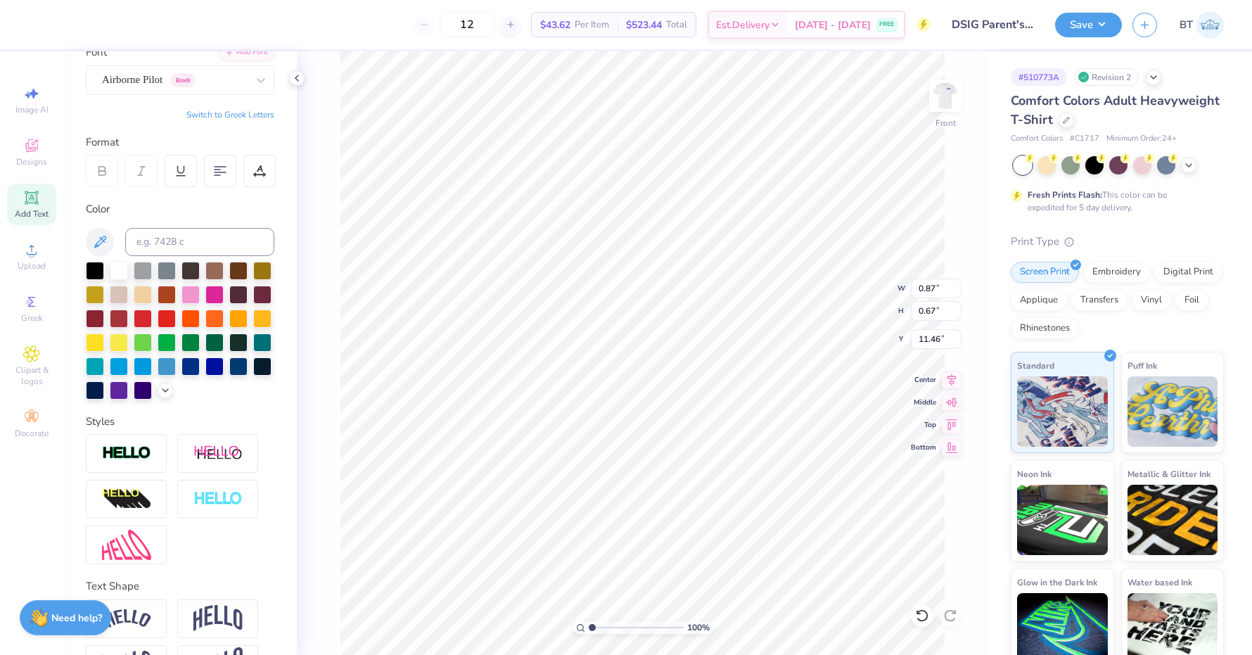
type input "1.17"
type input "0.70"
type input "11.42"
type input "2.02"
type input "0.77"
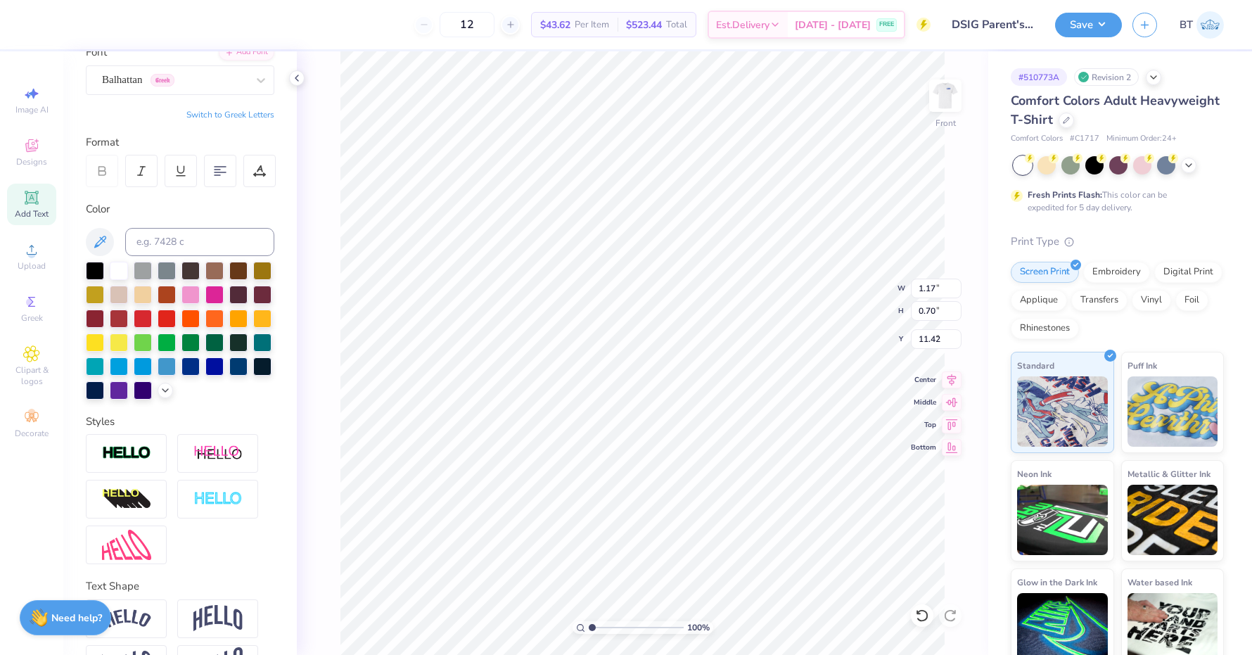
type input "3.05"
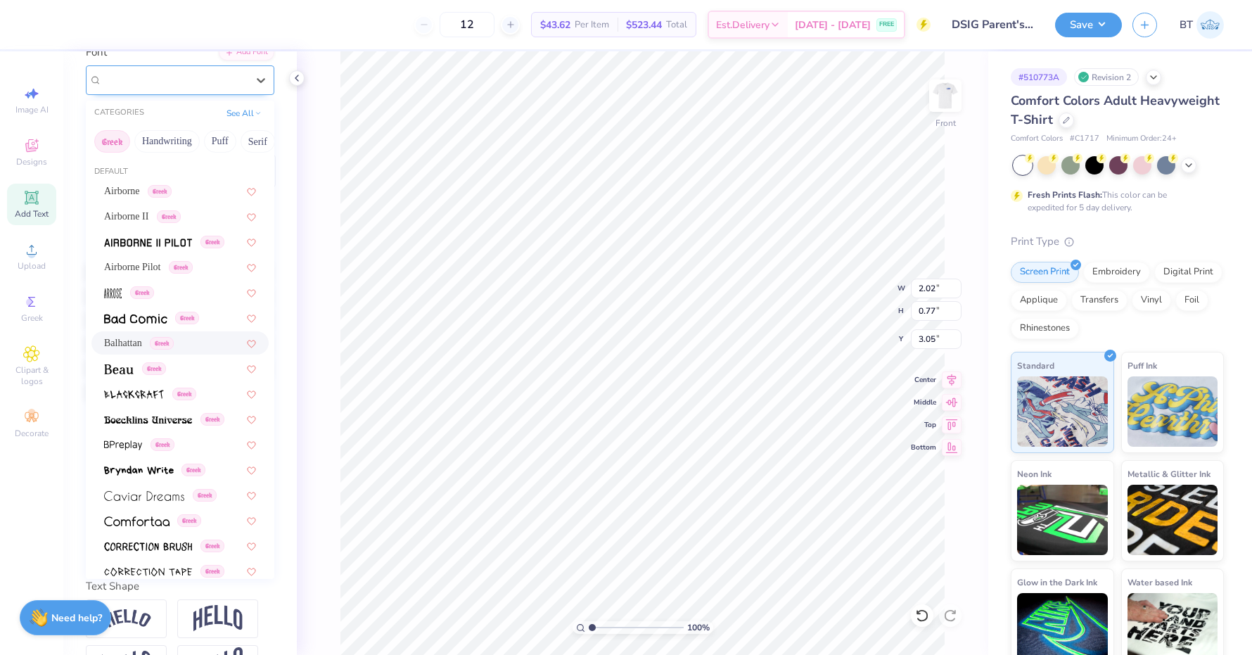
click at [200, 69] on div "Balhattan Greek" at bounding box center [175, 80] width 148 height 22
click at [162, 255] on div "Airborne Pilot Greek" at bounding box center [179, 266] width 177 height 23
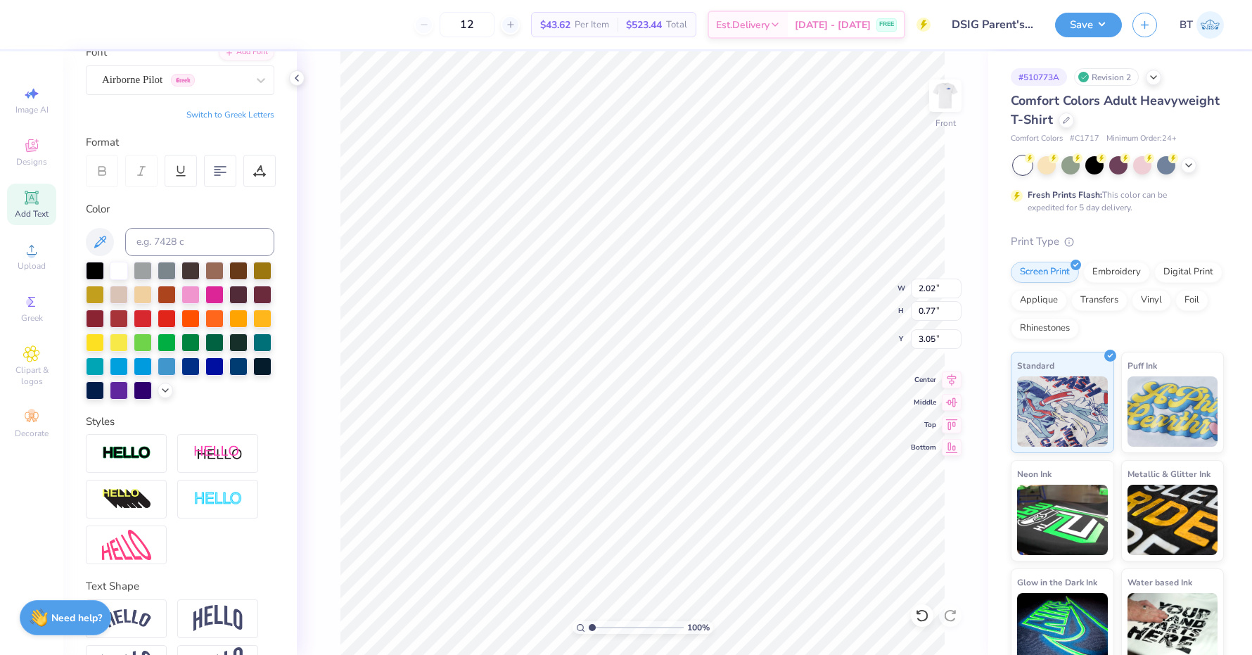
type input "2.89"
type input "0.69"
type input "3.09"
click at [950, 87] on img at bounding box center [945, 96] width 56 height 56
type input "3.23"
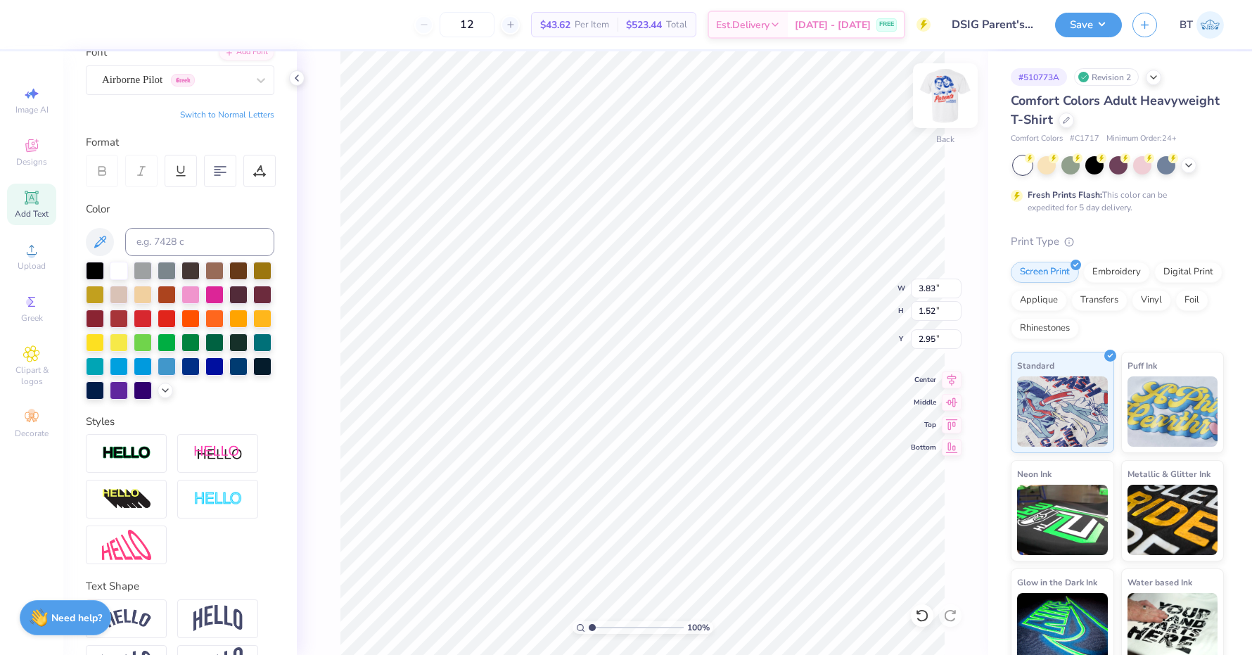
type input "1.28"
type input "3.19"
type input "3.07"
type input "1.22"
type input "3.00"
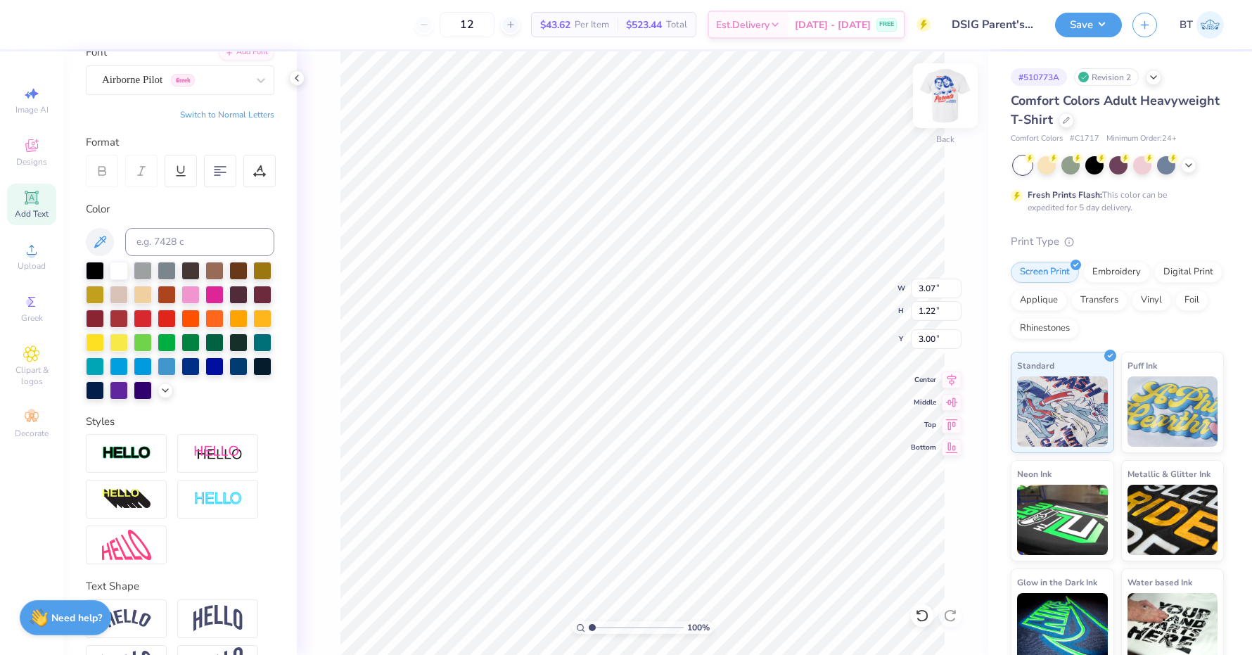
type input "3.23"
type input "0.21"
type input "4.44"
type input "3.43"
type input "1.65"
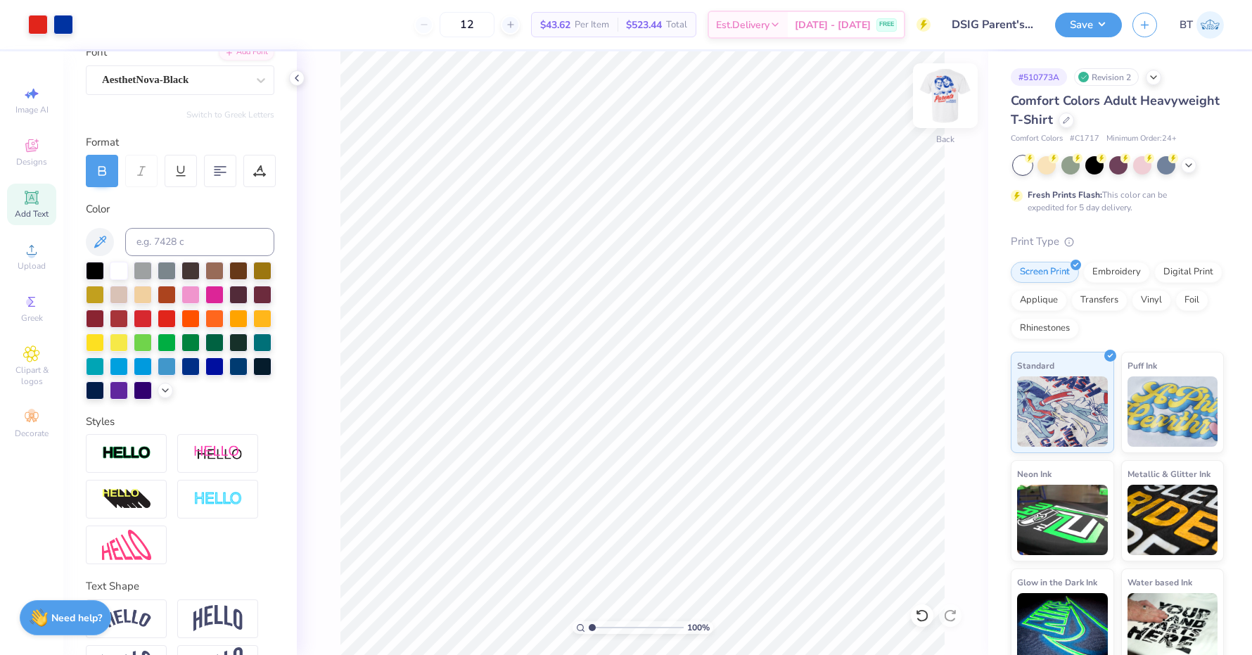
click at [950, 113] on img at bounding box center [945, 96] width 56 height 56
click at [1102, 23] on button "Save" at bounding box center [1088, 23] width 67 height 25
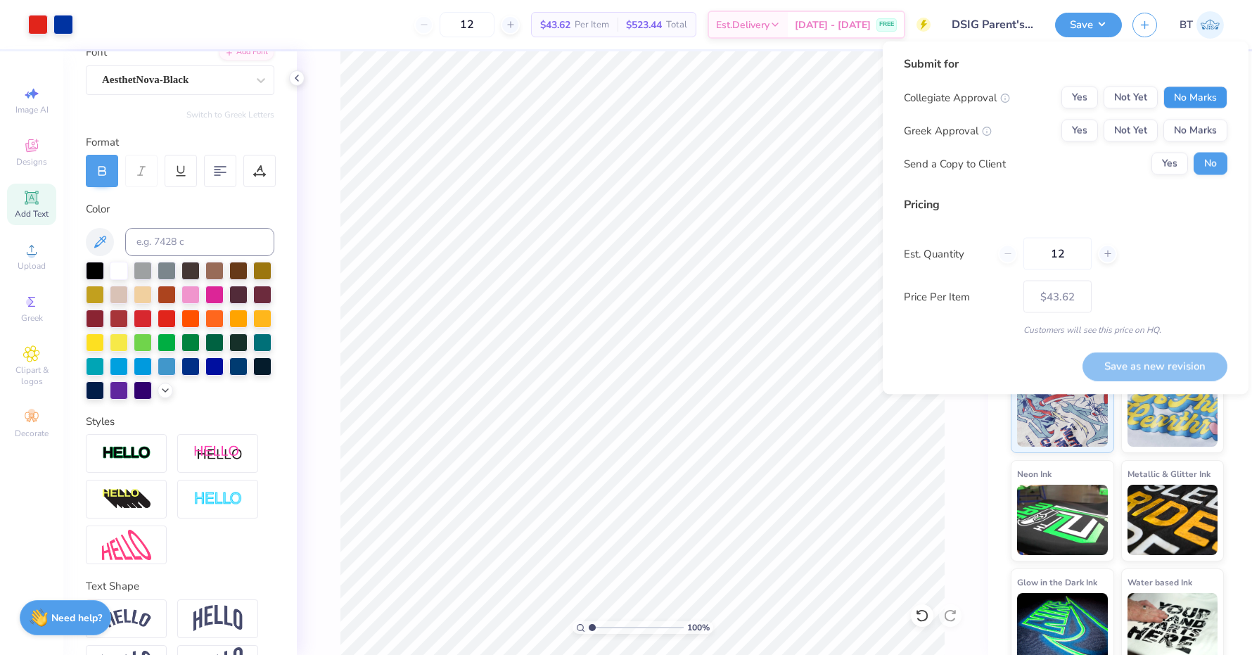
click at [1204, 92] on button "No Marks" at bounding box center [1195, 98] width 64 height 23
click at [1066, 134] on button "Yes" at bounding box center [1079, 131] width 37 height 23
click at [1164, 368] on button "Save as new revision" at bounding box center [1155, 366] width 145 height 29
type input "$43.62"
